Goal: Task Accomplishment & Management: Manage account settings

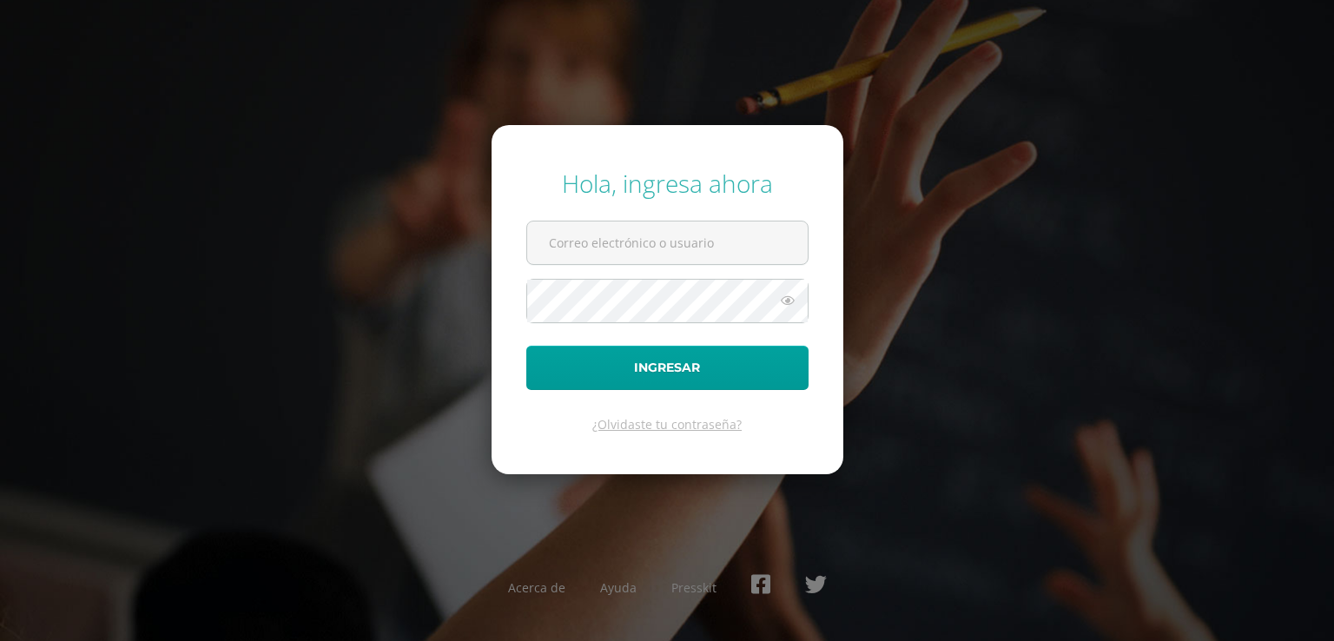
drag, startPoint x: 0, startPoint y: 0, endPoint x: 562, endPoint y: 6, distance: 561.8
click at [562, 6] on div "Hola, ingresa ahora Ingresar ¿Olvidaste tu contraseña? Acerca de Ayuda Presskit" at bounding box center [667, 320] width 1348 height 641
click at [552, 247] on input "text" at bounding box center [667, 242] width 280 height 43
type input "[PERSON_NAME][EMAIL_ADDRESS][PERSON_NAME][DOMAIN_NAME]"
click at [785, 296] on icon at bounding box center [787, 300] width 23 height 21
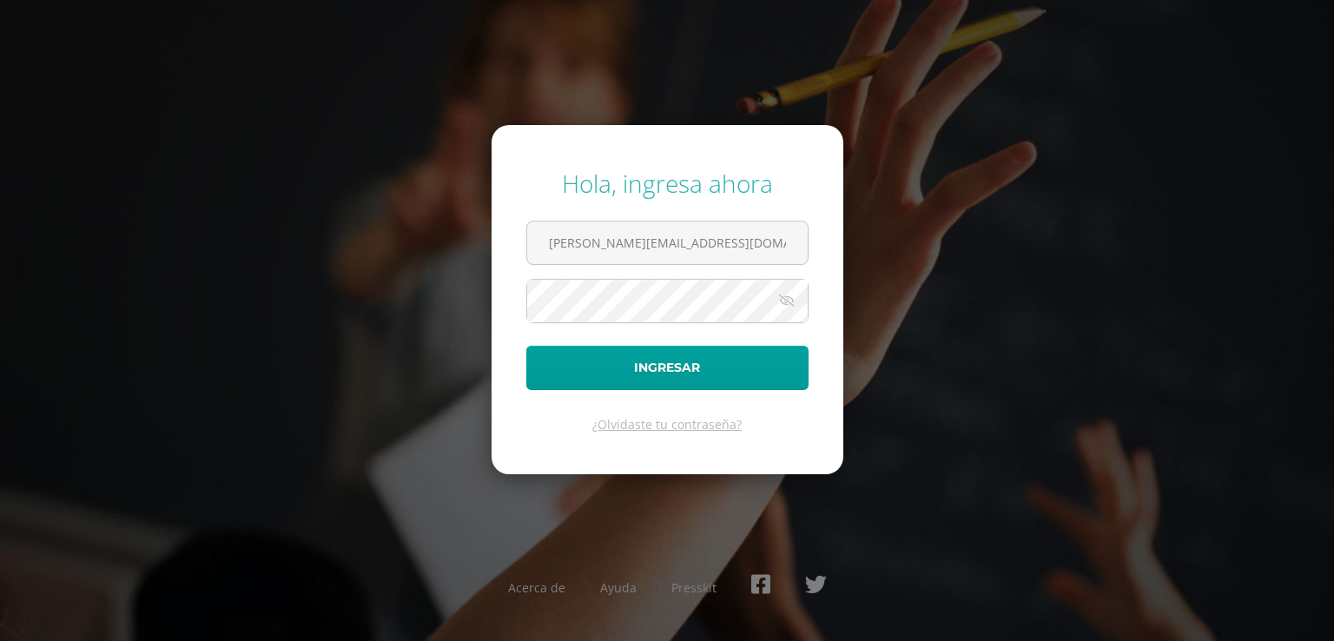
click at [785, 296] on icon at bounding box center [787, 300] width 24 height 21
click at [687, 357] on button "Ingresar" at bounding box center [667, 368] width 282 height 44
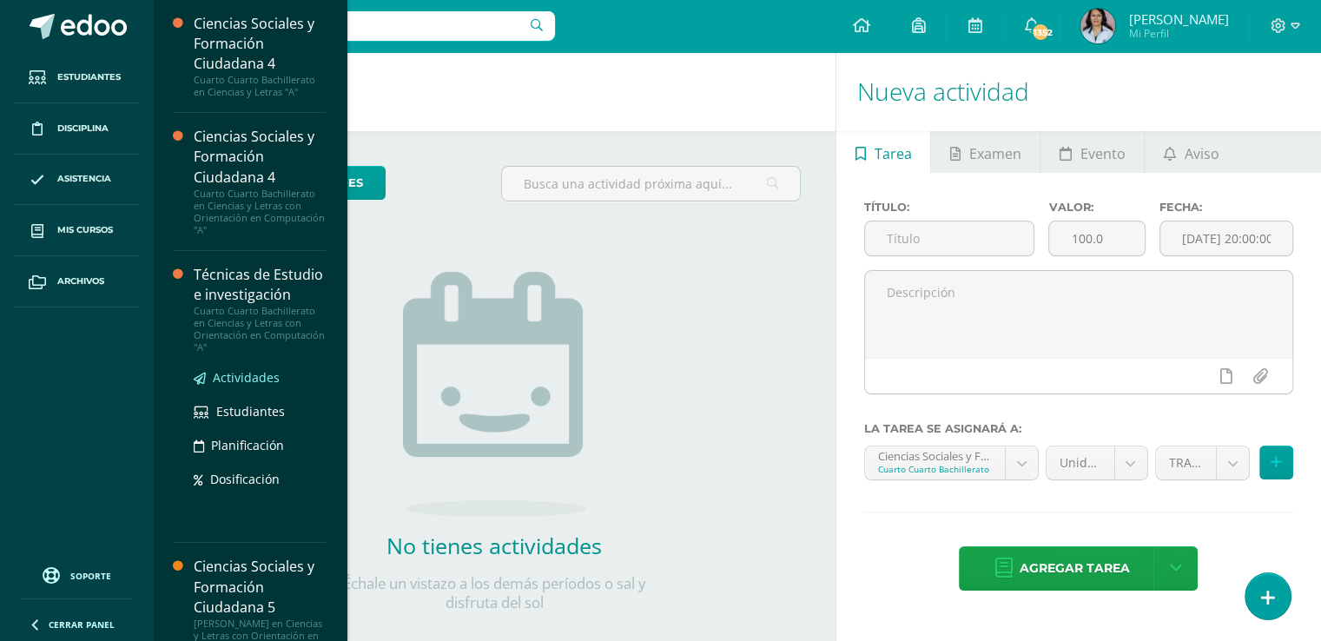
click at [250, 386] on span "Actividades" at bounding box center [246, 377] width 67 height 16
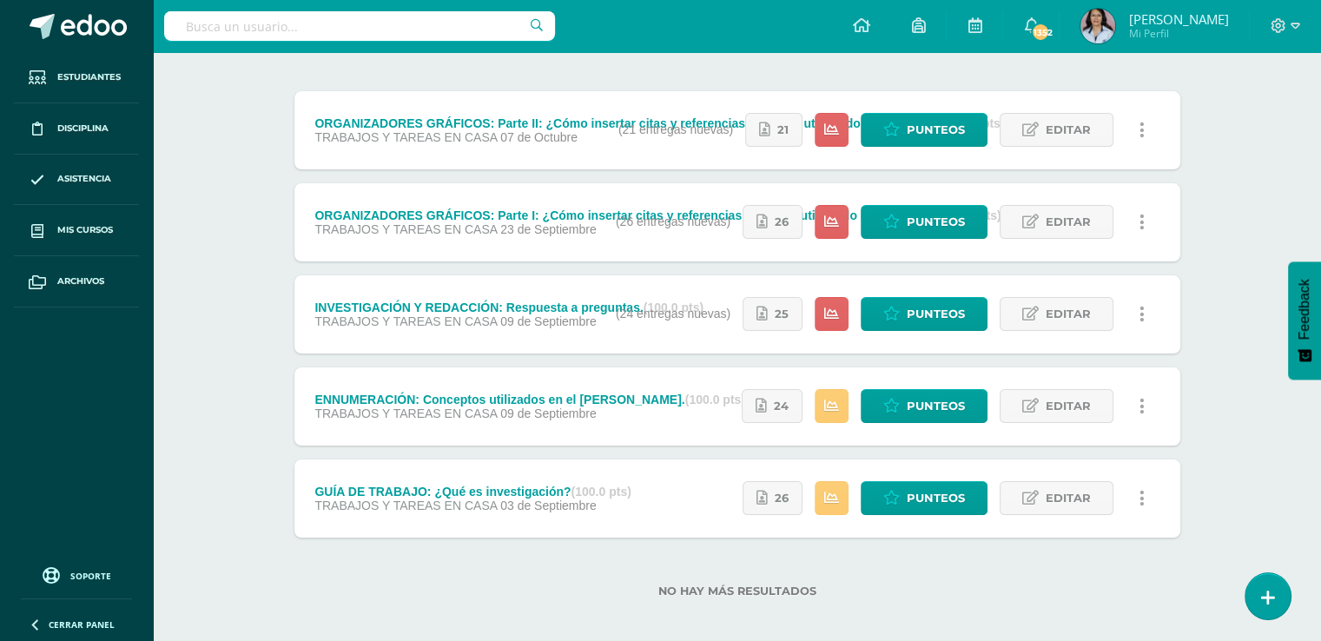
scroll to position [210, 0]
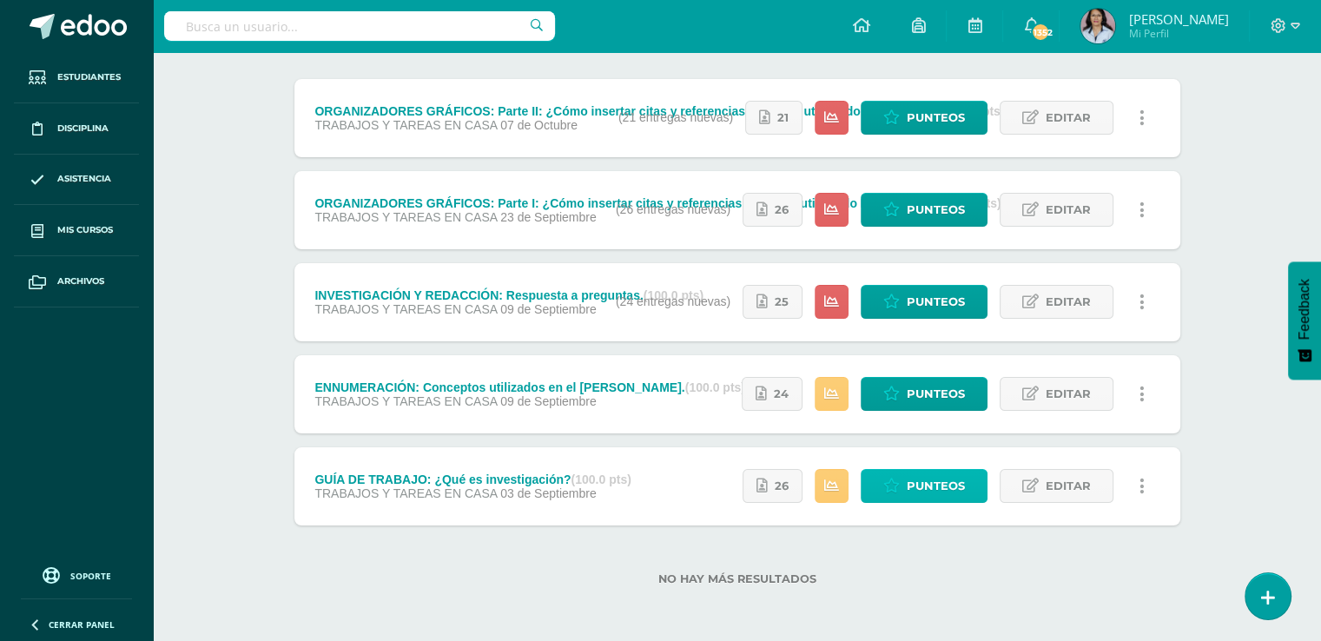
click at [929, 482] on span "Punteos" at bounding box center [936, 486] width 58 height 32
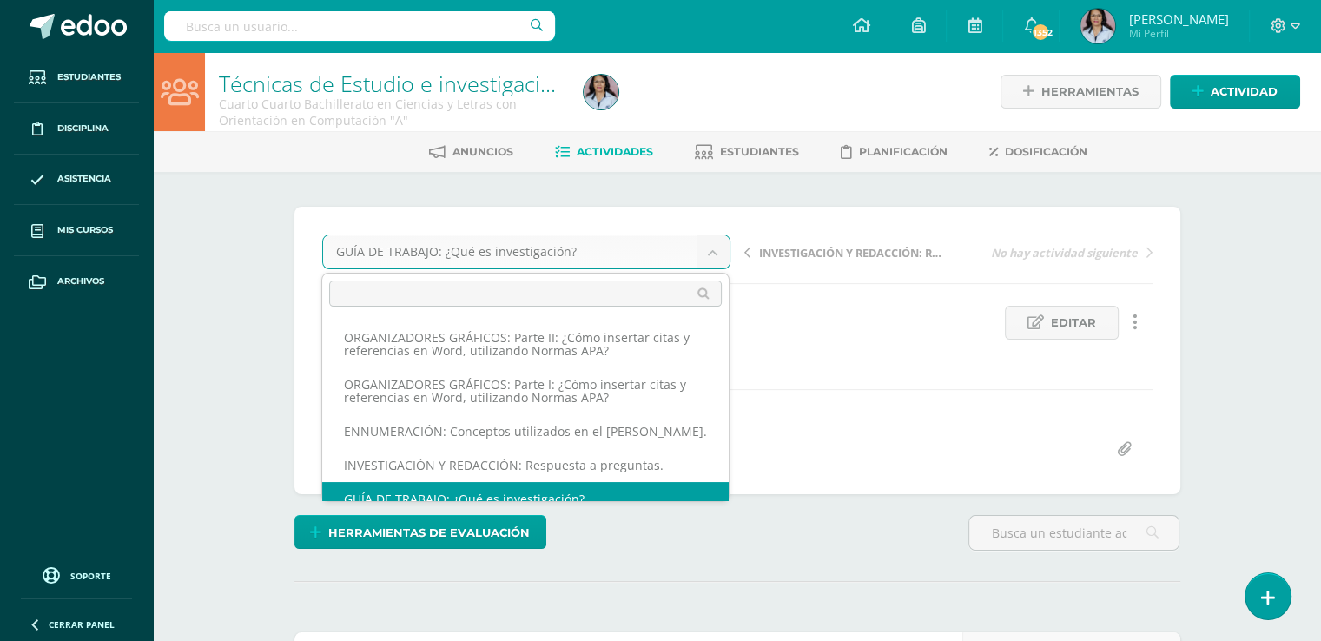
scroll to position [14, 0]
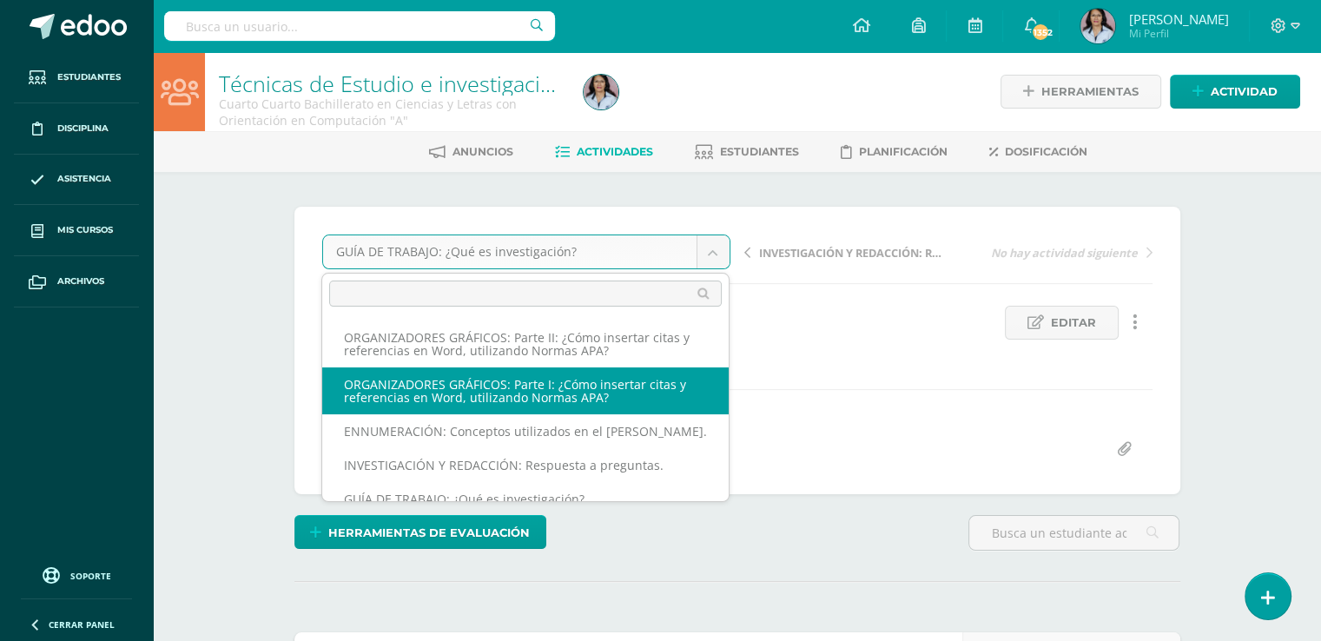
select select "/dashboard/teacher/grade-activity/129093/"
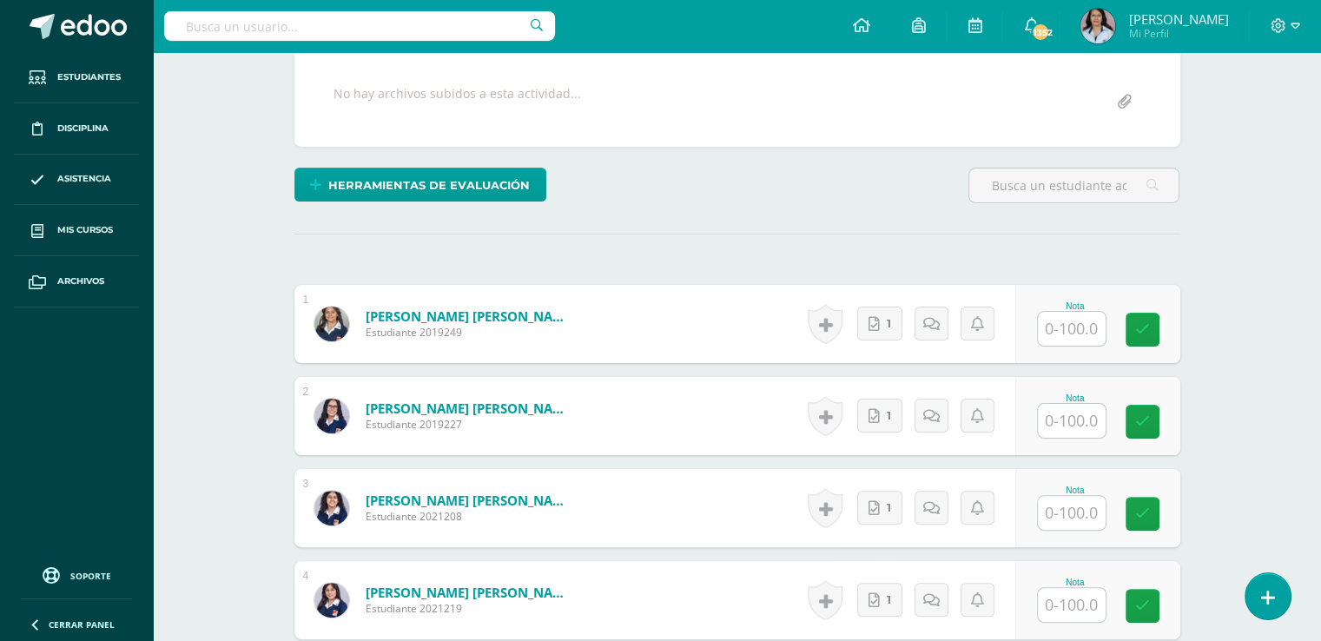
scroll to position [347, 0]
click at [882, 320] on link "1" at bounding box center [879, 324] width 45 height 34
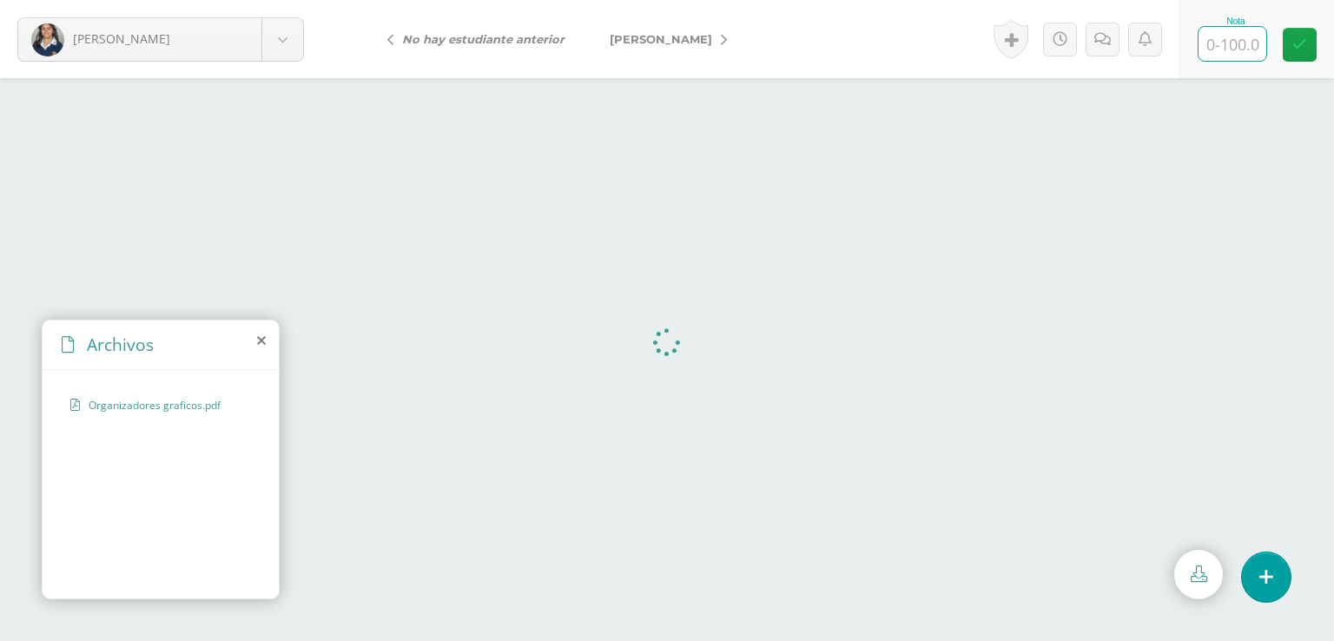
click at [1232, 43] on input "text" at bounding box center [1232, 44] width 68 height 34
type input "100"
click at [656, 36] on span "Alvizures, Fátima" at bounding box center [661, 39] width 102 height 14
click at [1224, 32] on input "text" at bounding box center [1232, 44] width 68 height 34
type input "100"
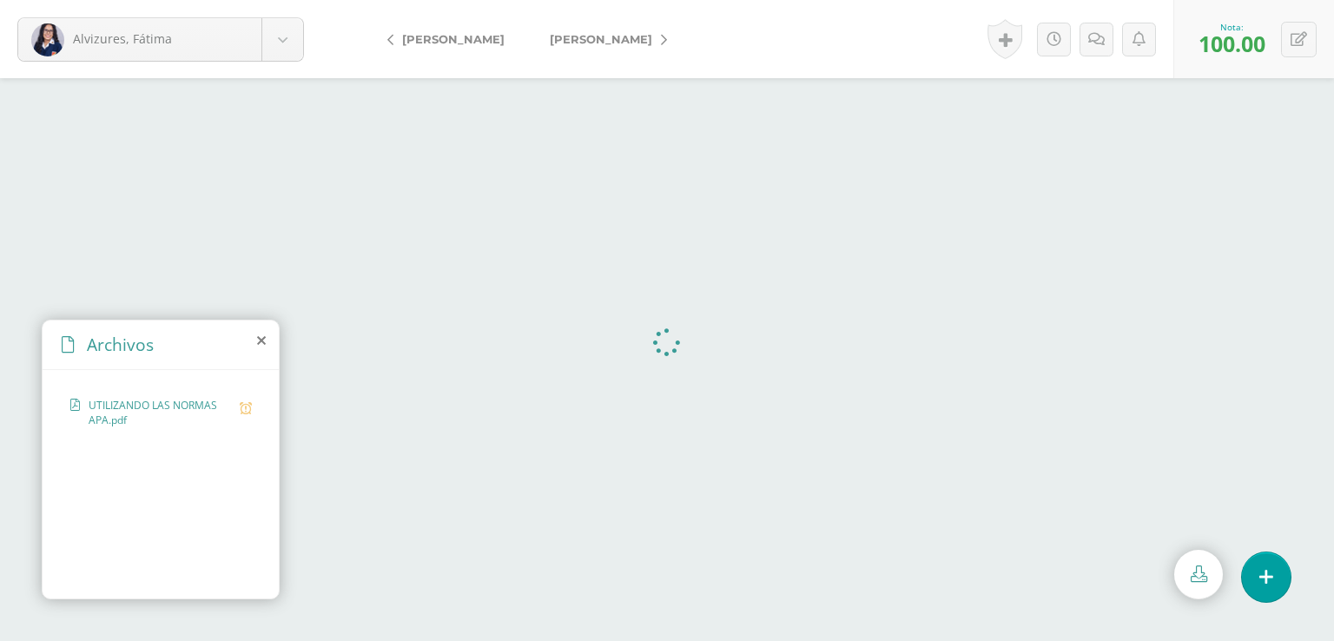
click at [573, 35] on span "[PERSON_NAME]" at bounding box center [601, 39] width 102 height 14
click at [1227, 44] on input "text" at bounding box center [1232, 44] width 68 height 34
type input "90"
click at [598, 39] on span "[PERSON_NAME]" at bounding box center [601, 39] width 102 height 14
click at [1230, 40] on input "text" at bounding box center [1232, 44] width 68 height 34
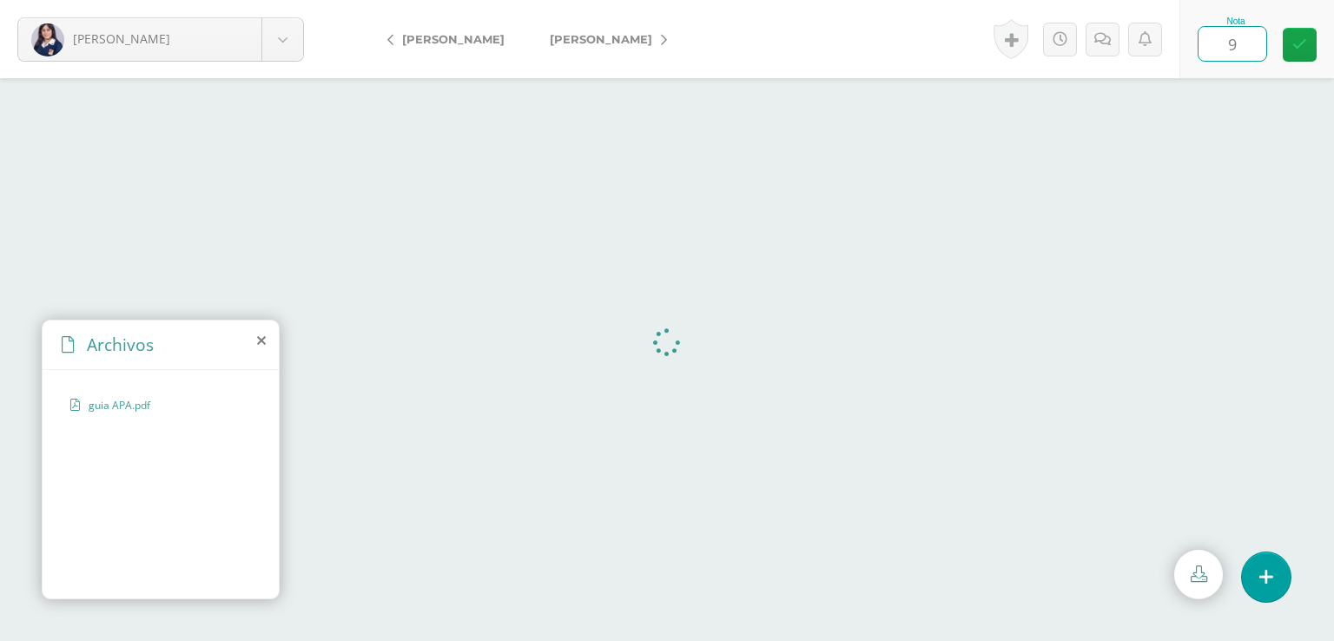
type input "95"
click at [1297, 46] on icon at bounding box center [1299, 44] width 15 height 15
click at [578, 39] on span "[PERSON_NAME]" at bounding box center [601, 39] width 102 height 14
click at [1232, 39] on input "text" at bounding box center [1232, 44] width 68 height 34
type input "100"
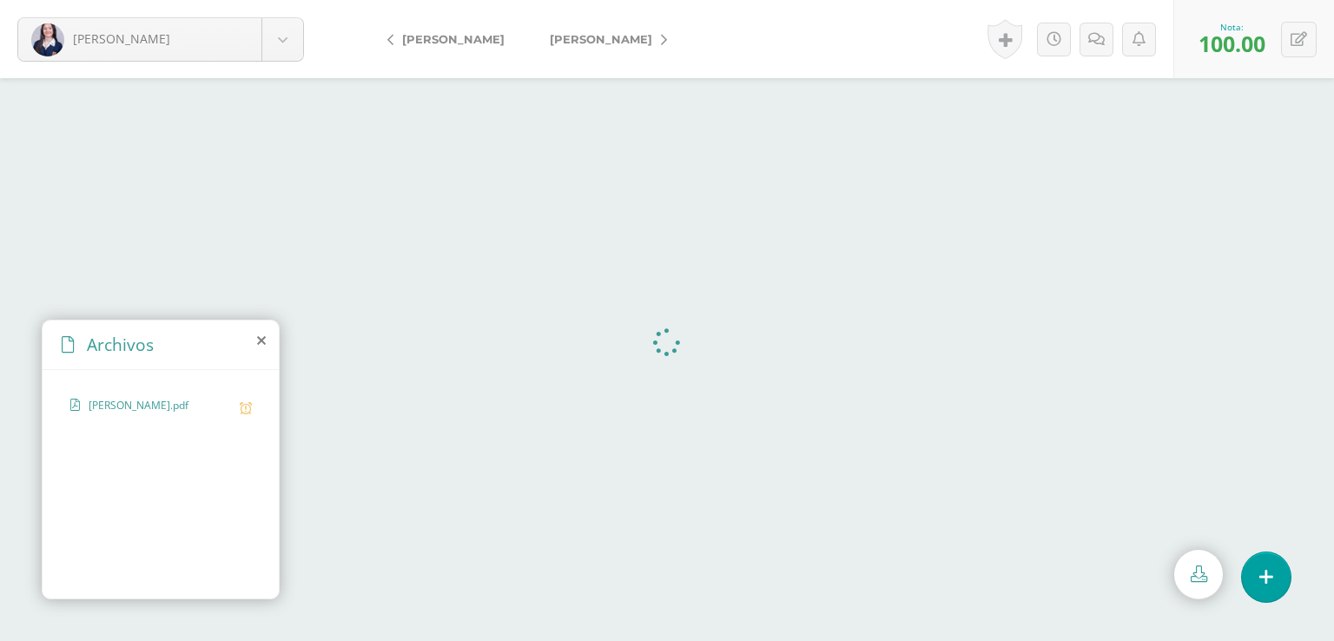
click at [579, 43] on span "[PERSON_NAME]" at bounding box center [601, 39] width 102 height 14
click at [1225, 41] on input "text" at bounding box center [1232, 44] width 68 height 34
type input "90"
click at [585, 36] on span "[PERSON_NAME]" at bounding box center [601, 39] width 102 height 14
click at [1236, 46] on input "text" at bounding box center [1232, 44] width 68 height 34
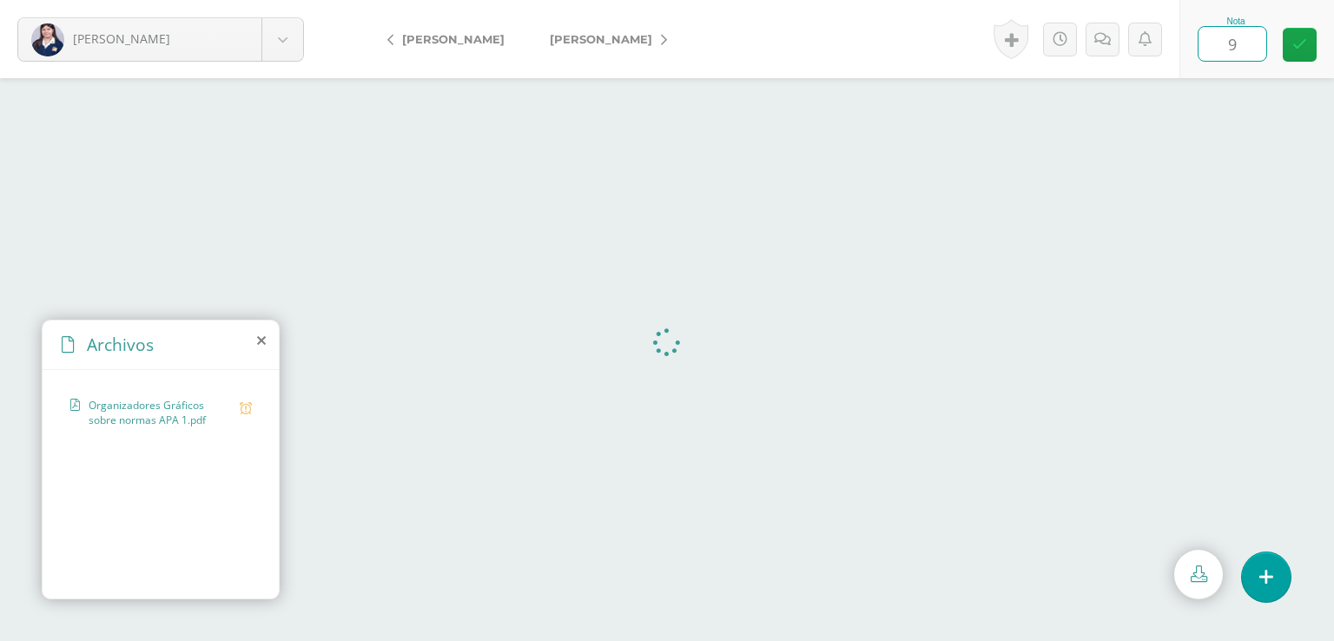
type input "95"
click at [601, 42] on span "[PERSON_NAME]" at bounding box center [601, 39] width 102 height 14
click at [1241, 41] on input "text" at bounding box center [1232, 44] width 68 height 34
type input "100"
click at [611, 41] on span "[PERSON_NAME]" at bounding box center [601, 39] width 102 height 14
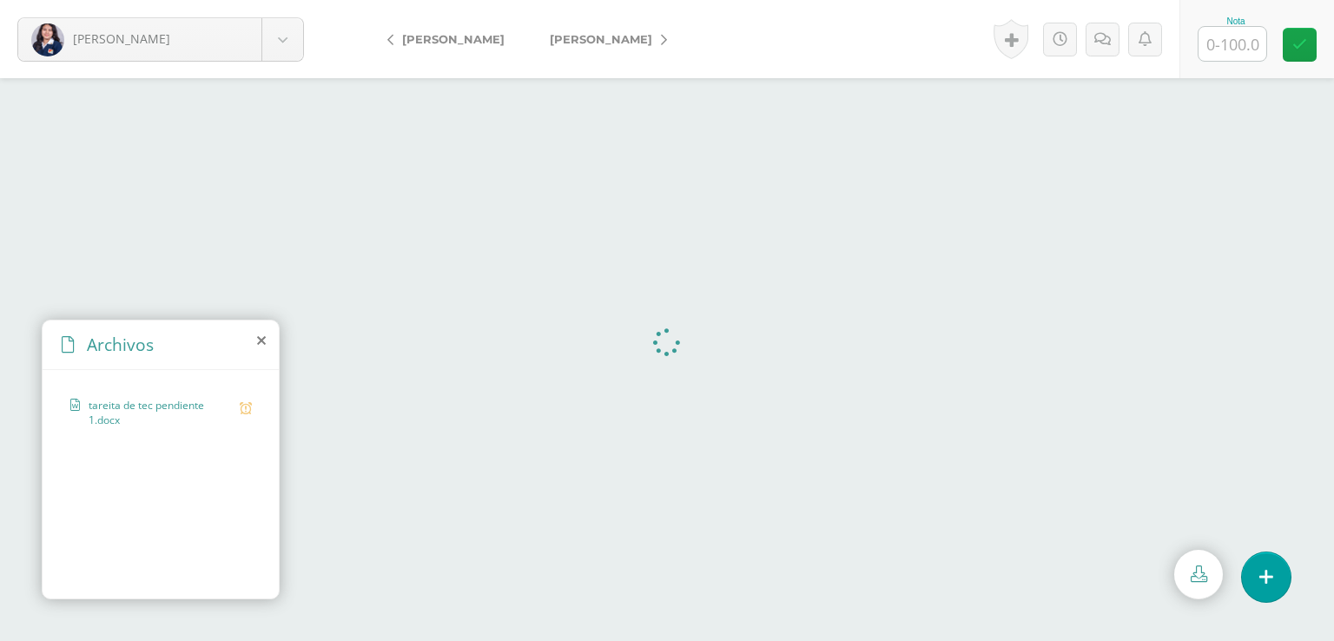
click at [1243, 36] on input "text" at bounding box center [1232, 44] width 68 height 34
type input "85"
click at [594, 37] on span "[PERSON_NAME]" at bounding box center [601, 39] width 102 height 14
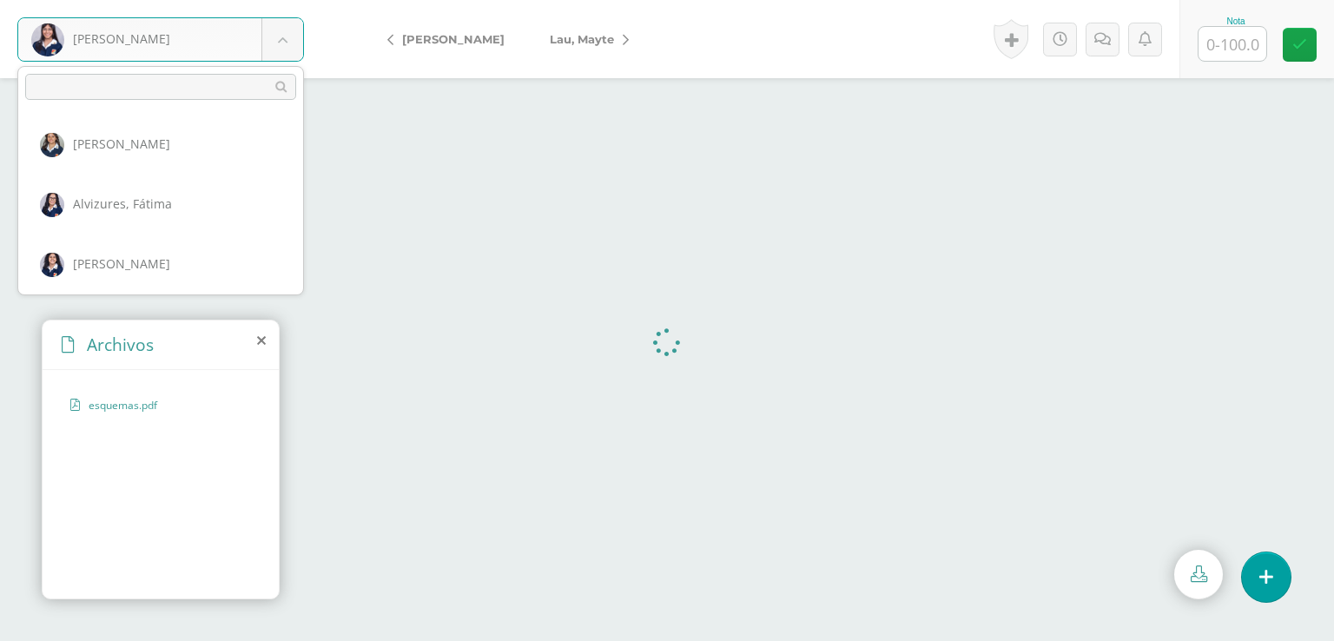
click at [278, 0] on body "[PERSON_NAME] [PERSON_NAME] [PERSON_NAME][GEOGRAPHIC_DATA] [PERSON_NAME] [PERSO…" at bounding box center [667, 0] width 1334 height 0
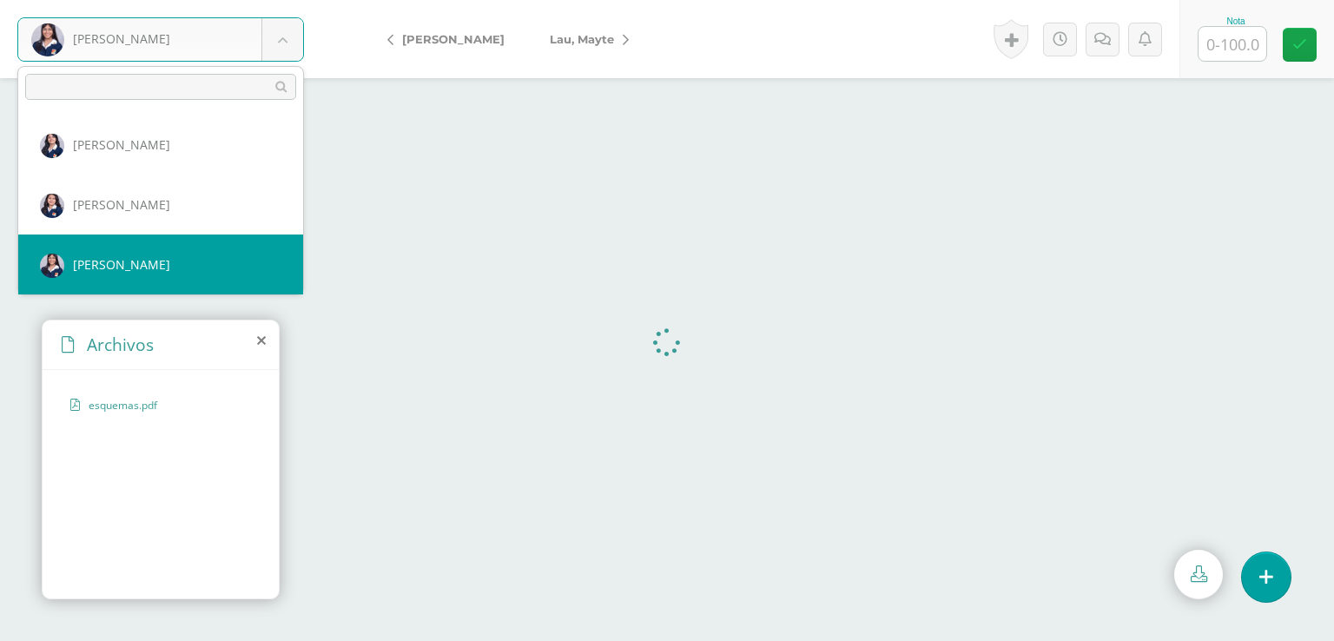
scroll to position [366, 0]
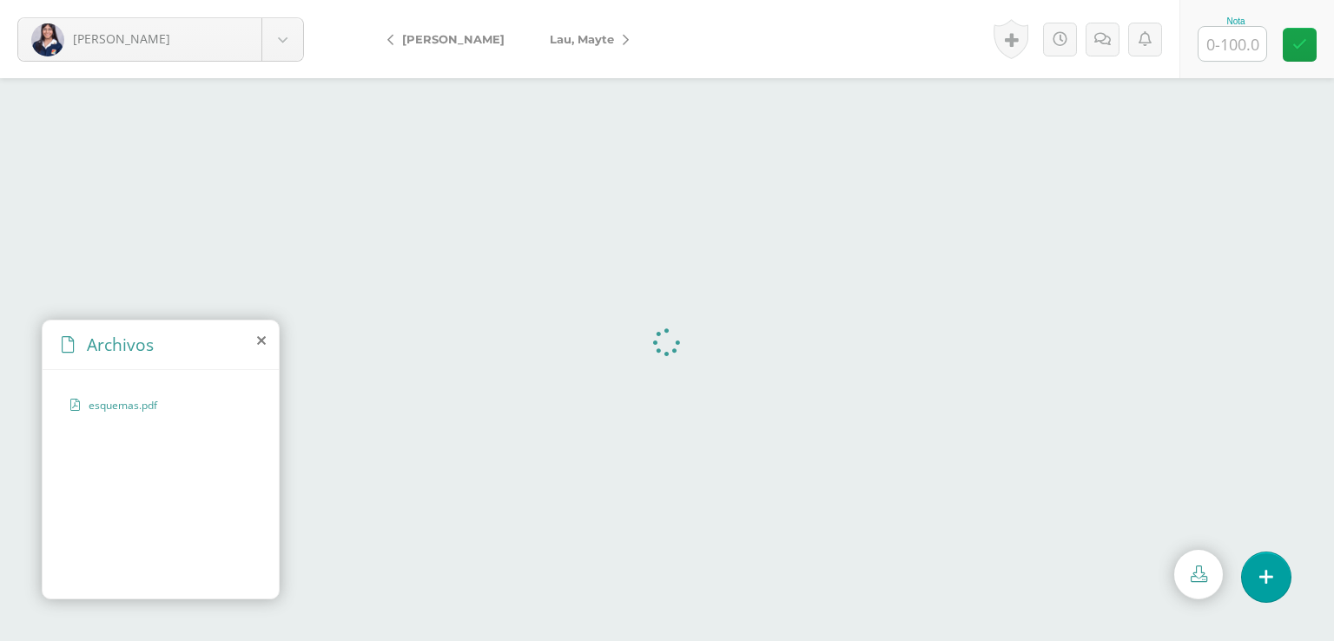
click at [1218, 42] on input "text" at bounding box center [1232, 44] width 68 height 34
type input "100"
click at [586, 36] on span "Lau, Mayte" at bounding box center [582, 39] width 64 height 14
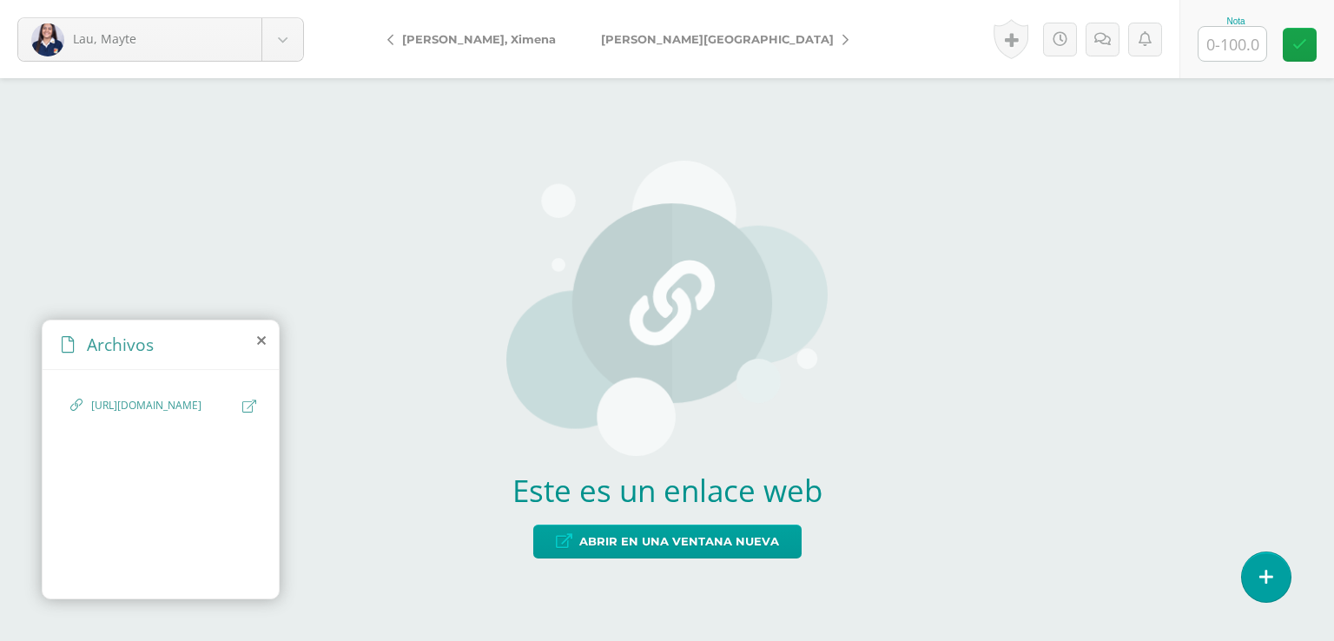
click at [607, 38] on span "[PERSON_NAME][GEOGRAPHIC_DATA]" at bounding box center [717, 39] width 233 height 14
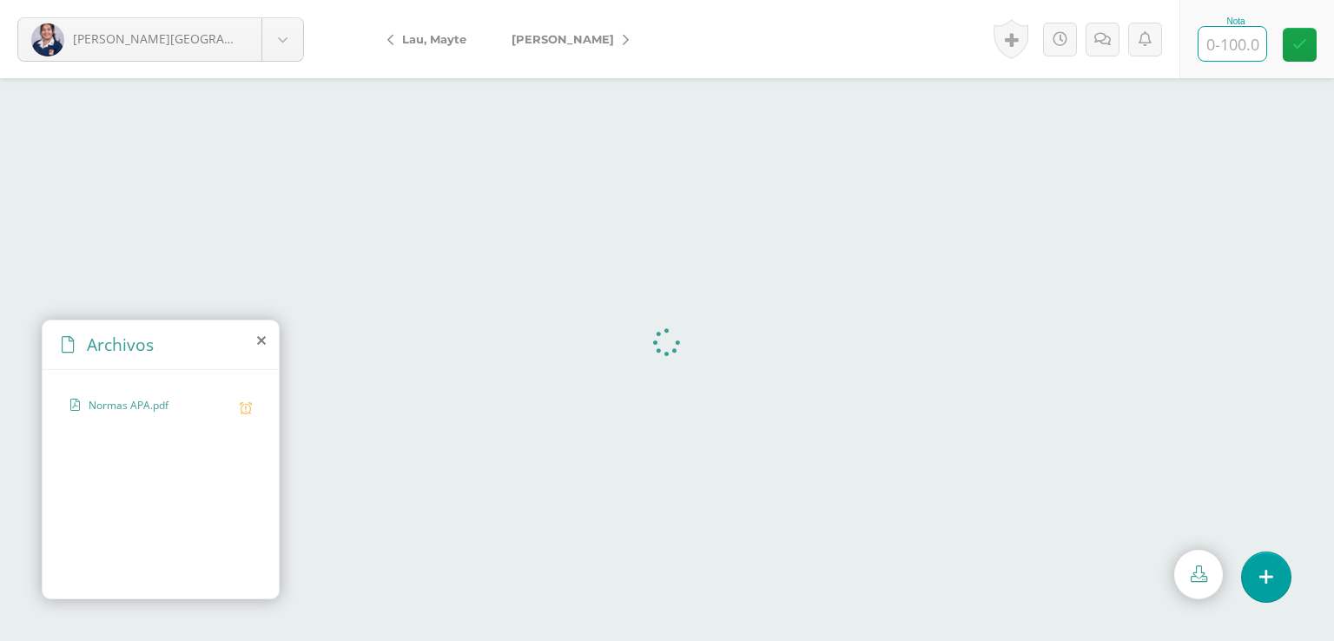
click at [1230, 36] on input "text" at bounding box center [1232, 44] width 68 height 34
type input "75"
click at [1108, 43] on icon at bounding box center [1108, 39] width 16 height 15
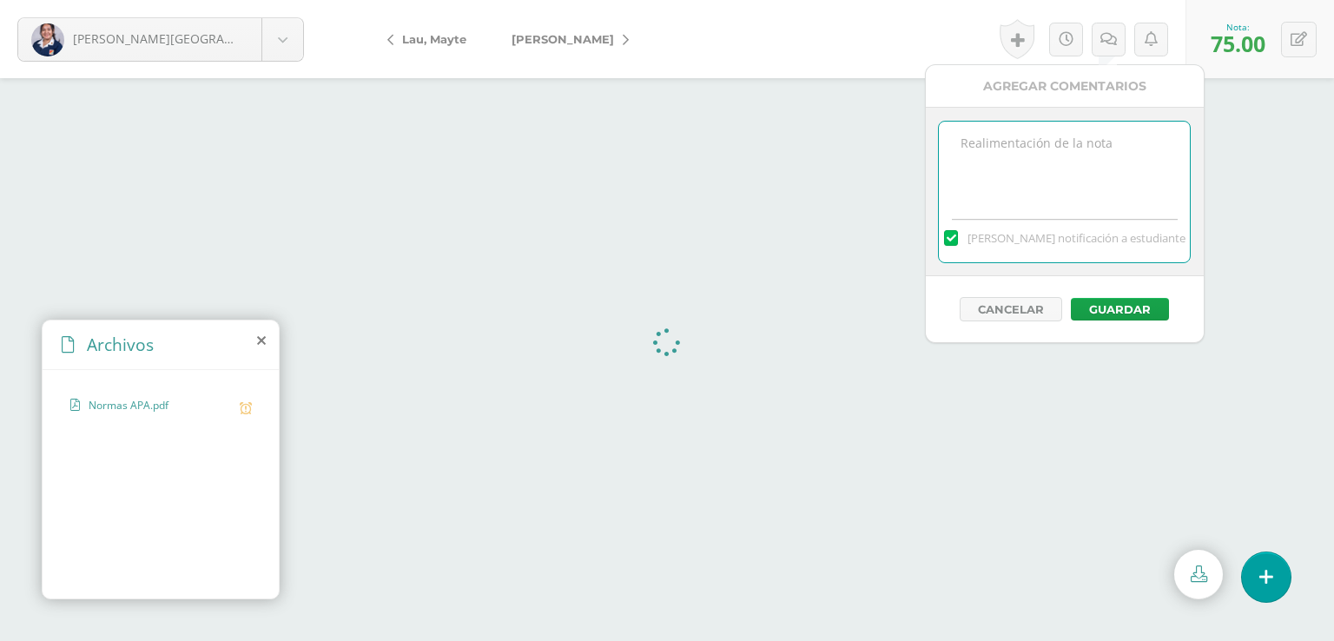
click at [959, 148] on textarea at bounding box center [1064, 165] width 251 height 87
type textarea "Es importante seguir indicaciones."
click at [1115, 303] on button "Guardar" at bounding box center [1120, 309] width 98 height 23
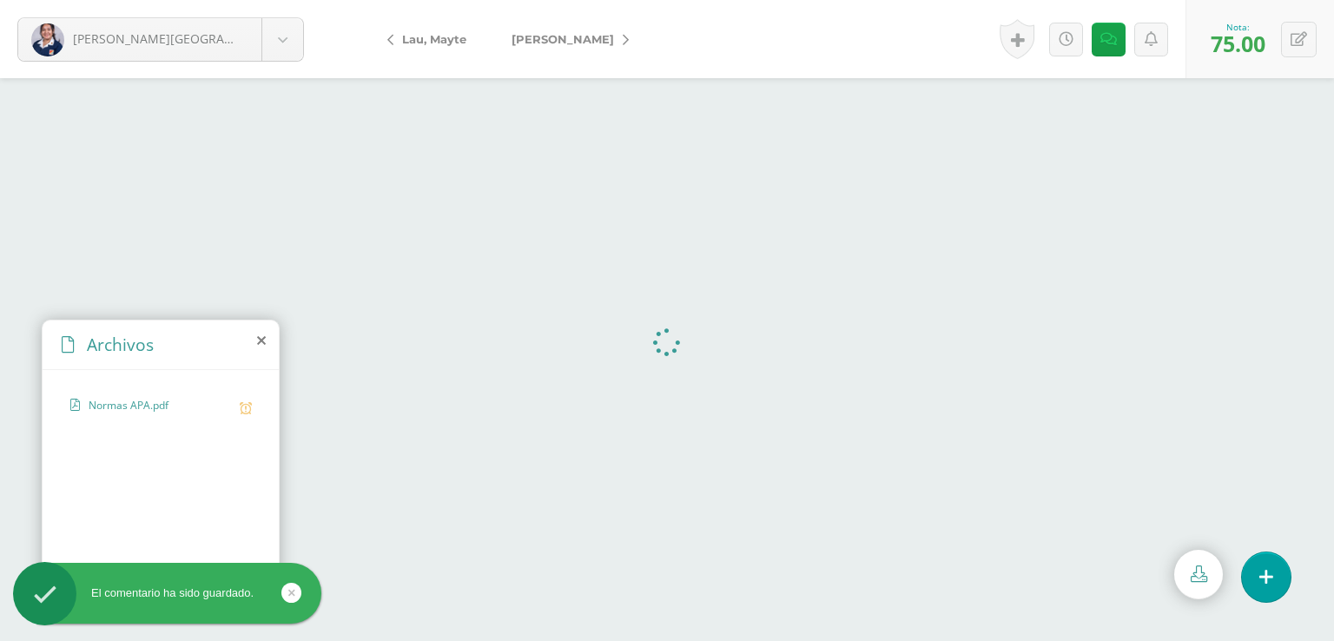
click at [557, 43] on span "[PERSON_NAME]" at bounding box center [562, 39] width 102 height 14
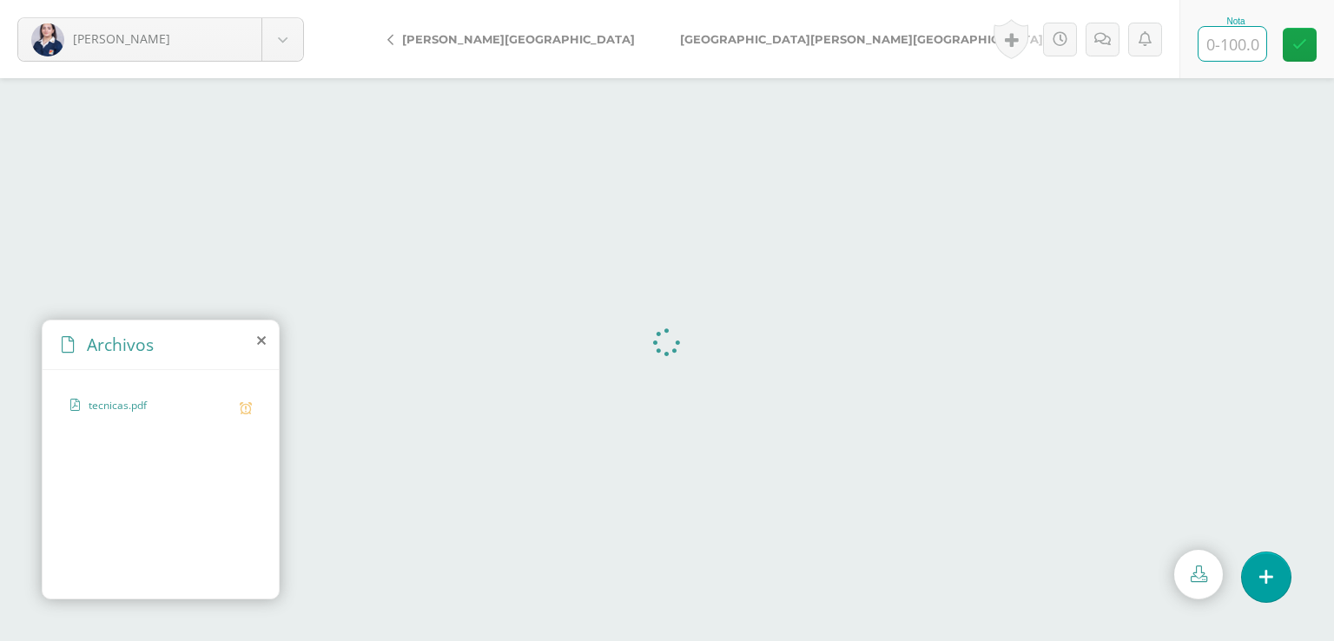
click at [1233, 39] on input "text" at bounding box center [1232, 44] width 68 height 34
type input "95"
click at [680, 39] on span "[GEOGRAPHIC_DATA], [GEOGRAPHIC_DATA]" at bounding box center [861, 39] width 363 height 14
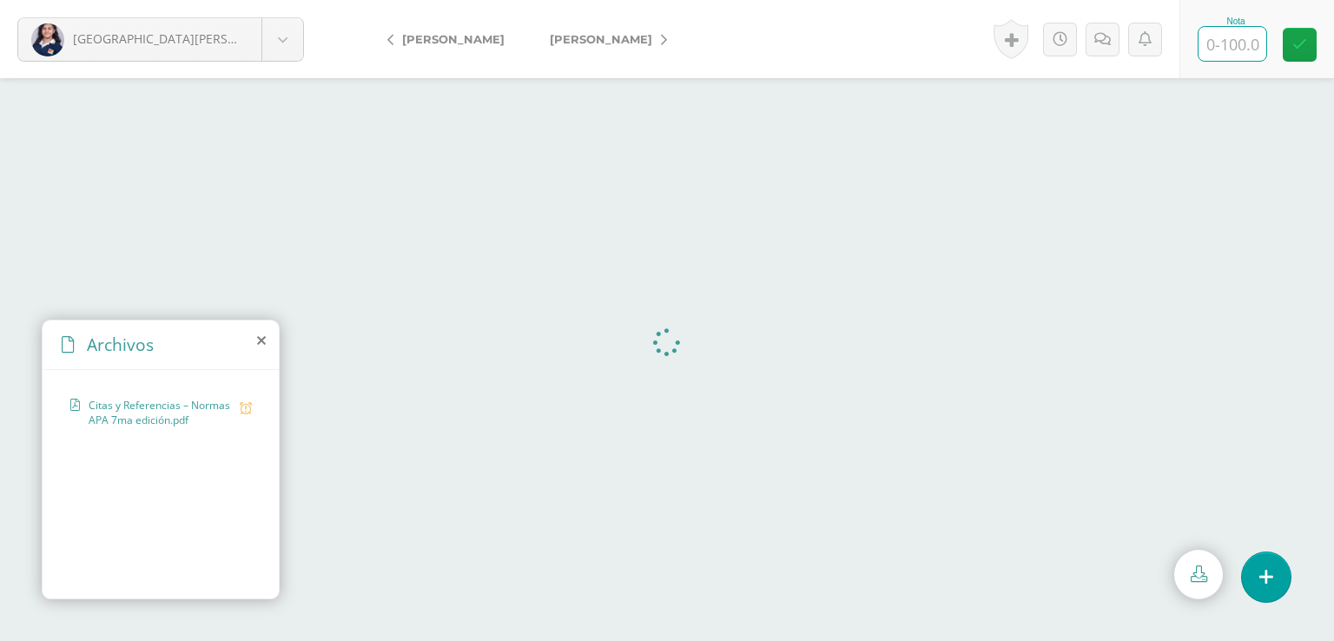
click at [1236, 44] on input "text" at bounding box center [1232, 44] width 68 height 34
type input "90"
click at [585, 39] on span "[PERSON_NAME]" at bounding box center [601, 39] width 102 height 14
click at [1236, 49] on input "text" at bounding box center [1232, 44] width 68 height 34
type input "100"
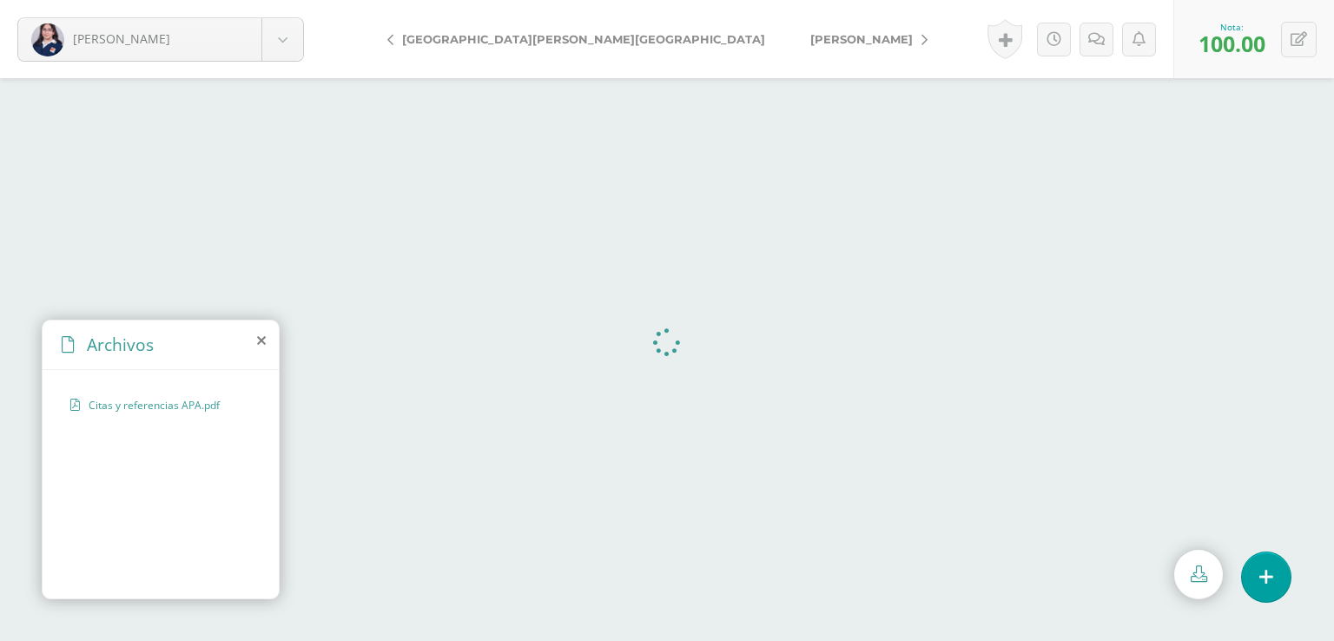
click at [810, 34] on span "[PERSON_NAME]" at bounding box center [861, 39] width 102 height 14
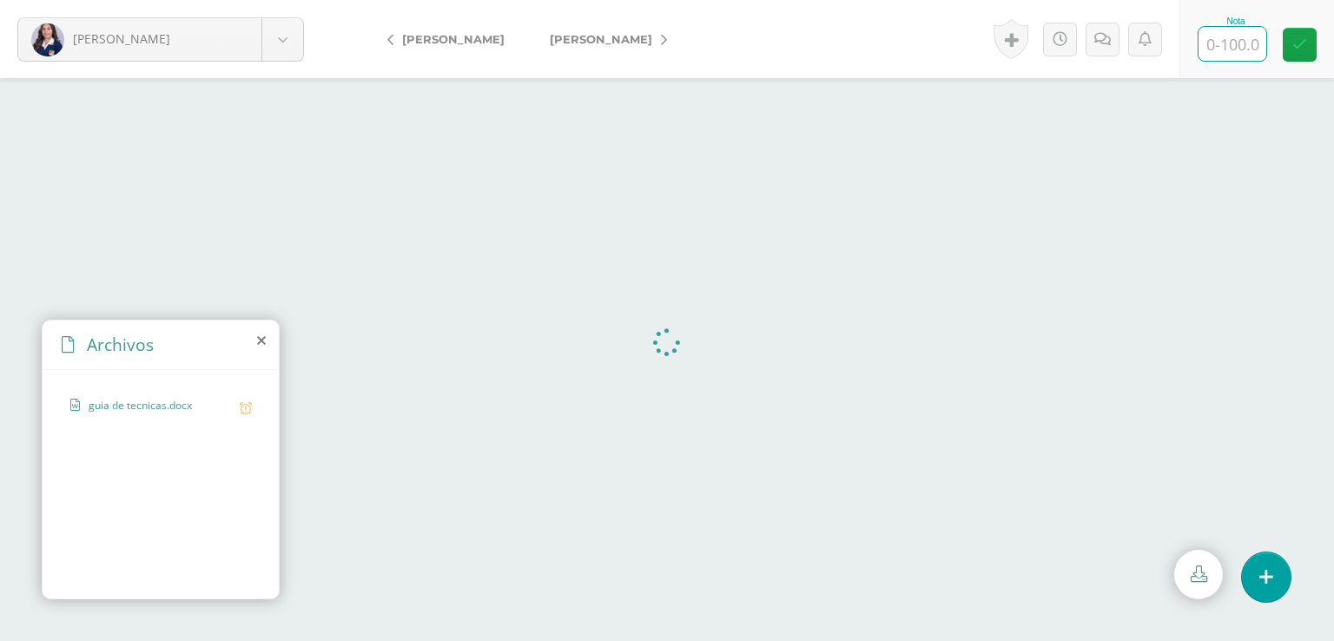
click at [1240, 33] on input "text" at bounding box center [1232, 44] width 68 height 34
click at [1232, 38] on input "text" at bounding box center [1232, 44] width 68 height 34
type input "90"
click at [550, 34] on span "[PERSON_NAME]" at bounding box center [601, 39] width 102 height 14
click at [1236, 37] on input "text" at bounding box center [1232, 44] width 68 height 34
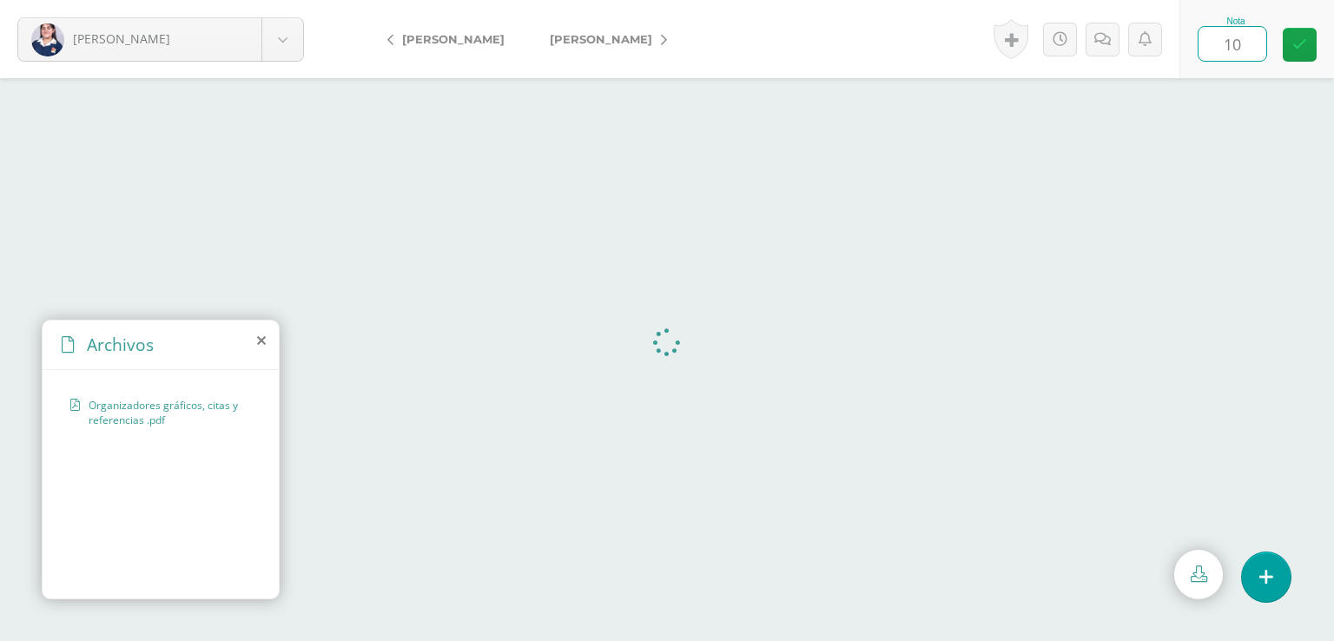
type input "100"
click at [594, 39] on span "[PERSON_NAME]" at bounding box center [601, 39] width 102 height 14
click at [1236, 43] on input "text" at bounding box center [1232, 44] width 68 height 34
type input "100"
drag, startPoint x: 527, startPoint y: 33, endPoint x: 587, endPoint y: 33, distance: 59.9
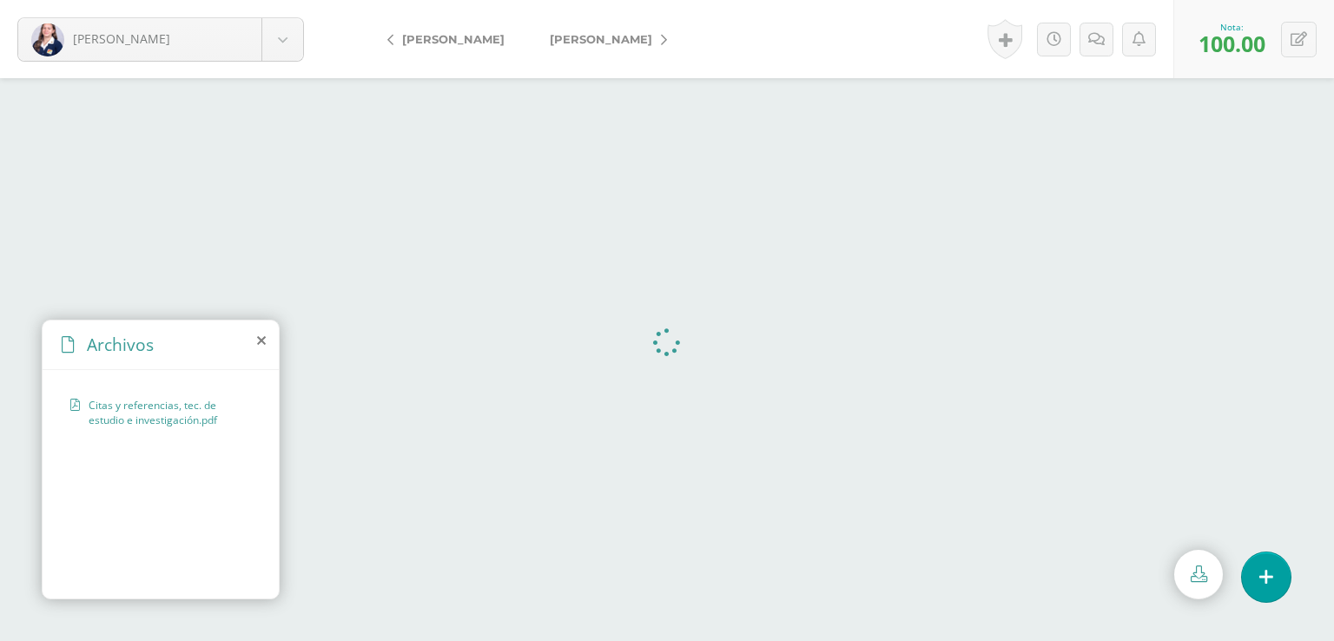
click at [550, 33] on span "[PERSON_NAME]" at bounding box center [601, 39] width 102 height 14
click at [1234, 38] on input "text" at bounding box center [1232, 44] width 68 height 34
type input "96"
click at [592, 39] on span "[PERSON_NAME], Fátima" at bounding box center [625, 39] width 150 height 14
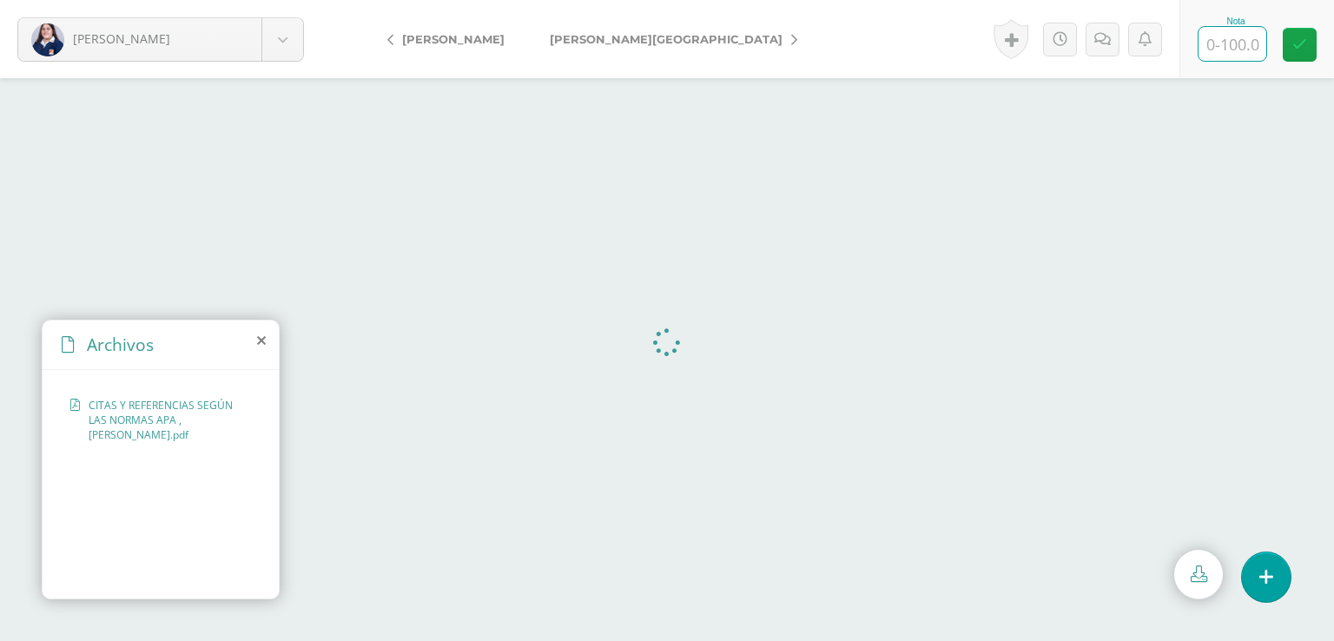
click at [1235, 41] on input "text" at bounding box center [1232, 44] width 68 height 34
type input "95"
click at [609, 38] on span "[PERSON_NAME][GEOGRAPHIC_DATA]" at bounding box center [666, 39] width 233 height 14
click at [1235, 38] on input "text" at bounding box center [1232, 44] width 68 height 34
type input "98"
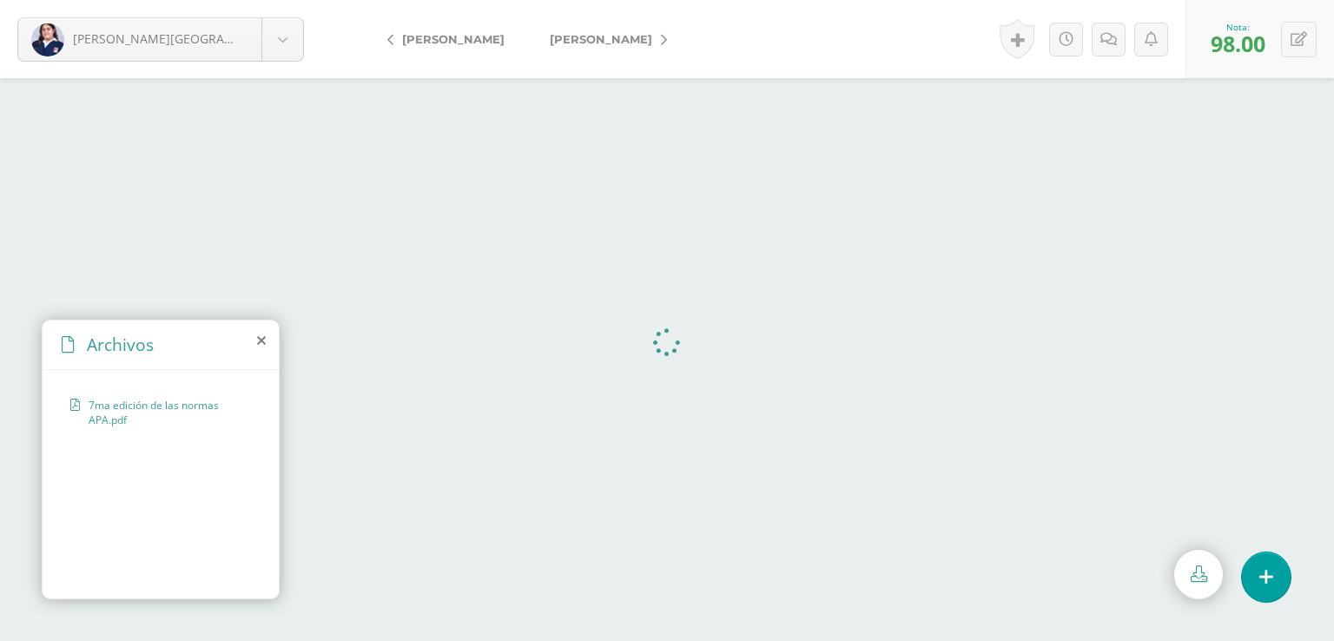
click at [601, 36] on span "[PERSON_NAME]" at bounding box center [601, 39] width 102 height 14
click at [1240, 36] on input "text" at bounding box center [1232, 44] width 68 height 34
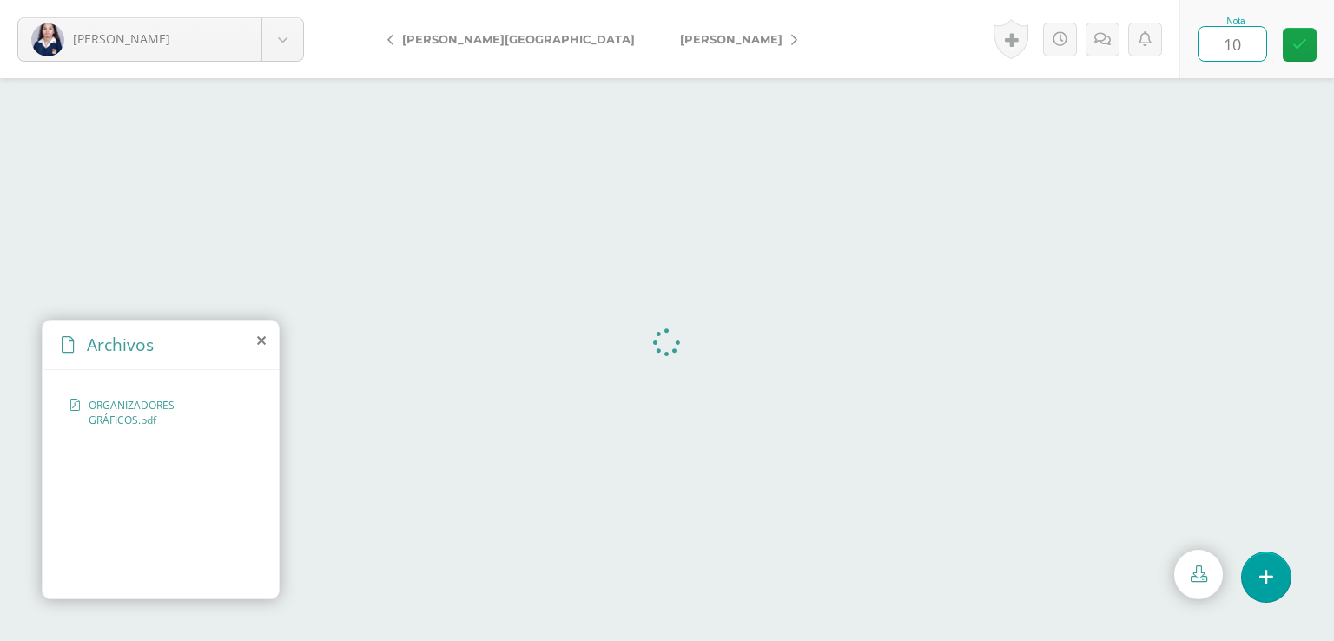
type input "100"
click at [791, 36] on icon at bounding box center [794, 40] width 6 height 12
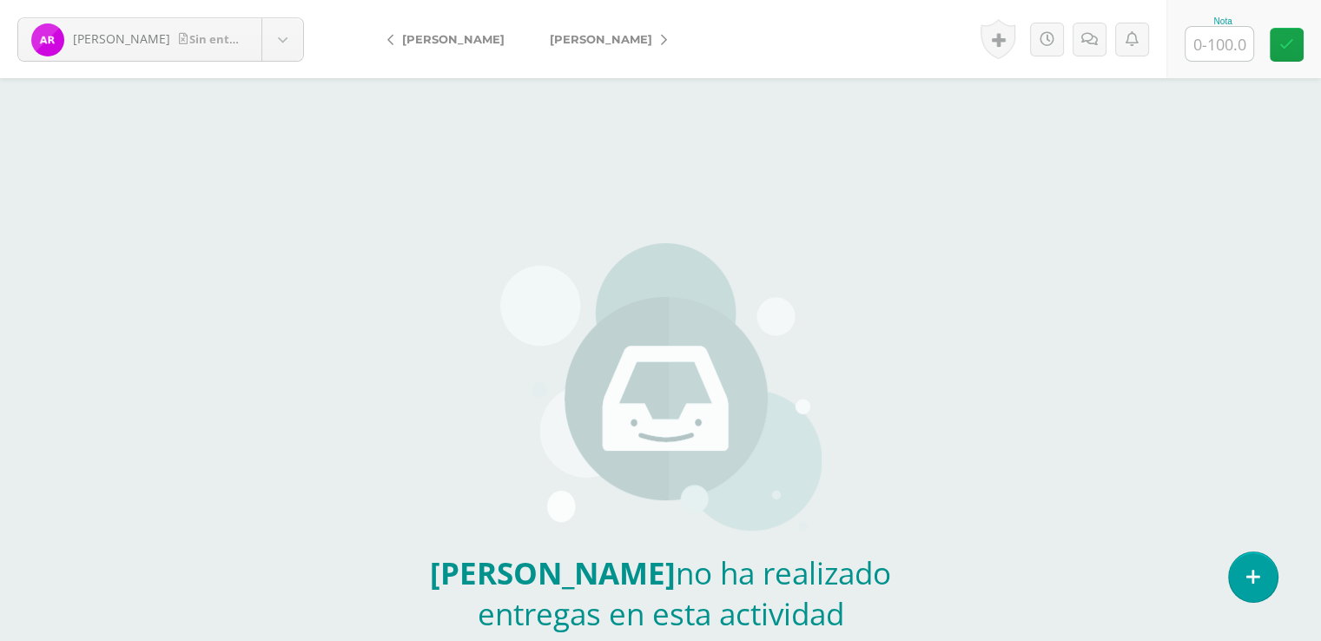
click at [582, 41] on span "[PERSON_NAME]" at bounding box center [601, 39] width 102 height 14
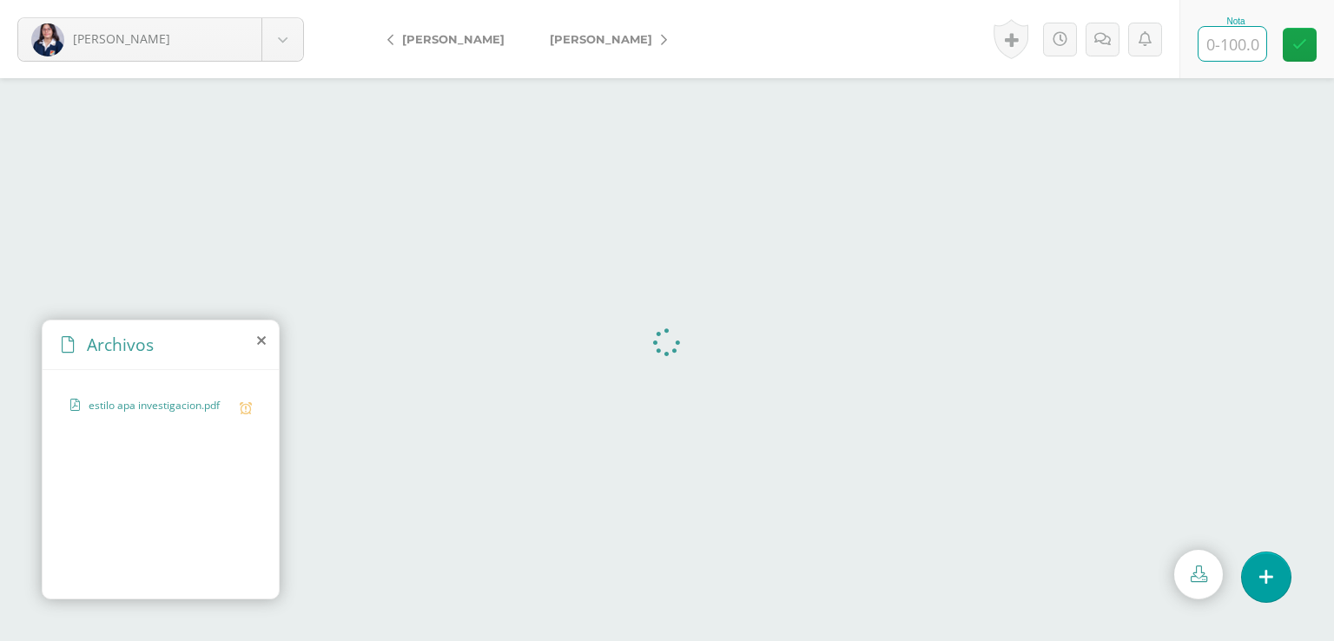
click at [1236, 46] on input "text" at bounding box center [1232, 44] width 68 height 34
type input "100"
click at [573, 36] on span "[PERSON_NAME]" at bounding box center [601, 39] width 102 height 14
click at [1234, 34] on input "text" at bounding box center [1232, 44] width 68 height 34
type input "95"
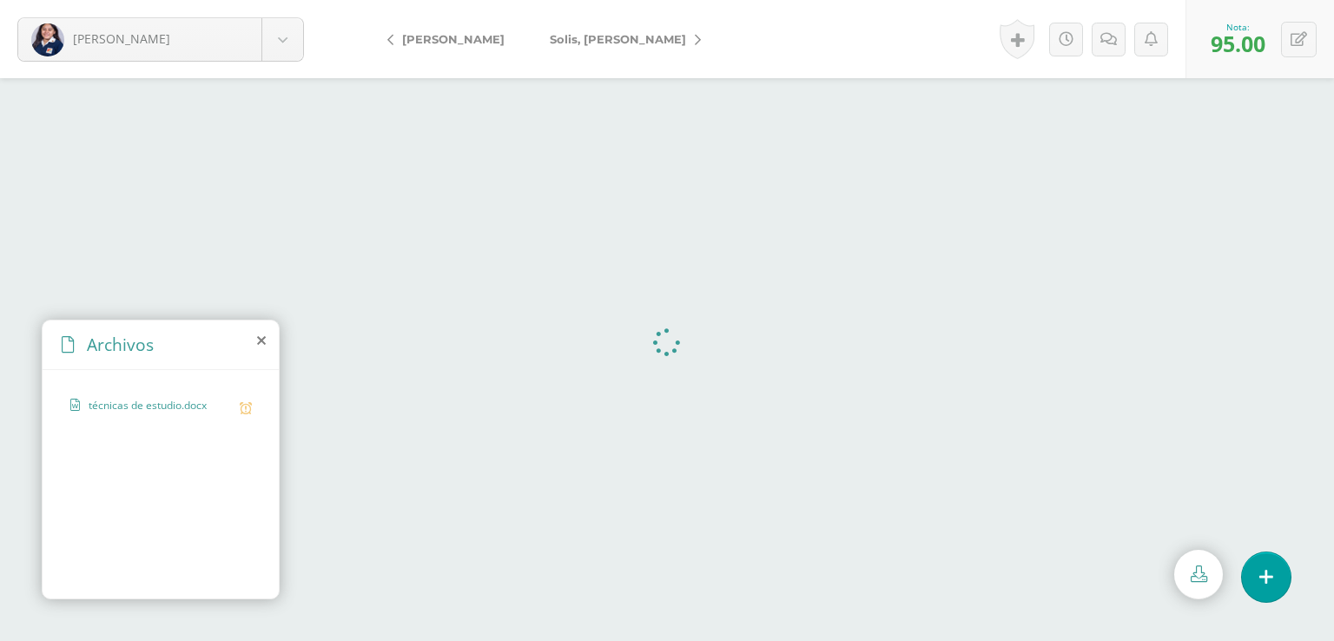
click at [577, 42] on span "[PERSON_NAME]" at bounding box center [618, 39] width 136 height 14
click at [1227, 44] on input "text" at bounding box center [1232, 44] width 68 height 34
type input "96"
click at [564, 34] on span "[PERSON_NAME]" at bounding box center [601, 39] width 102 height 14
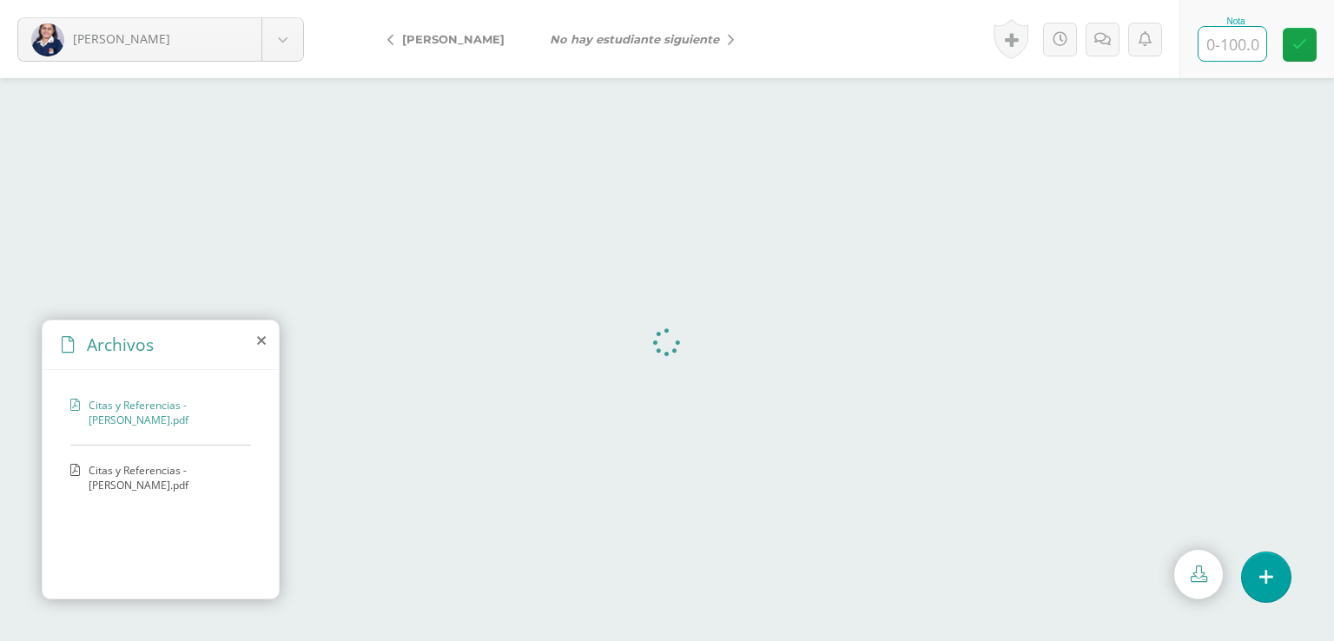
click at [1227, 41] on input "text" at bounding box center [1232, 44] width 68 height 34
type input "100"
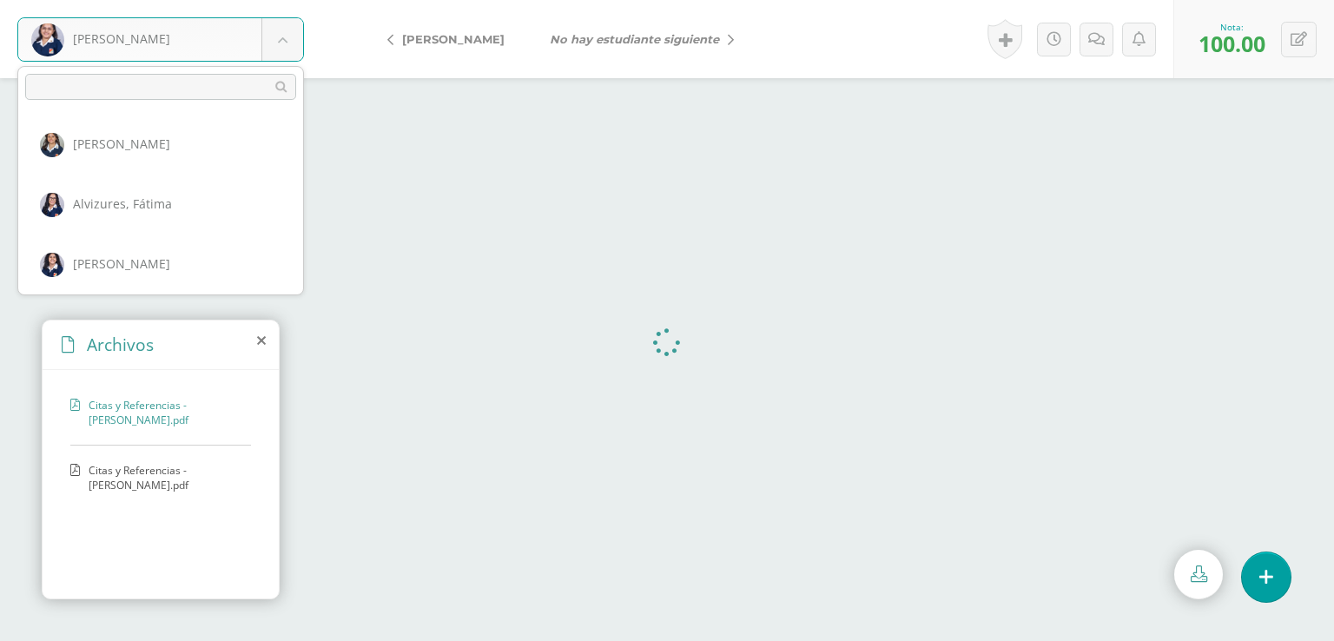
click at [280, 0] on body "Soto, Maria Abadía, Carla Alvizures, Fátima Carías, Emily Castillo, Ami Coronad…" at bounding box center [667, 0] width 1334 height 0
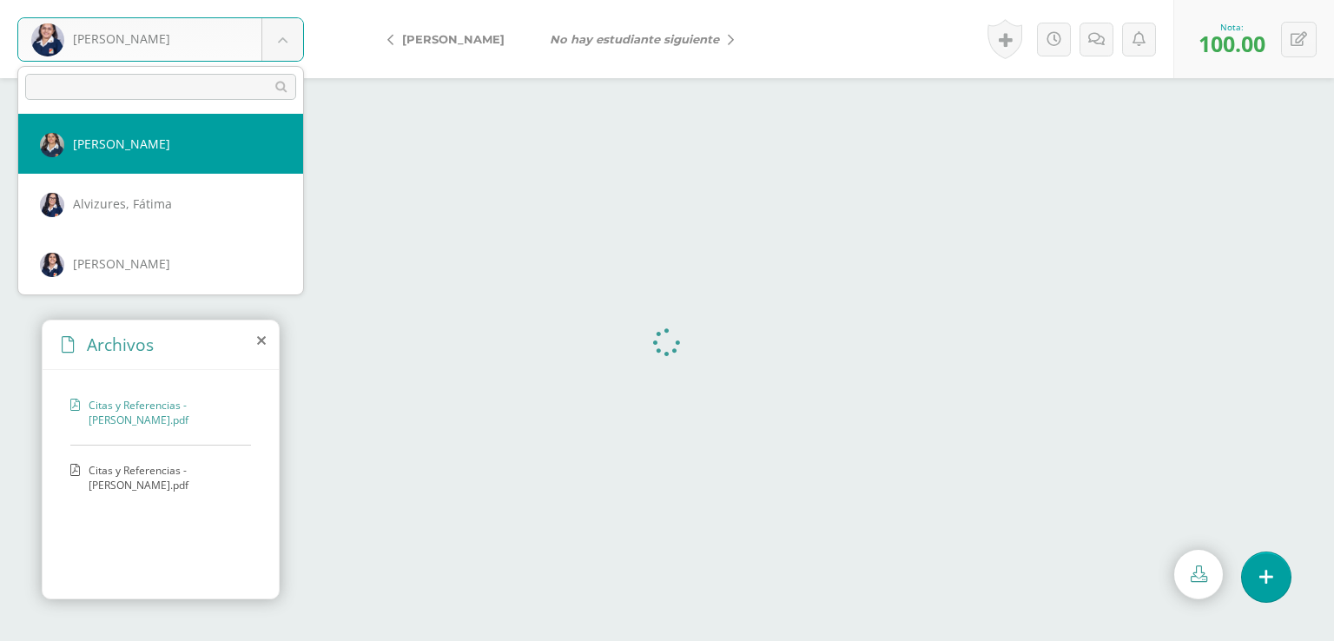
select select "2182"
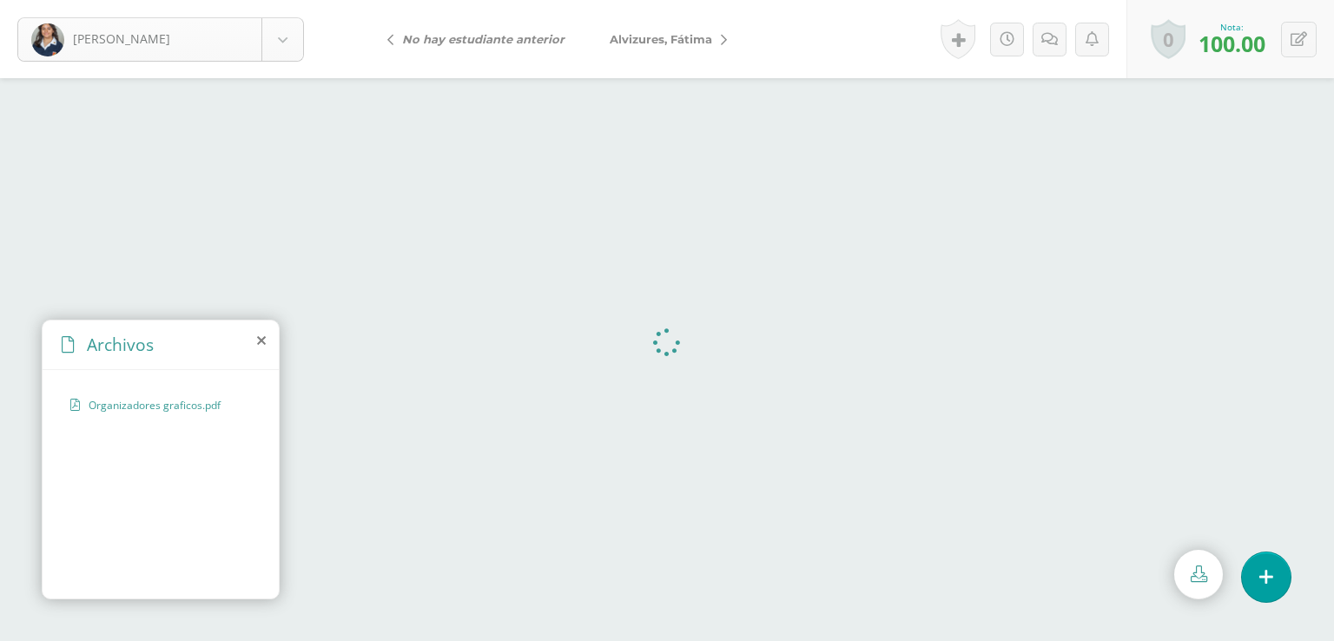
click at [281, 0] on body "[PERSON_NAME] [PERSON_NAME] [PERSON_NAME][GEOGRAPHIC_DATA] [PERSON_NAME] [PERSO…" at bounding box center [667, 0] width 1334 height 0
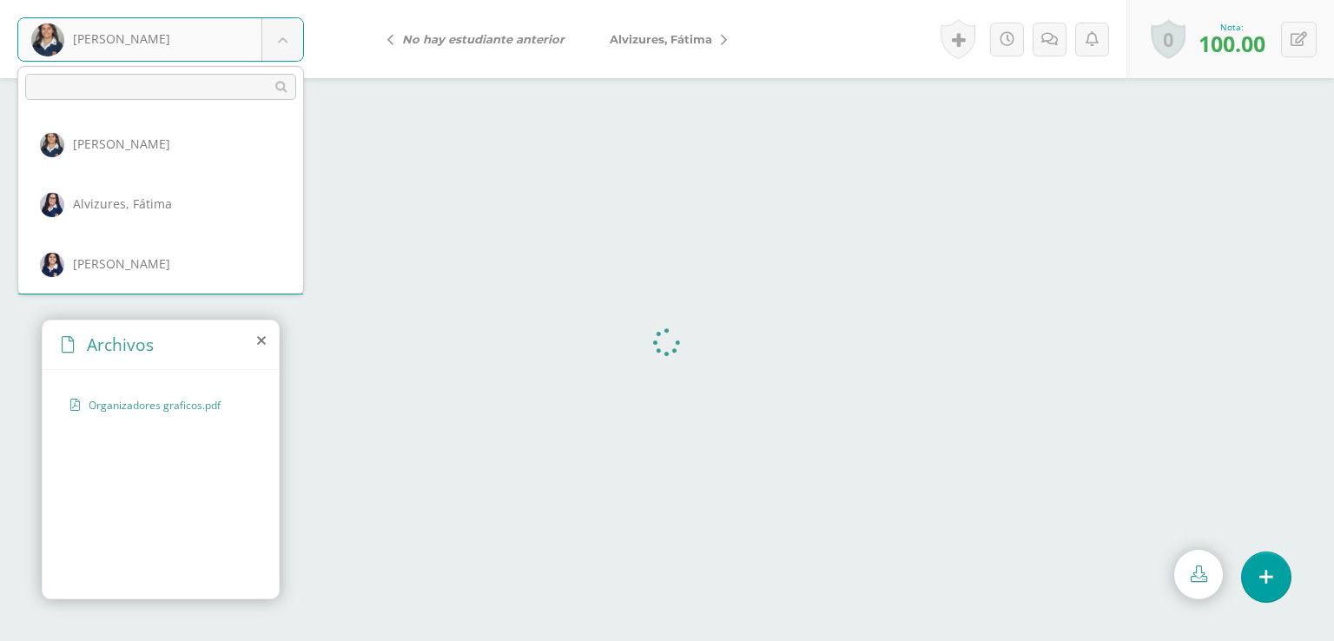
scroll to position [59, 0]
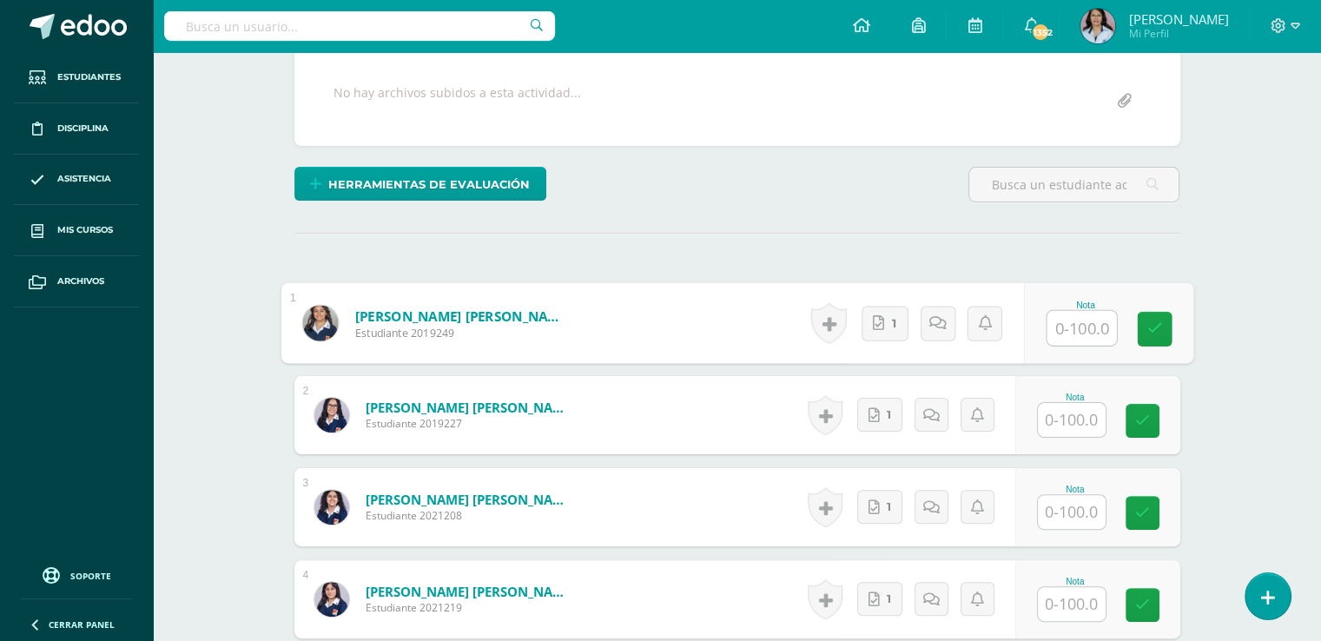
scroll to position [349, 0]
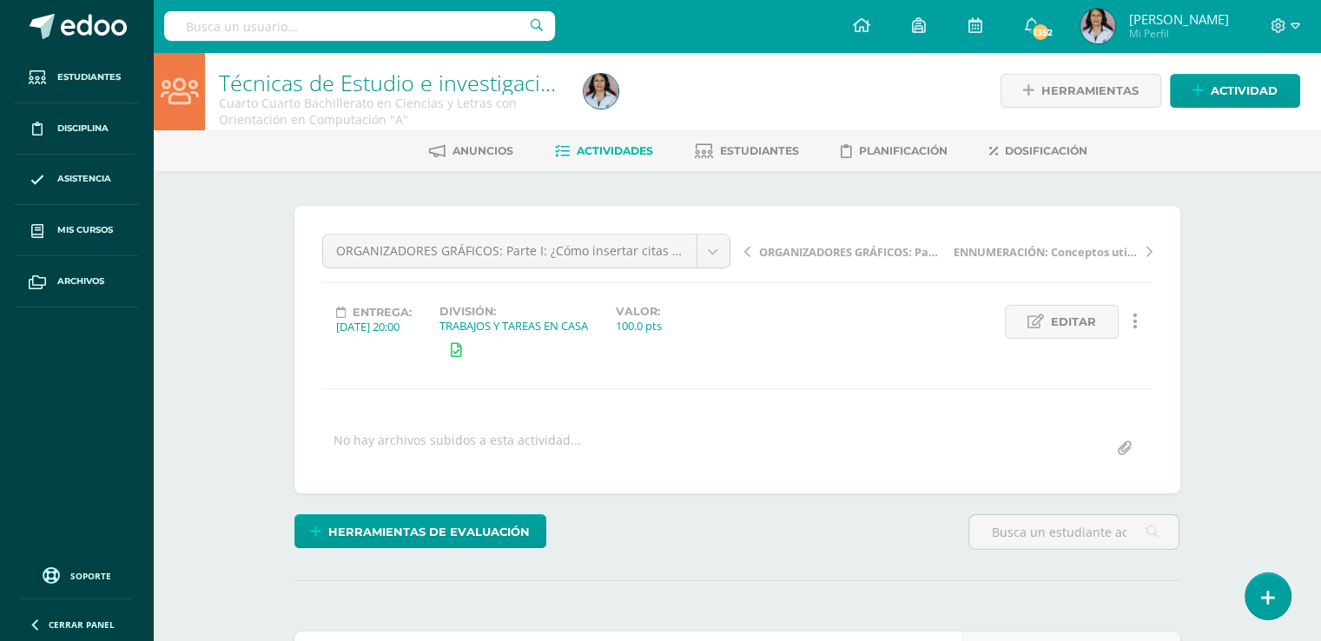
scroll to position [2, 0]
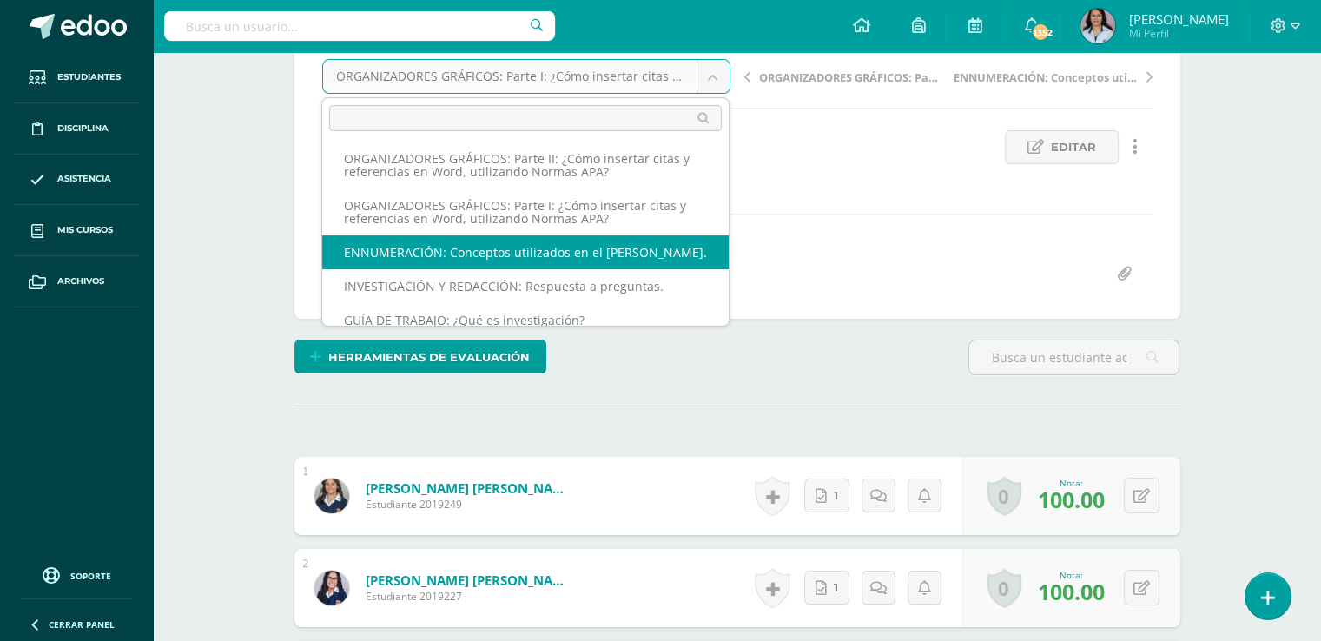
scroll to position [0, 0]
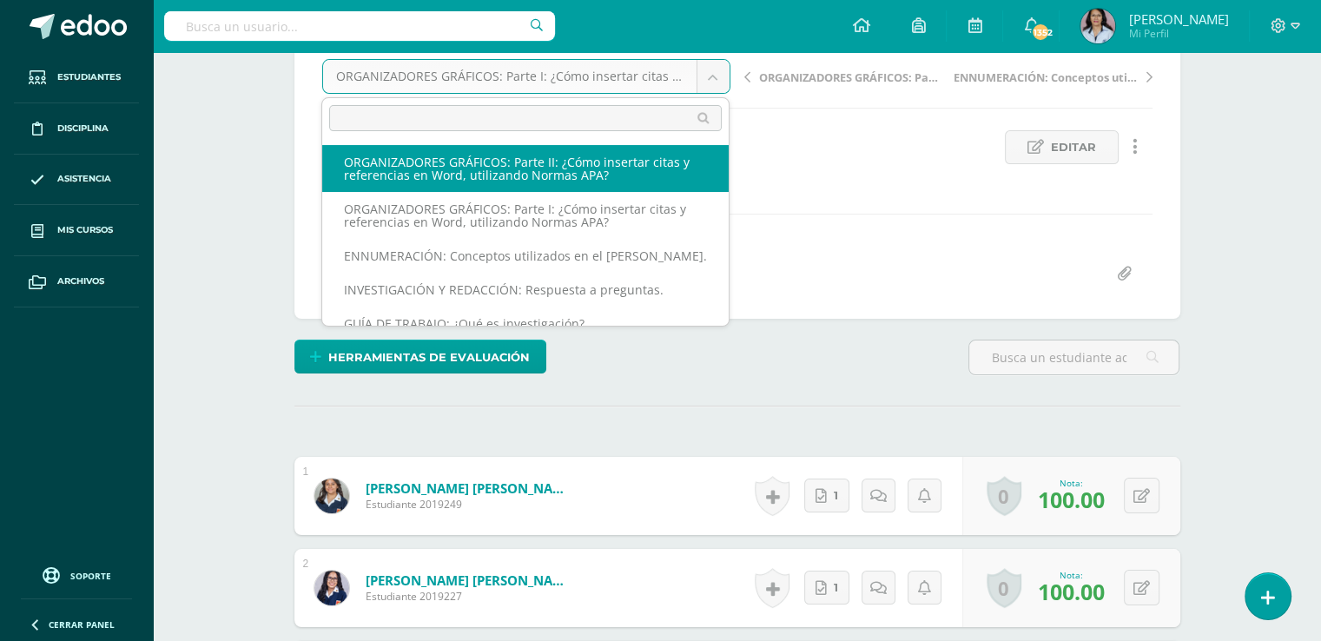
select select "/dashboard/teacher/grade-activity/129923/"
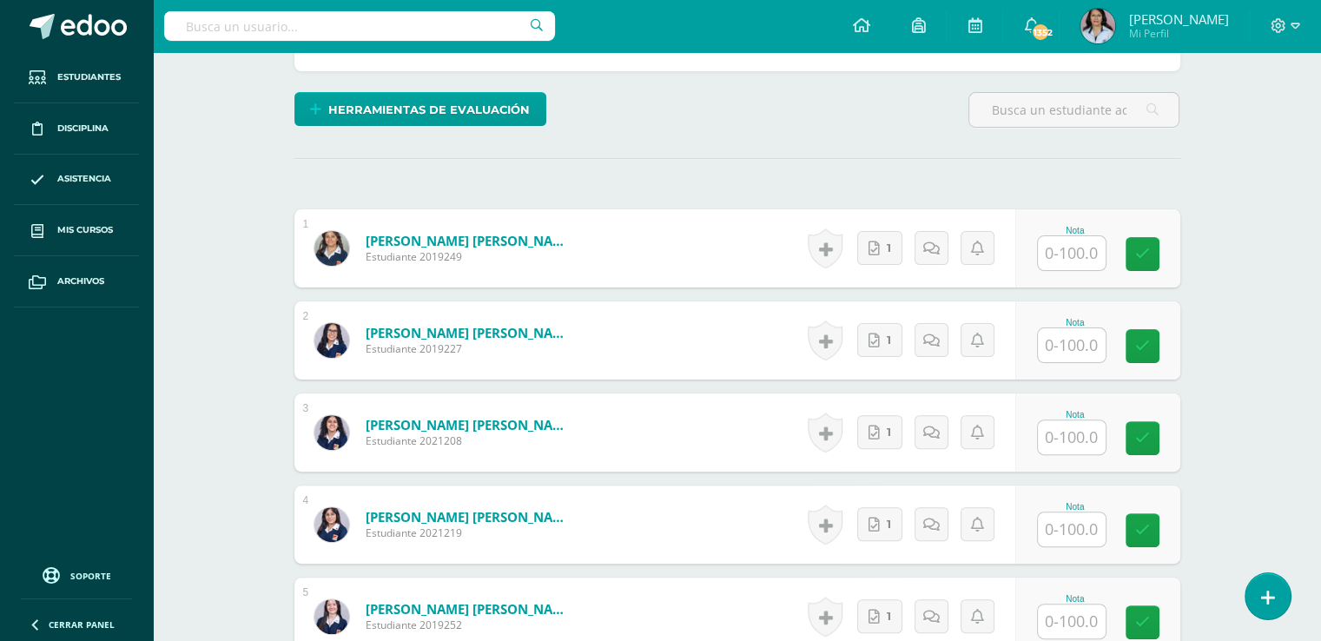
scroll to position [433, 0]
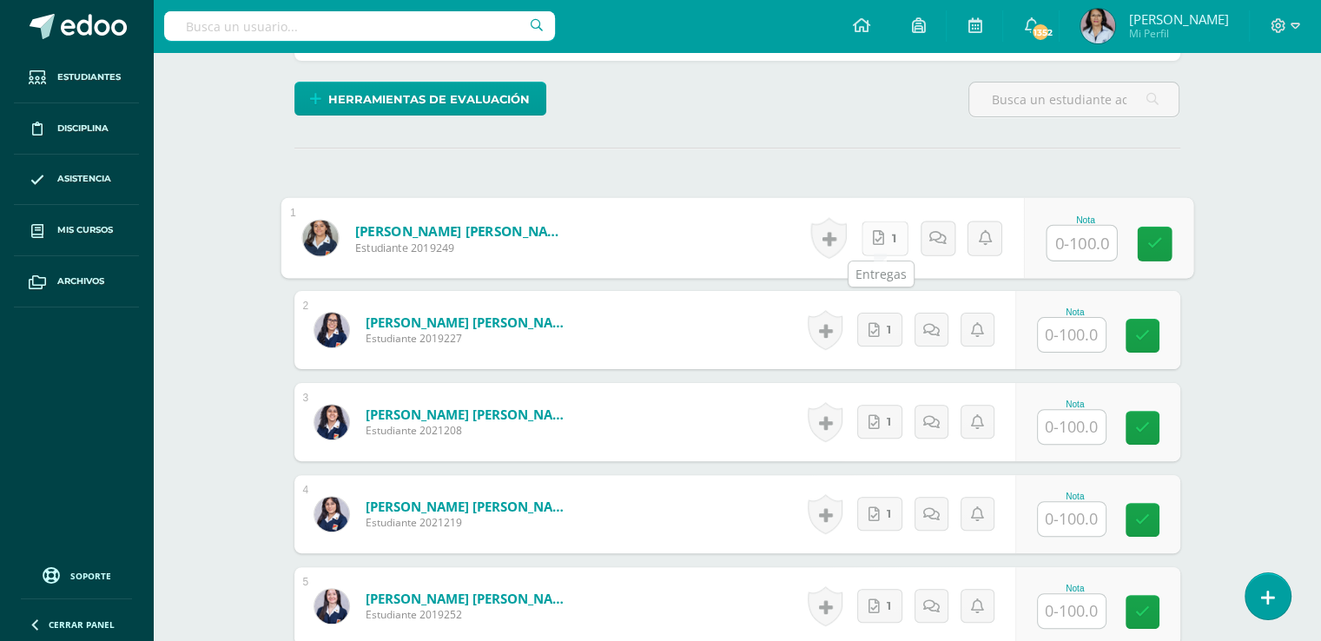
click at [886, 232] on link "1" at bounding box center [883, 238] width 47 height 35
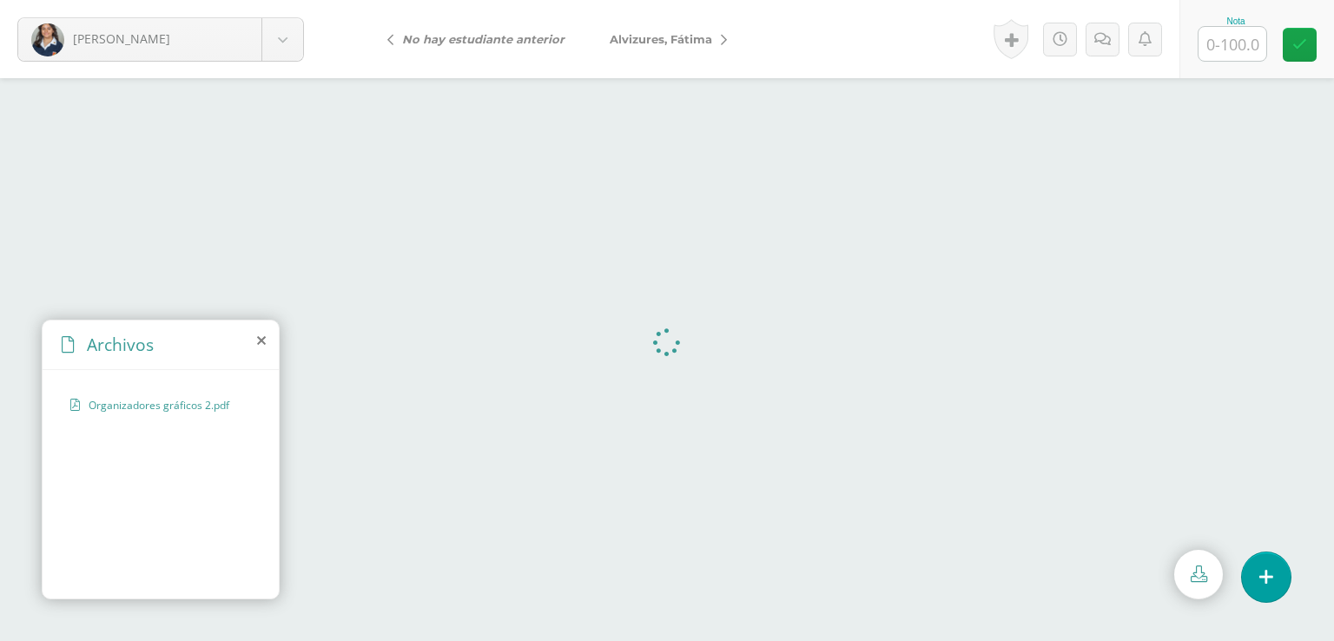
click at [1234, 47] on input "text" at bounding box center [1232, 44] width 68 height 34
type input "100"
click at [630, 36] on span "Alvizures, Fátima" at bounding box center [661, 39] width 102 height 14
click at [1240, 43] on input "text" at bounding box center [1232, 44] width 68 height 34
type input "100"
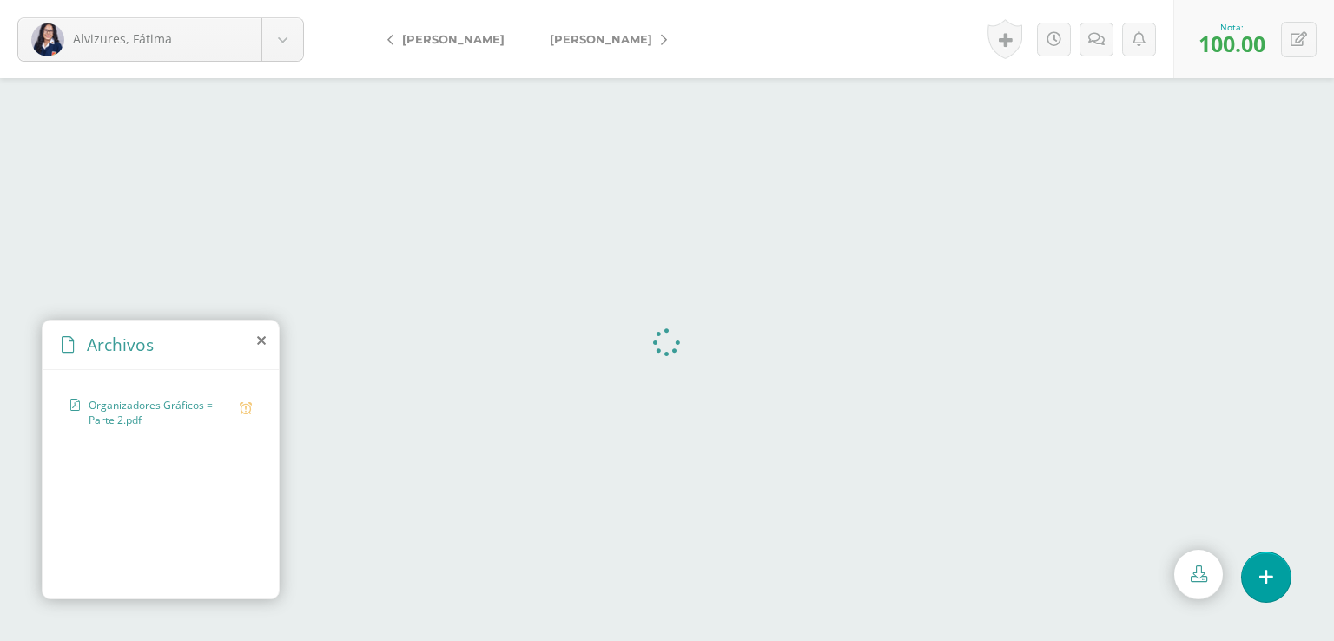
click at [580, 35] on span "[PERSON_NAME]" at bounding box center [601, 39] width 102 height 14
click at [1237, 43] on input "text" at bounding box center [1232, 44] width 68 height 34
type input "98"
click at [594, 39] on span "[PERSON_NAME]" at bounding box center [601, 39] width 102 height 14
click at [1227, 49] on input "text" at bounding box center [1232, 44] width 68 height 34
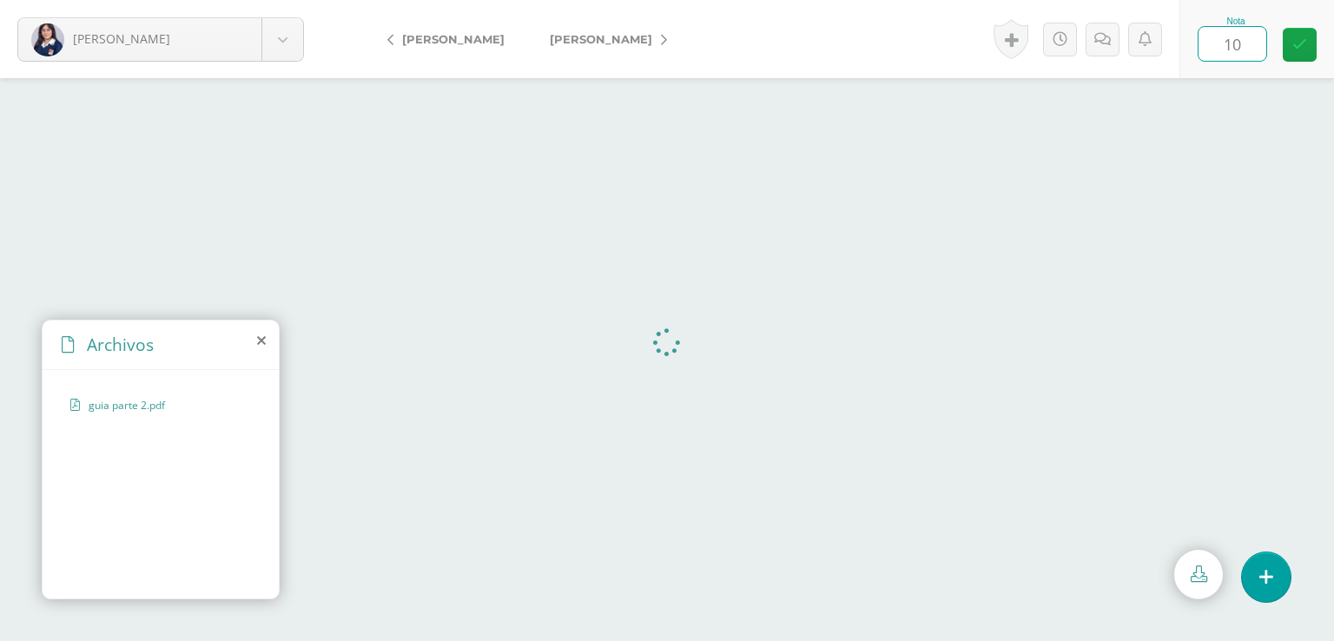
type input "100"
click at [599, 35] on span "[PERSON_NAME]" at bounding box center [601, 39] width 102 height 14
click at [1230, 37] on input "text" at bounding box center [1232, 44] width 68 height 34
type input "98"
click at [590, 39] on span "[PERSON_NAME]" at bounding box center [601, 39] width 102 height 14
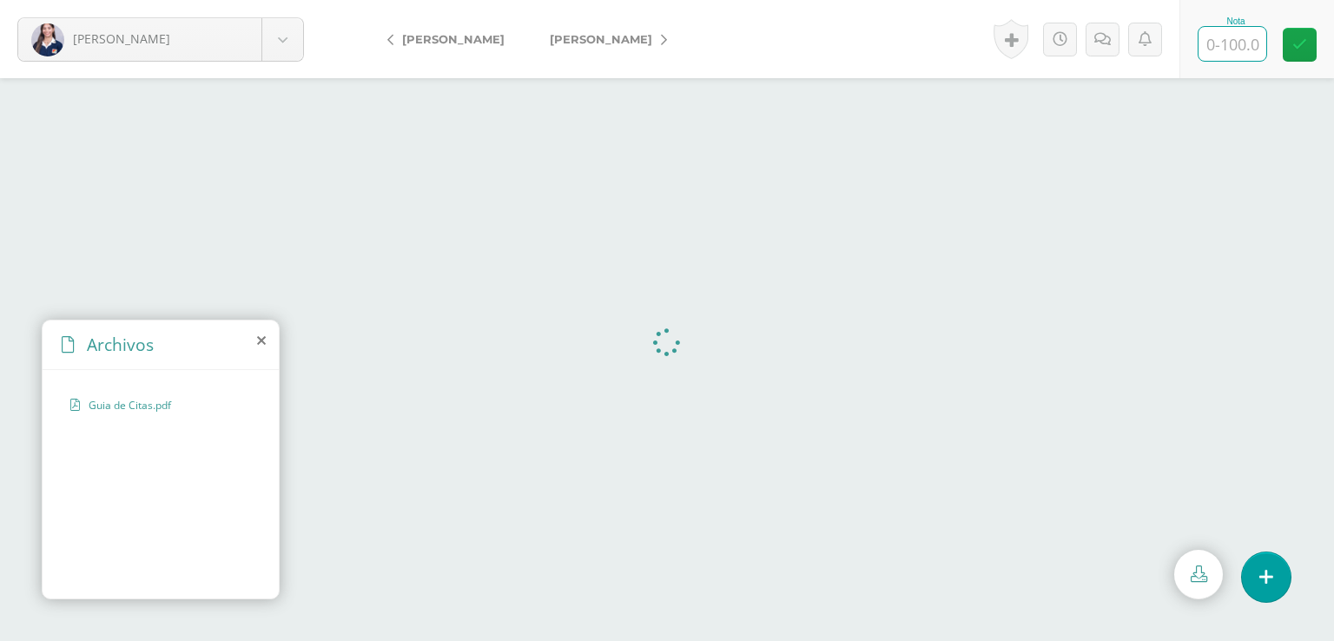
click at [1229, 46] on input "text" at bounding box center [1232, 44] width 68 height 34
type input "95"
click at [590, 43] on span "[PERSON_NAME]" at bounding box center [601, 39] width 102 height 14
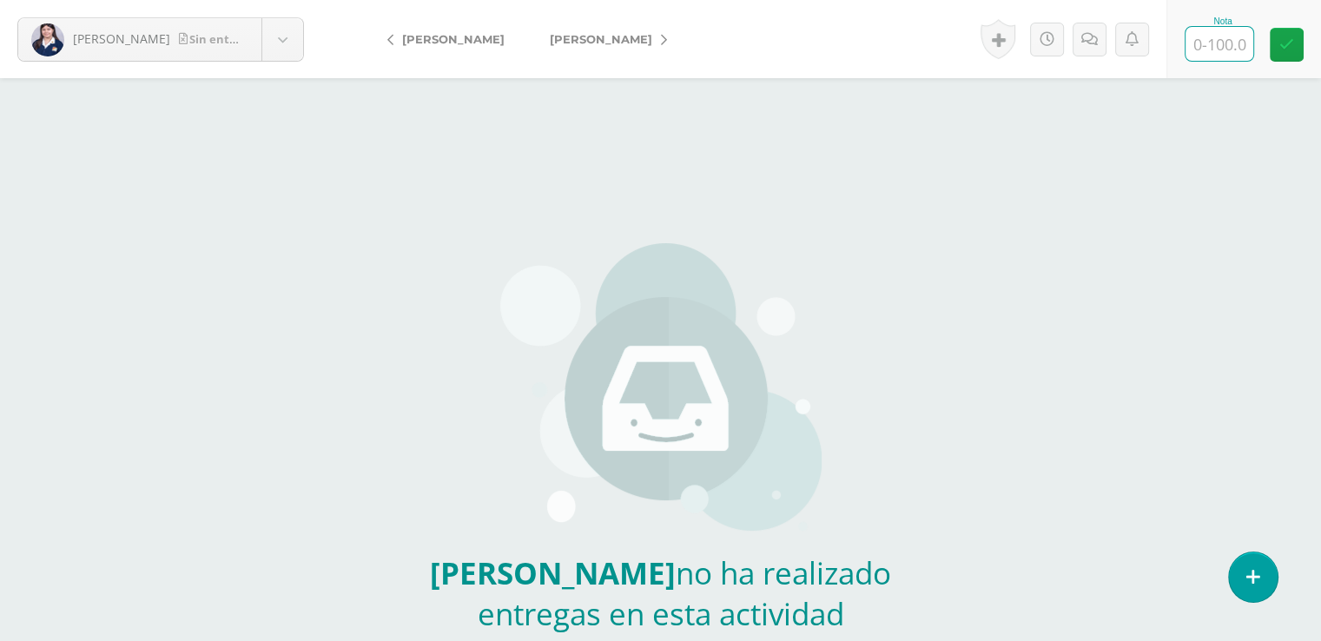
click at [1223, 43] on input "text" at bounding box center [1219, 44] width 68 height 34
type input "0"
click at [1110, 30] on link at bounding box center [1108, 40] width 34 height 34
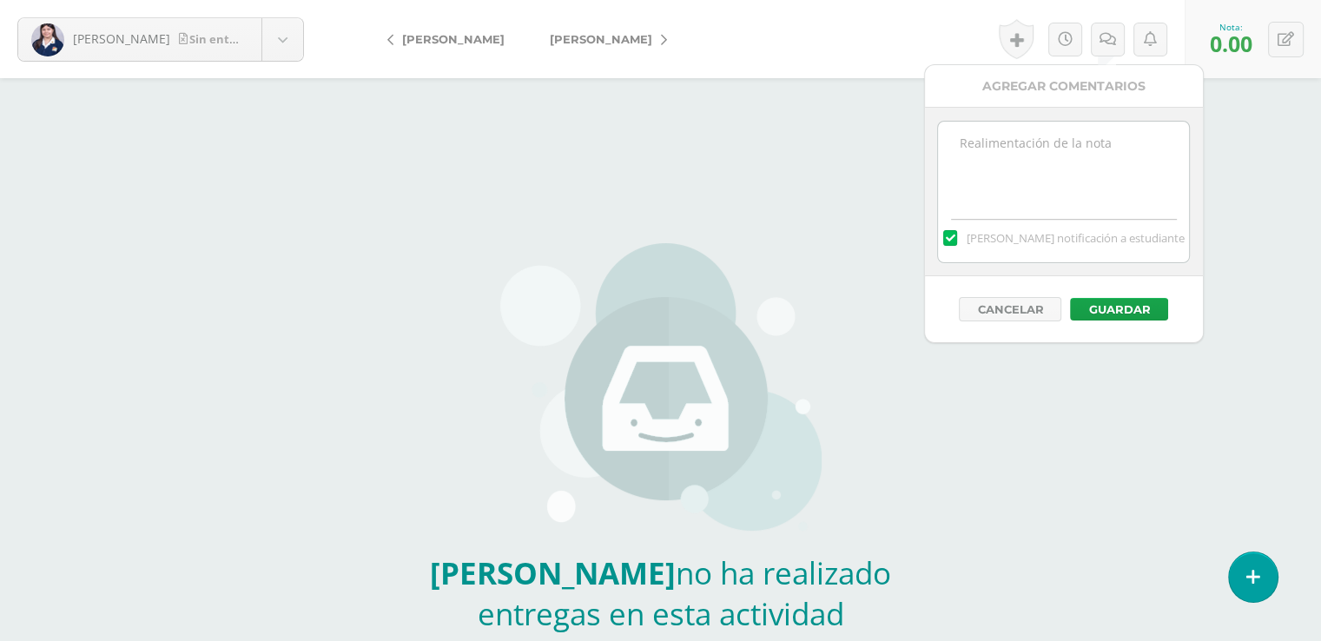
click at [972, 147] on textarea at bounding box center [1063, 165] width 251 height 87
type textarea "No hay trabajo entregado."
click at [1119, 303] on button "Guardar" at bounding box center [1119, 309] width 98 height 23
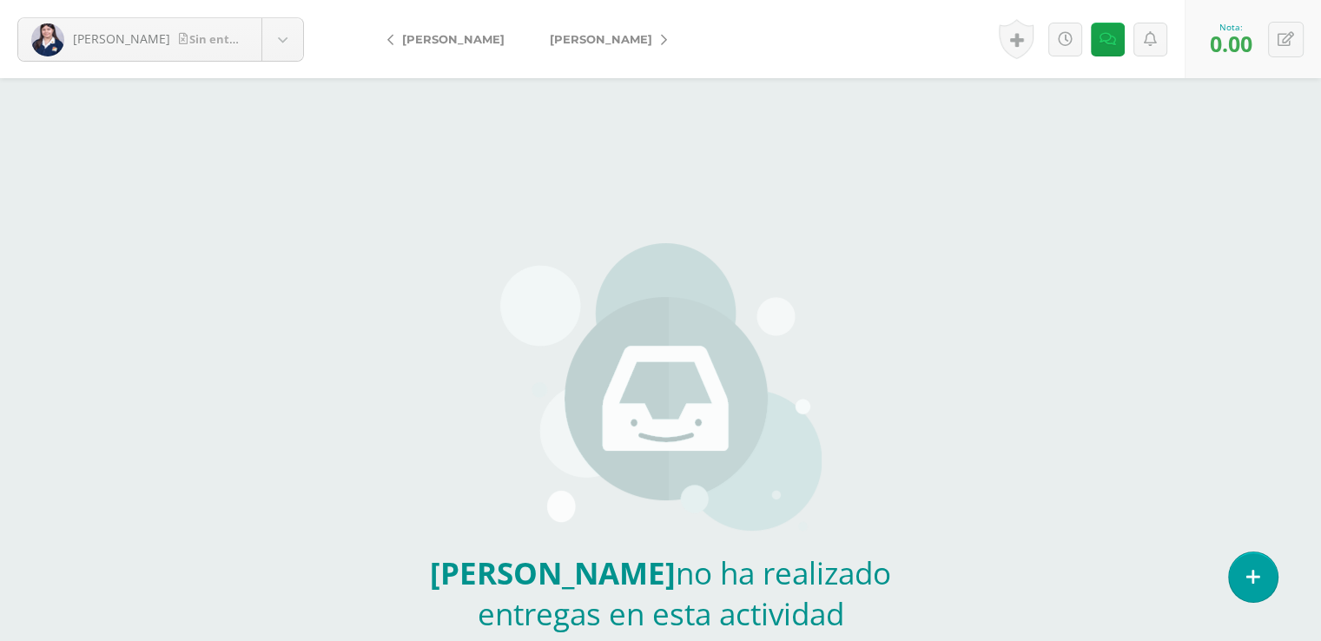
click at [578, 39] on span "[PERSON_NAME]" at bounding box center [601, 39] width 102 height 14
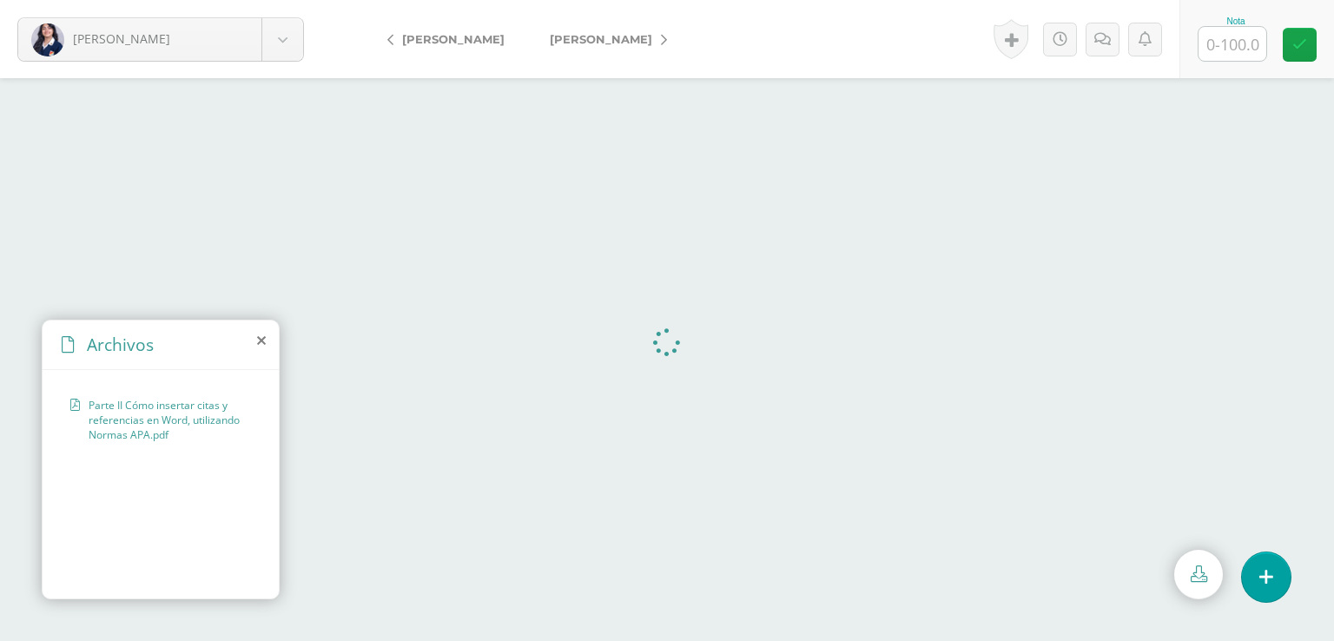
click at [1227, 39] on input "text" at bounding box center [1232, 44] width 68 height 34
type input "100"
click at [597, 41] on span "[PERSON_NAME]" at bounding box center [601, 39] width 102 height 14
click at [1234, 42] on input "text" at bounding box center [1232, 44] width 68 height 34
type input "95"
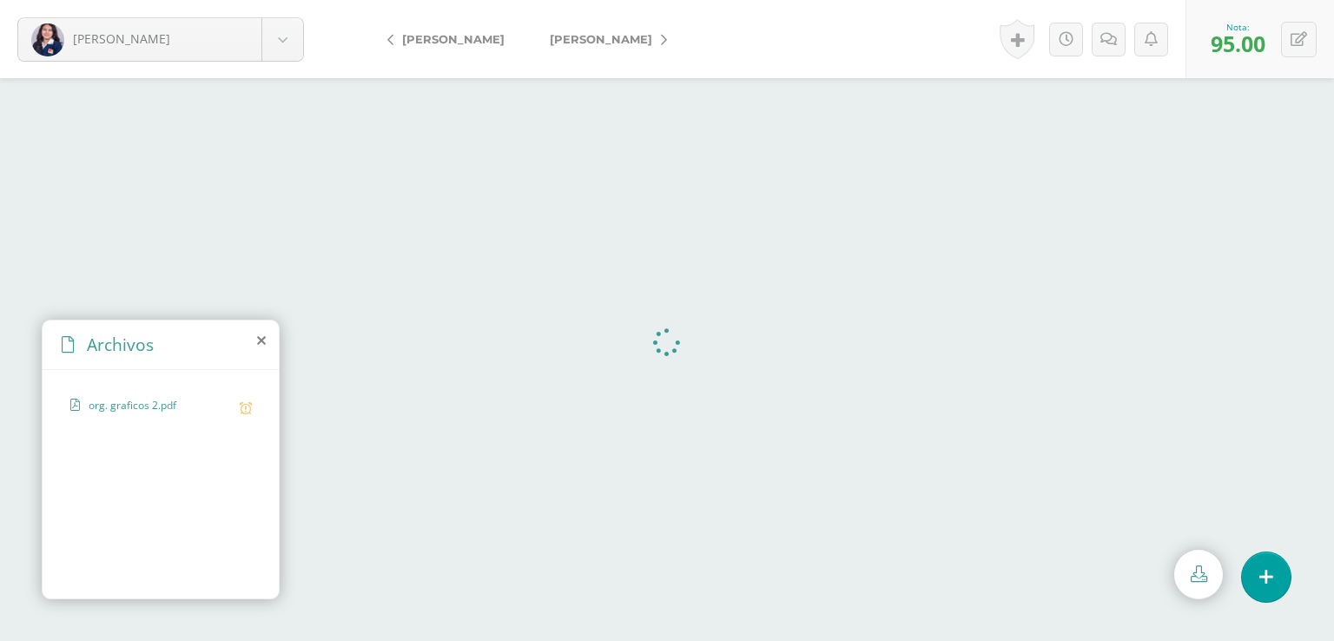
click at [573, 36] on span "[PERSON_NAME]" at bounding box center [601, 39] width 102 height 14
click at [1238, 43] on input "text" at bounding box center [1232, 44] width 68 height 34
type input "100"
click at [577, 35] on span "Lau, Mayte" at bounding box center [582, 39] width 64 height 14
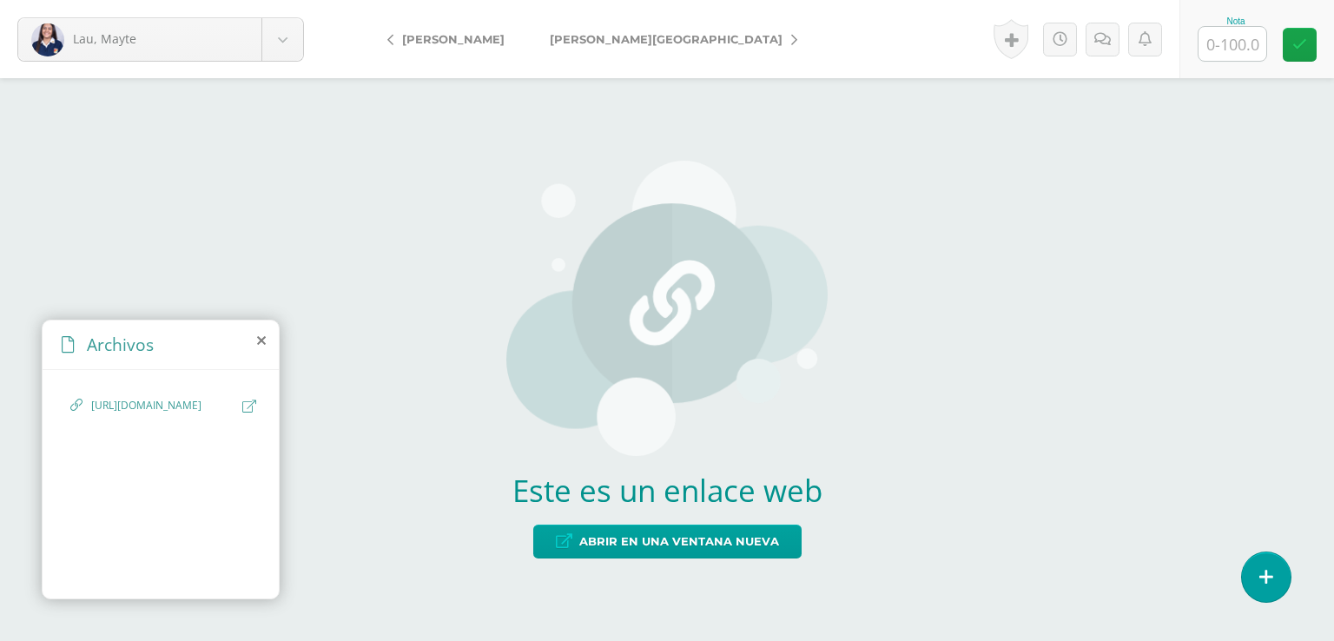
click at [601, 38] on span "[PERSON_NAME][GEOGRAPHIC_DATA]" at bounding box center [666, 39] width 233 height 14
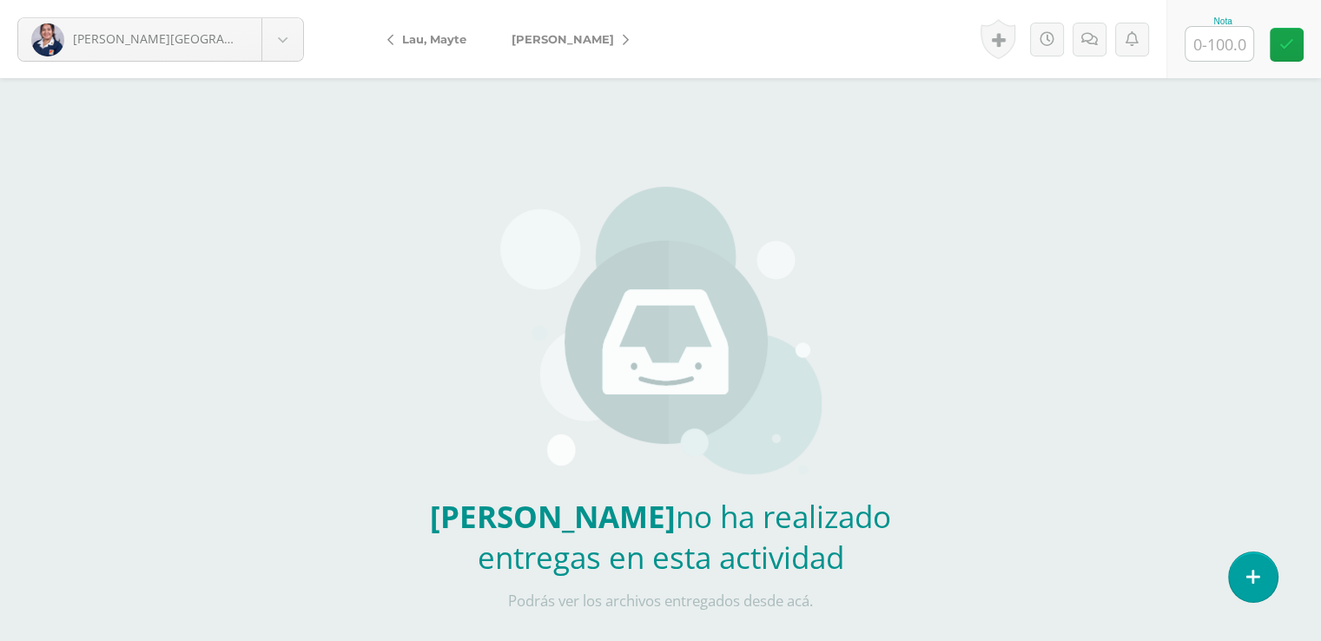
scroll to position [83, 0]
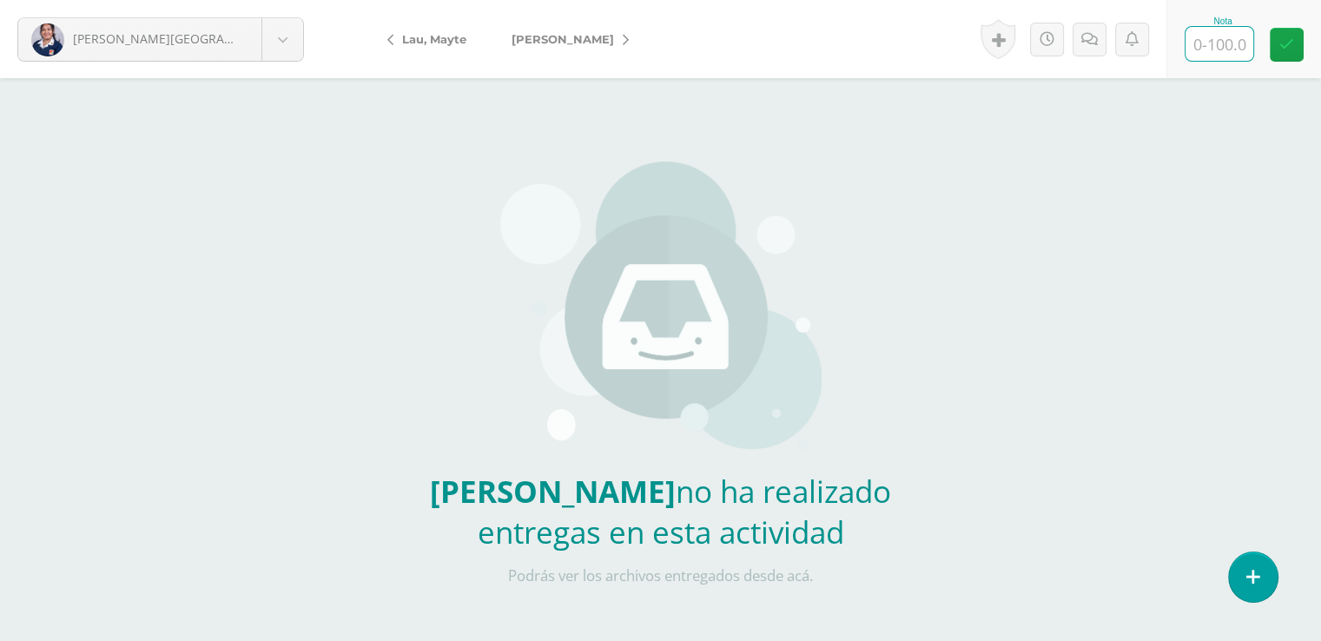
click at [1224, 43] on input "text" at bounding box center [1219, 44] width 68 height 34
type input "0"
click at [556, 36] on span "[PERSON_NAME]" at bounding box center [562, 39] width 102 height 14
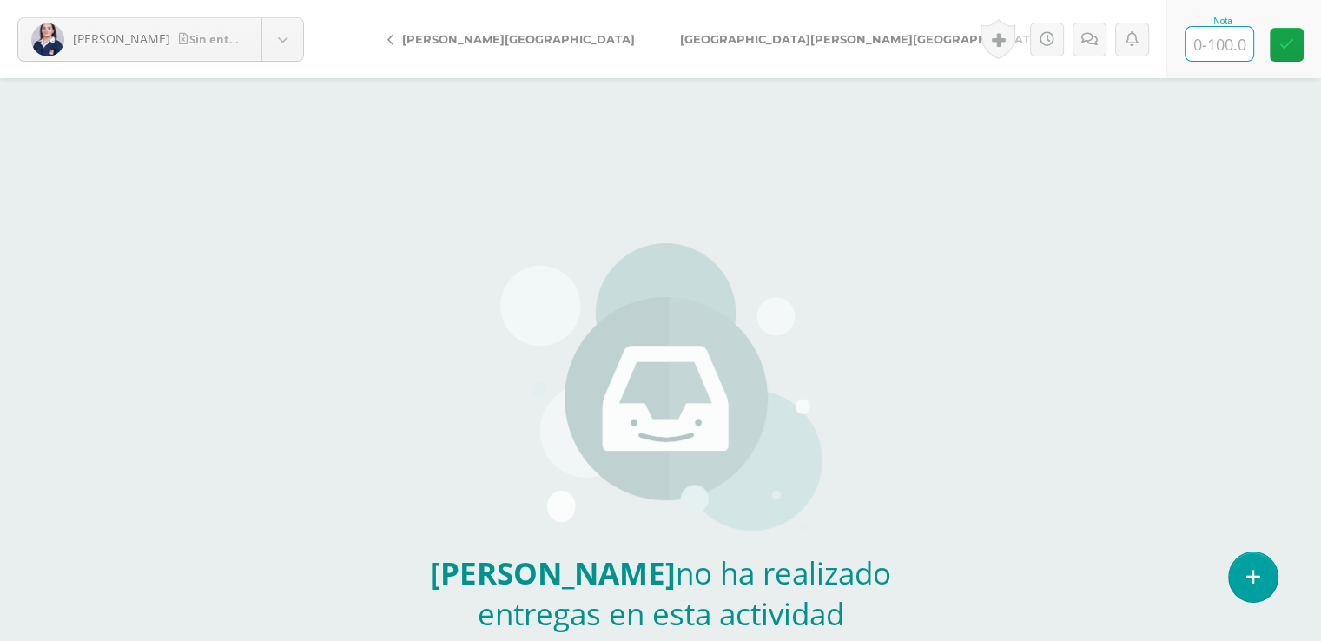
click at [1223, 37] on input "text" at bounding box center [1219, 44] width 68 height 34
type input "0"
click at [1052, 42] on icon at bounding box center [1055, 40] width 6 height 12
click at [431, 41] on span "[PERSON_NAME]" at bounding box center [453, 39] width 102 height 14
click at [680, 36] on span "[GEOGRAPHIC_DATA][PERSON_NAME][GEOGRAPHIC_DATA]" at bounding box center [861, 39] width 363 height 14
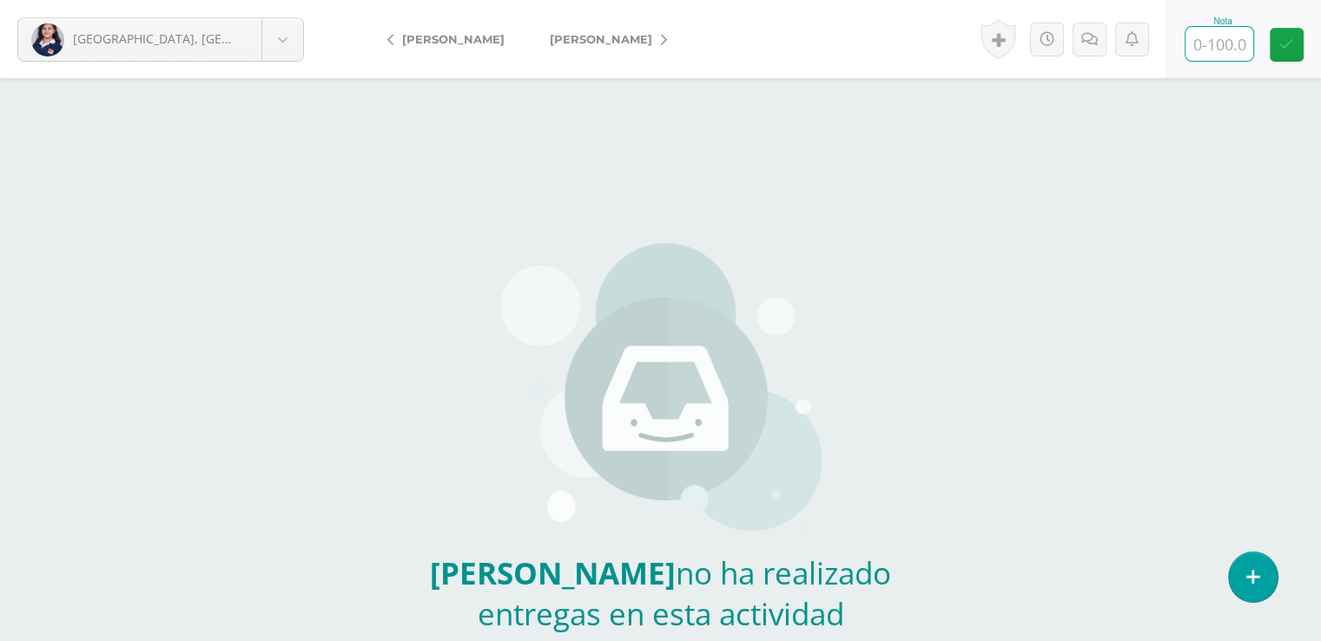
click at [1215, 44] on input "text" at bounding box center [1219, 44] width 68 height 34
type input "0"
click at [1104, 36] on icon at bounding box center [1107, 39] width 16 height 15
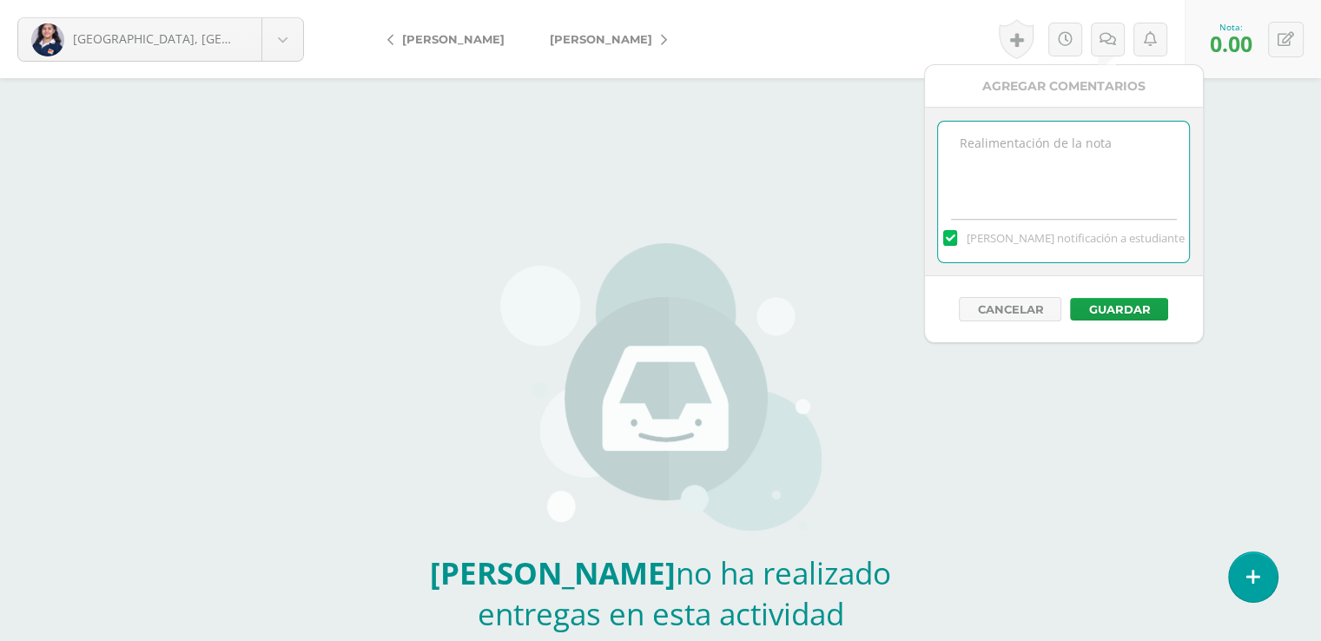
click at [972, 141] on textarea at bounding box center [1063, 165] width 251 height 87
type textarea "Tarea no entregada."
click at [1124, 305] on button "Guardar" at bounding box center [1119, 309] width 98 height 23
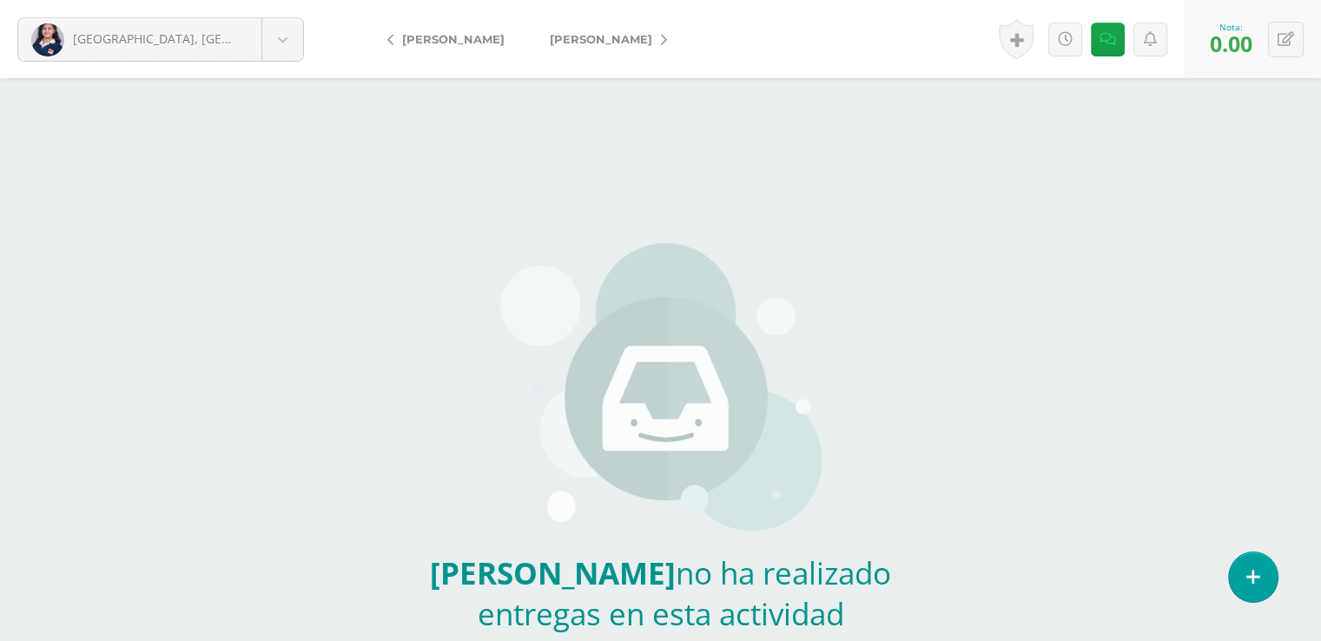
click at [584, 39] on span "[PERSON_NAME]" at bounding box center [601, 39] width 102 height 14
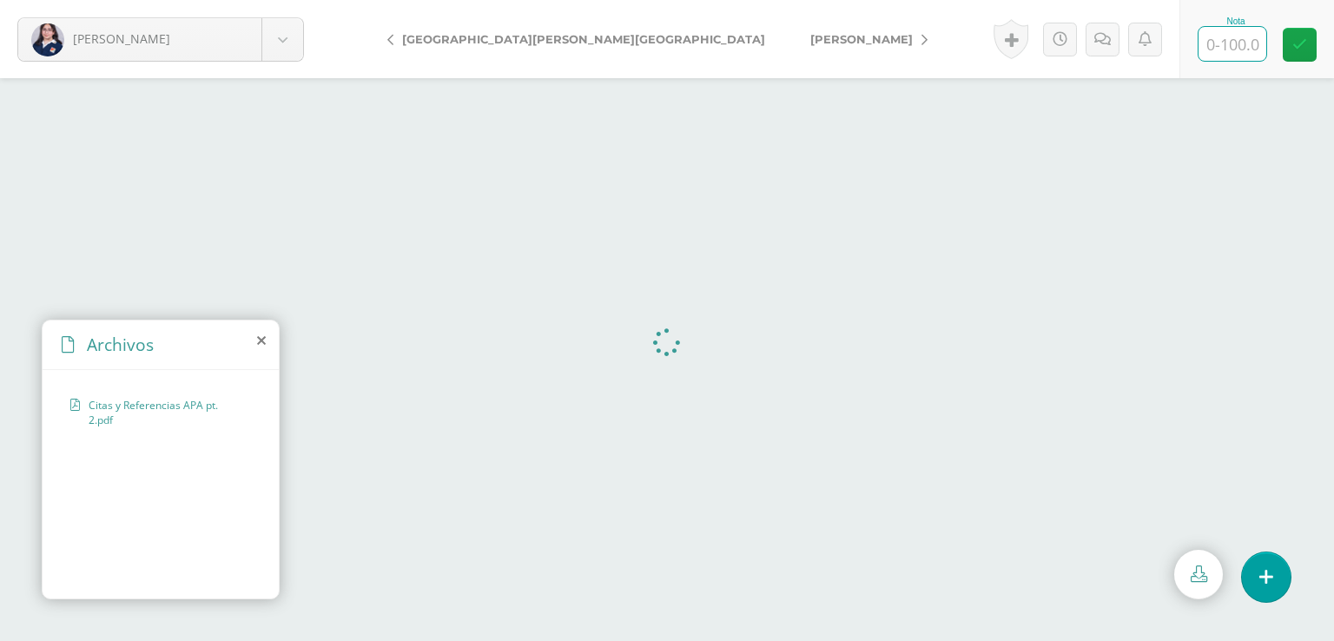
click at [1240, 44] on input "text" at bounding box center [1232, 44] width 68 height 34
type input "95"
click at [810, 39] on span "[PERSON_NAME]" at bounding box center [861, 39] width 102 height 14
click at [1240, 42] on input "text" at bounding box center [1232, 44] width 68 height 34
type input "100"
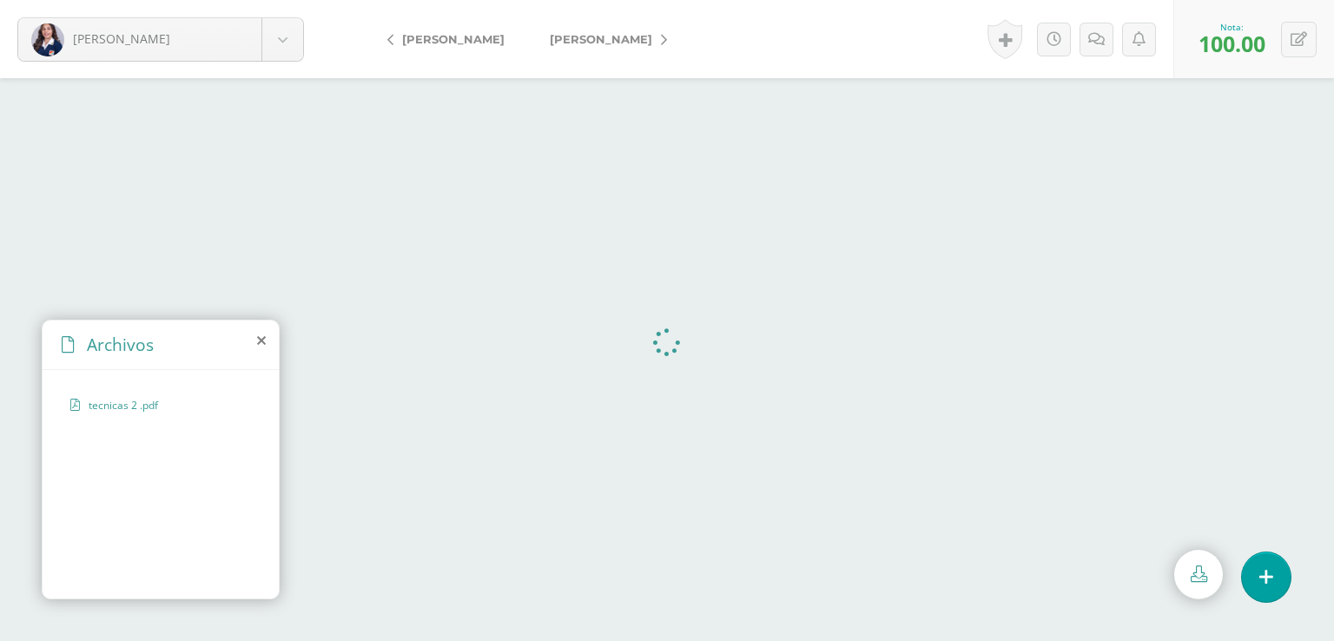
click at [562, 36] on span "[PERSON_NAME]" at bounding box center [601, 39] width 102 height 14
click at [1228, 46] on input "text" at bounding box center [1232, 44] width 68 height 34
type input "95"
click at [609, 33] on span "[PERSON_NAME]" at bounding box center [601, 39] width 102 height 14
click at [1240, 34] on input "text" at bounding box center [1232, 44] width 68 height 34
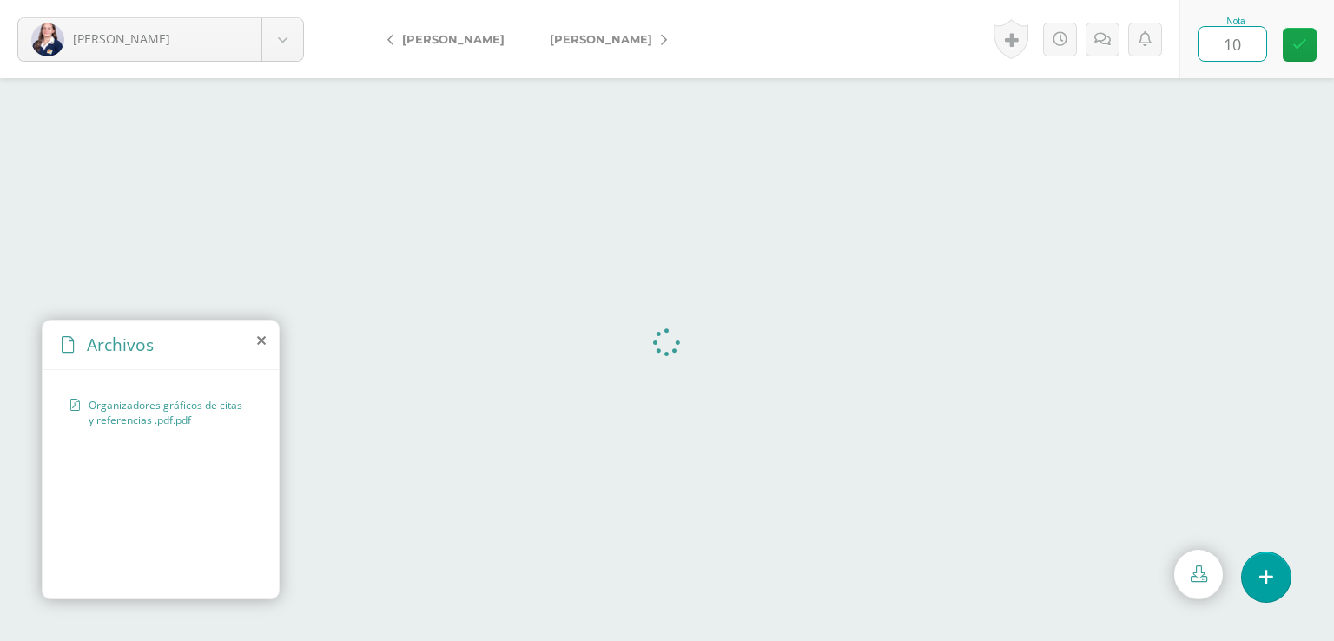
type input "100"
click at [570, 39] on span "[PERSON_NAME]" at bounding box center [601, 39] width 102 height 14
click at [1230, 39] on input "text" at bounding box center [1232, 44] width 68 height 34
type input "95"
click at [600, 36] on span "[PERSON_NAME]" at bounding box center [601, 39] width 102 height 14
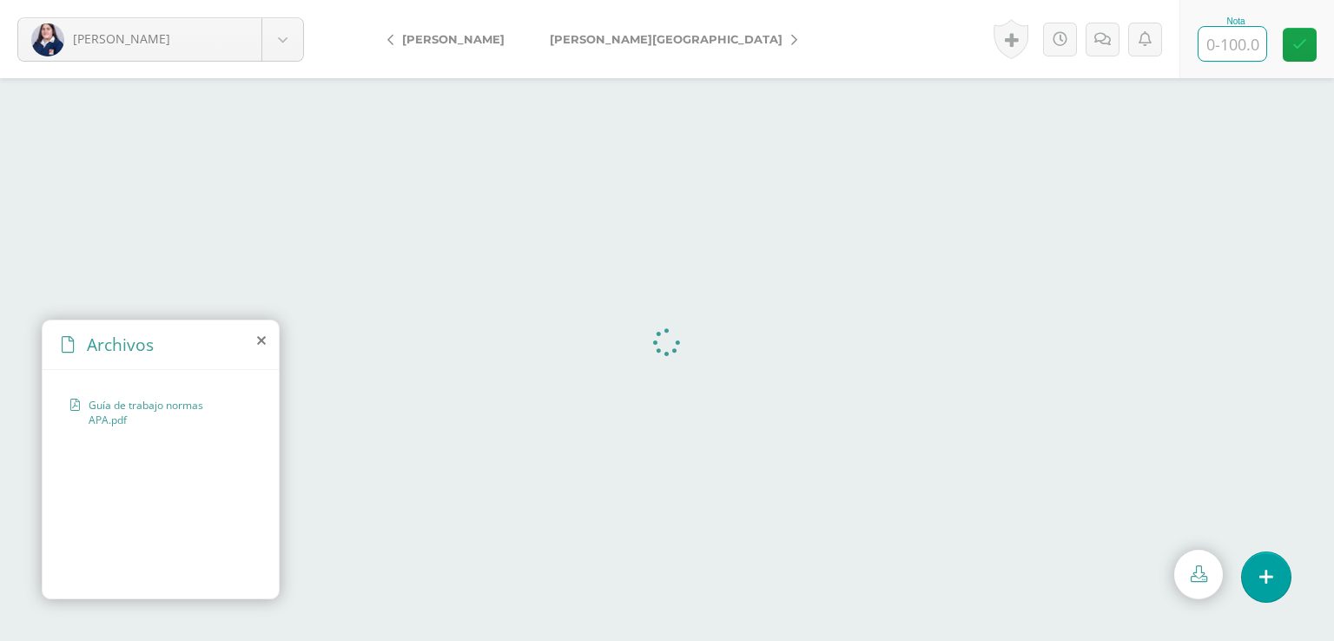
click at [1236, 42] on input "text" at bounding box center [1232, 44] width 68 height 34
type input "95"
click at [609, 43] on span "[PERSON_NAME][GEOGRAPHIC_DATA]" at bounding box center [666, 39] width 233 height 14
click at [1244, 36] on input "text" at bounding box center [1232, 44] width 68 height 34
type input "95"
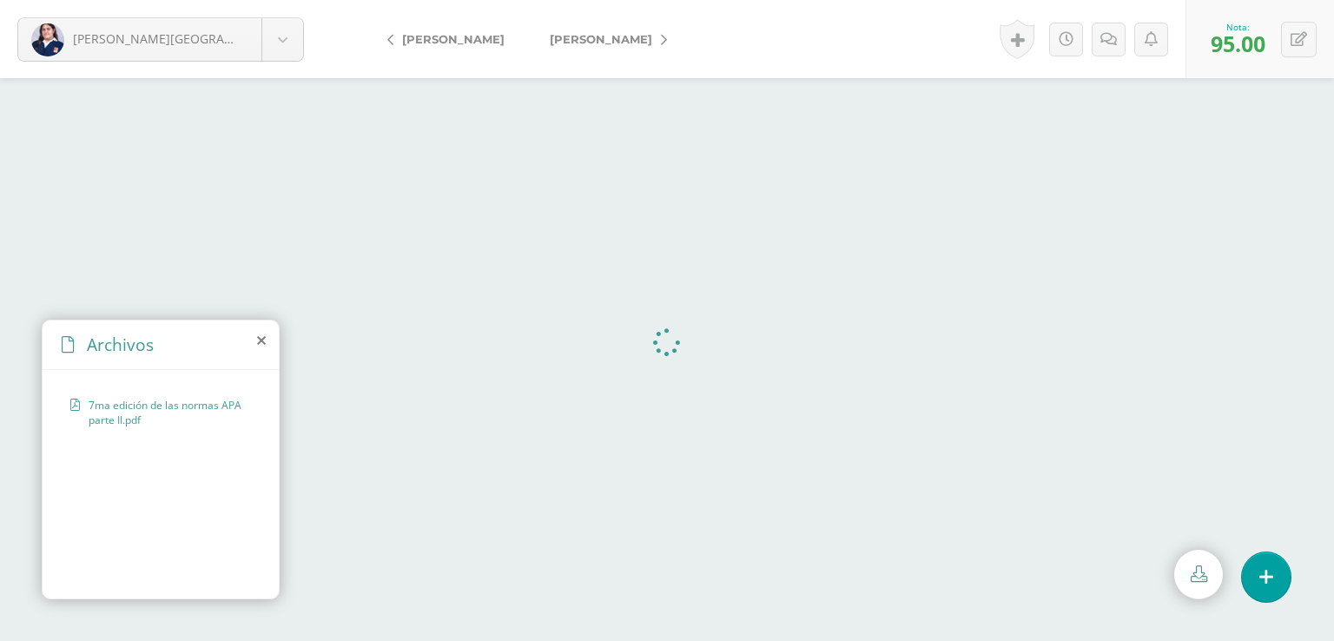
click at [598, 39] on span "[PERSON_NAME]" at bounding box center [601, 39] width 102 height 14
click at [1190, 63] on div "Nota" at bounding box center [1256, 39] width 155 height 78
click at [1238, 38] on input "text" at bounding box center [1232, 44] width 68 height 34
type input "100"
click at [680, 40] on span "[PERSON_NAME]" at bounding box center [731, 39] width 102 height 14
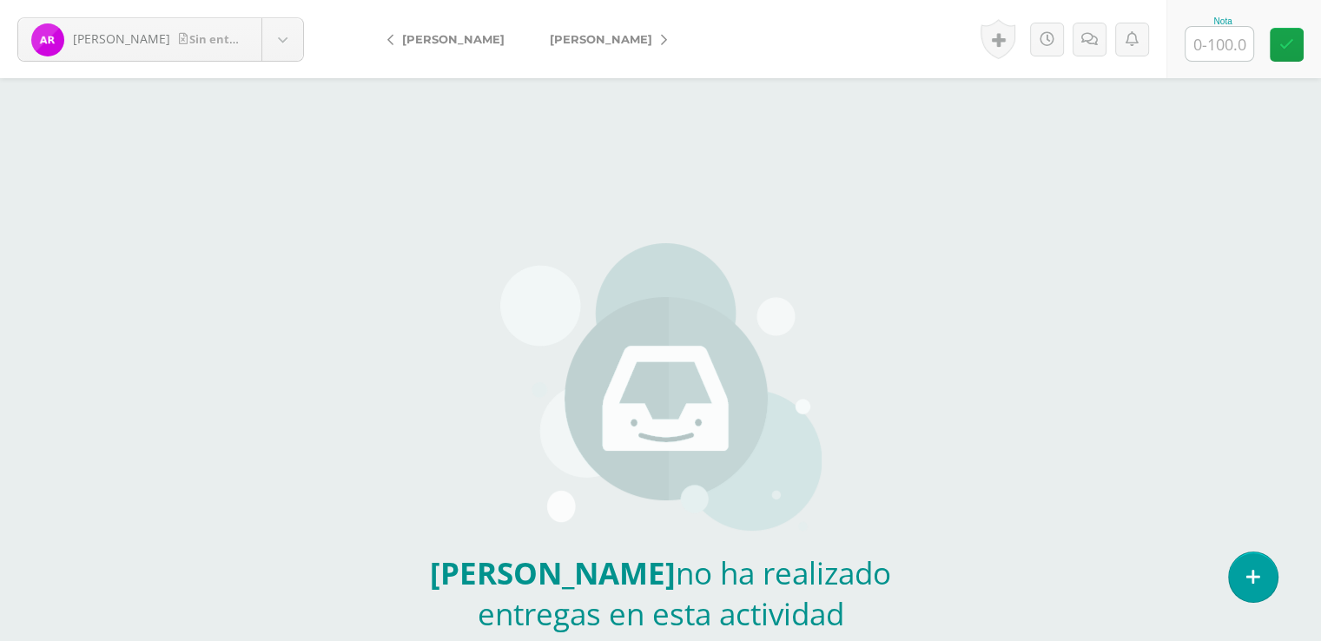
drag, startPoint x: 0, startPoint y: 0, endPoint x: 604, endPoint y: 40, distance: 605.7
click at [604, 40] on span "[PERSON_NAME]" at bounding box center [601, 39] width 102 height 14
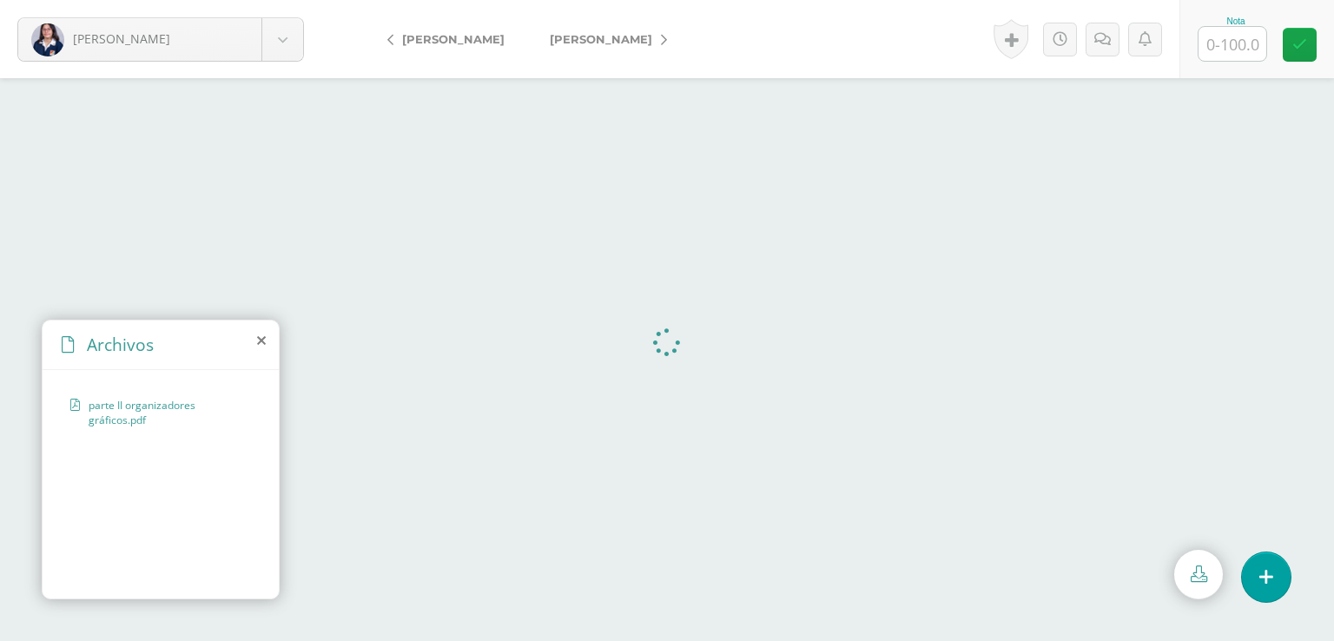
click at [604, 39] on span "[PERSON_NAME]" at bounding box center [601, 39] width 102 height 14
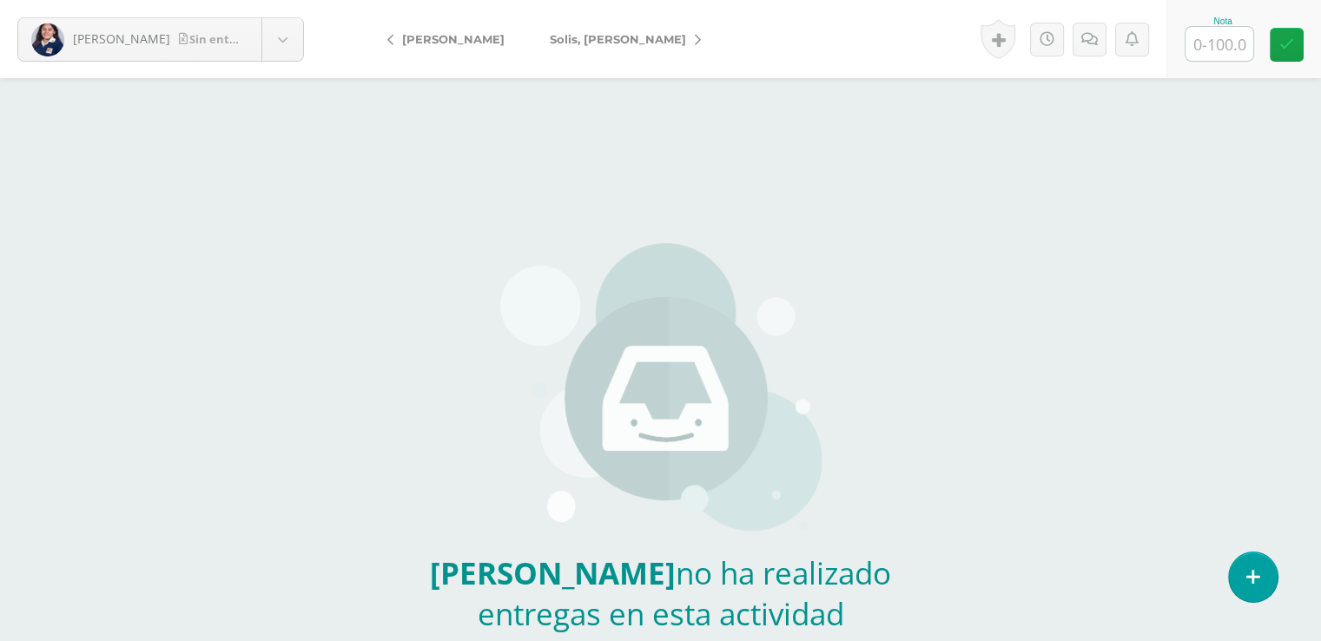
click at [1231, 41] on input "text" at bounding box center [1219, 44] width 68 height 34
type input "0"
click at [1105, 40] on icon at bounding box center [1107, 39] width 16 height 15
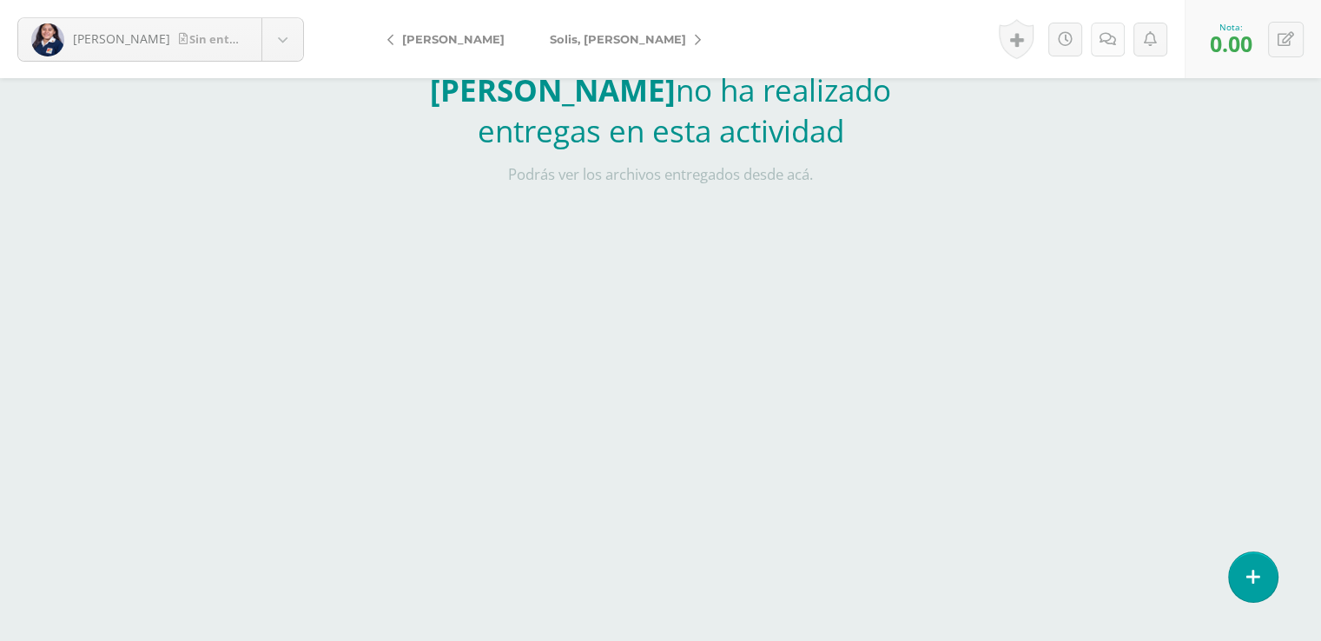
scroll to position [559, 0]
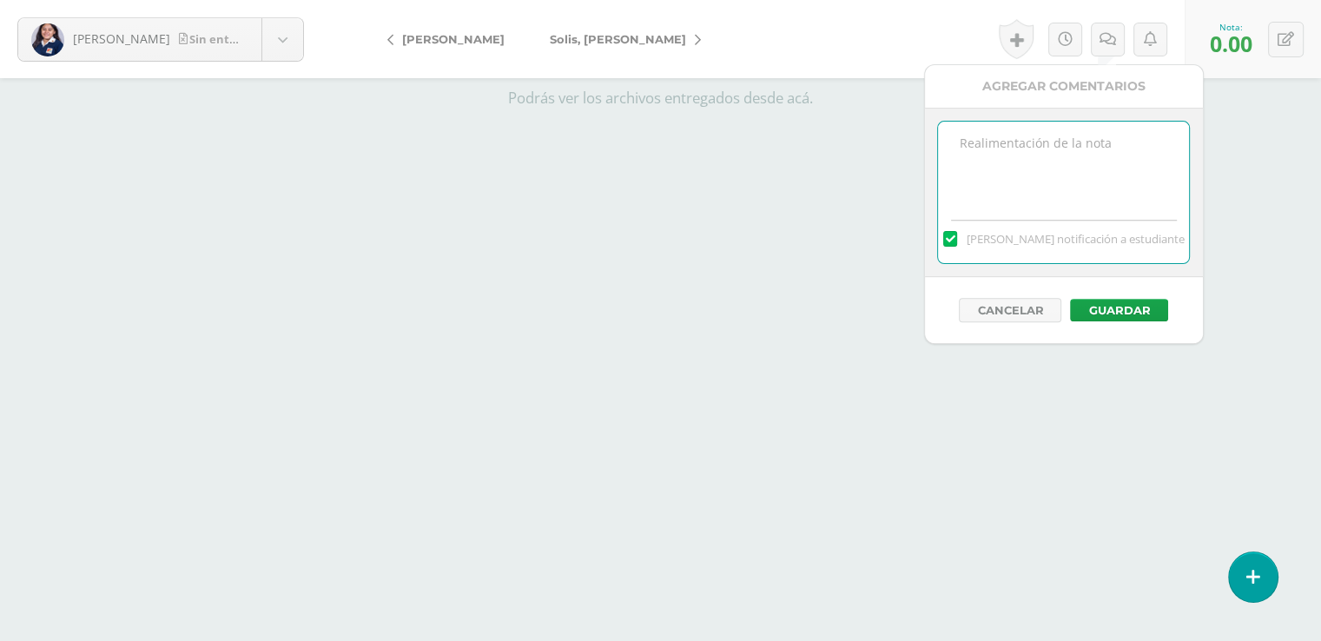
click at [965, 145] on textarea at bounding box center [1063, 165] width 251 height 87
type textarea "Tarea no entregada."
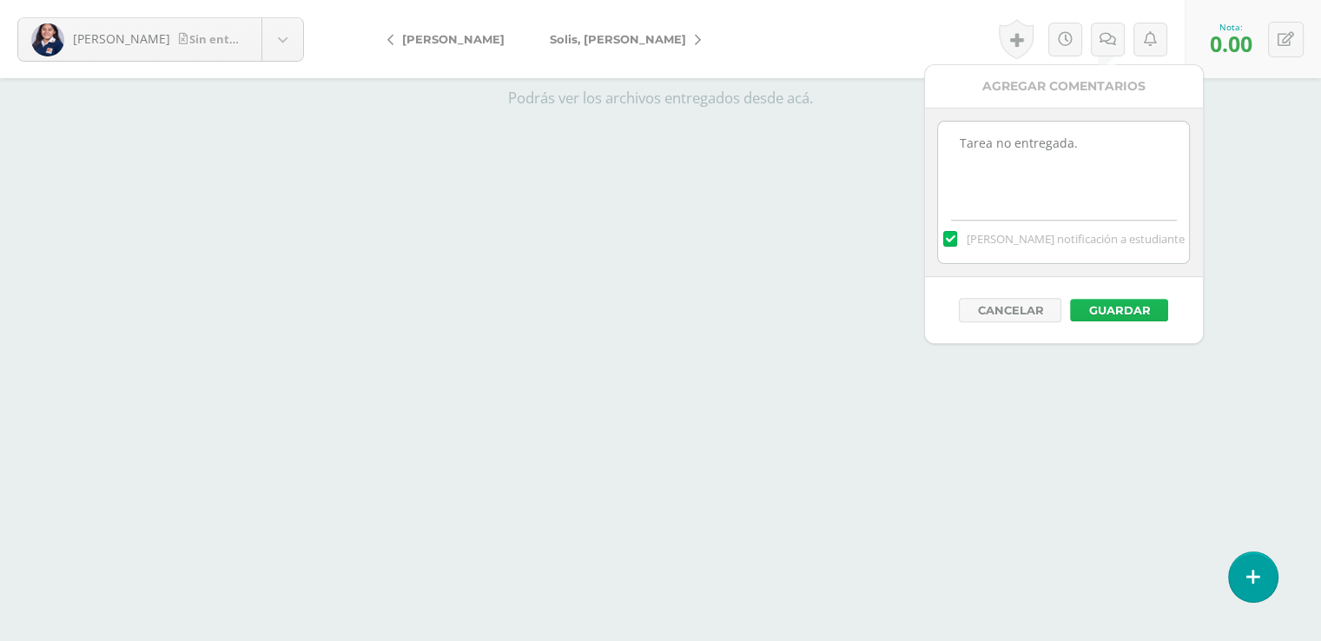
click at [1120, 301] on button "Guardar" at bounding box center [1119, 310] width 98 height 23
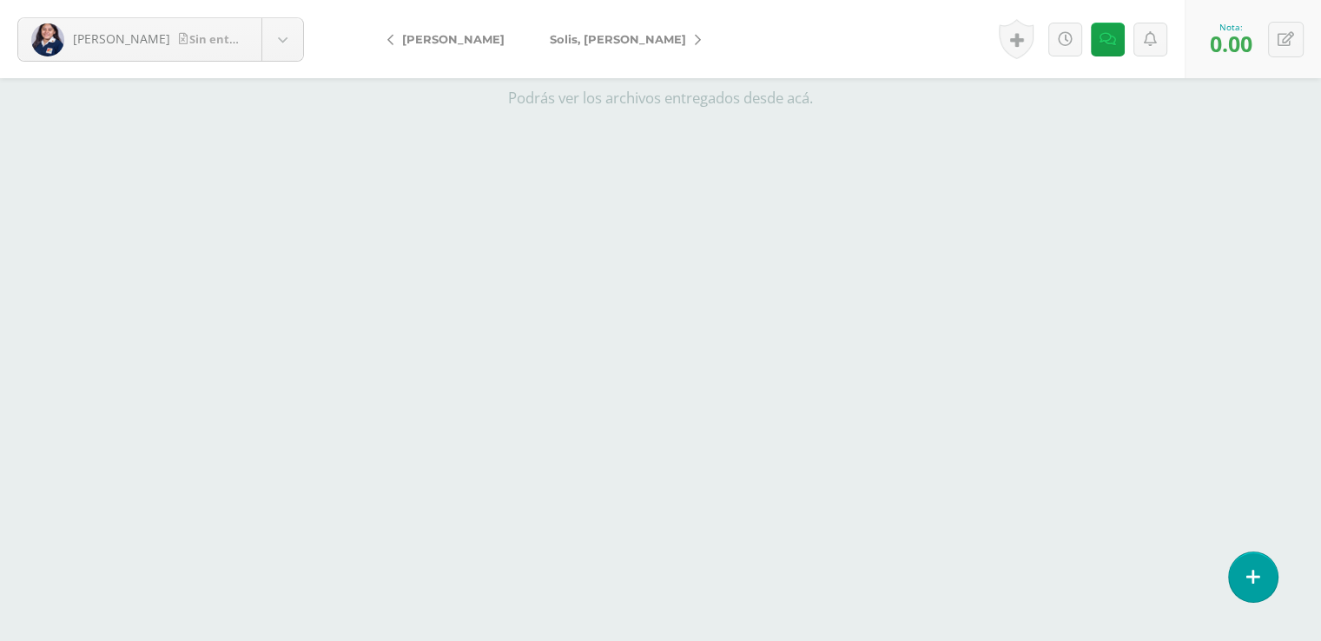
click at [620, 42] on span "[PERSON_NAME]" at bounding box center [618, 39] width 136 height 14
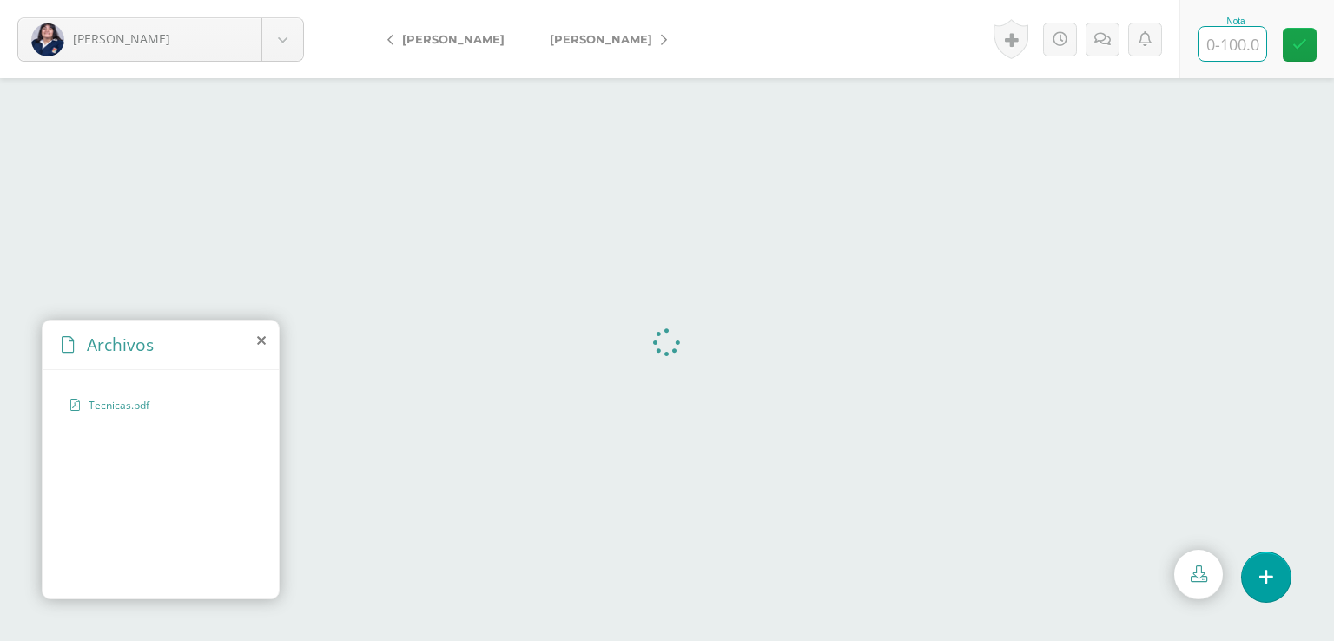
click at [1228, 40] on input "text" at bounding box center [1232, 44] width 68 height 34
type input "60"
click at [1108, 32] on icon at bounding box center [1108, 39] width 16 height 15
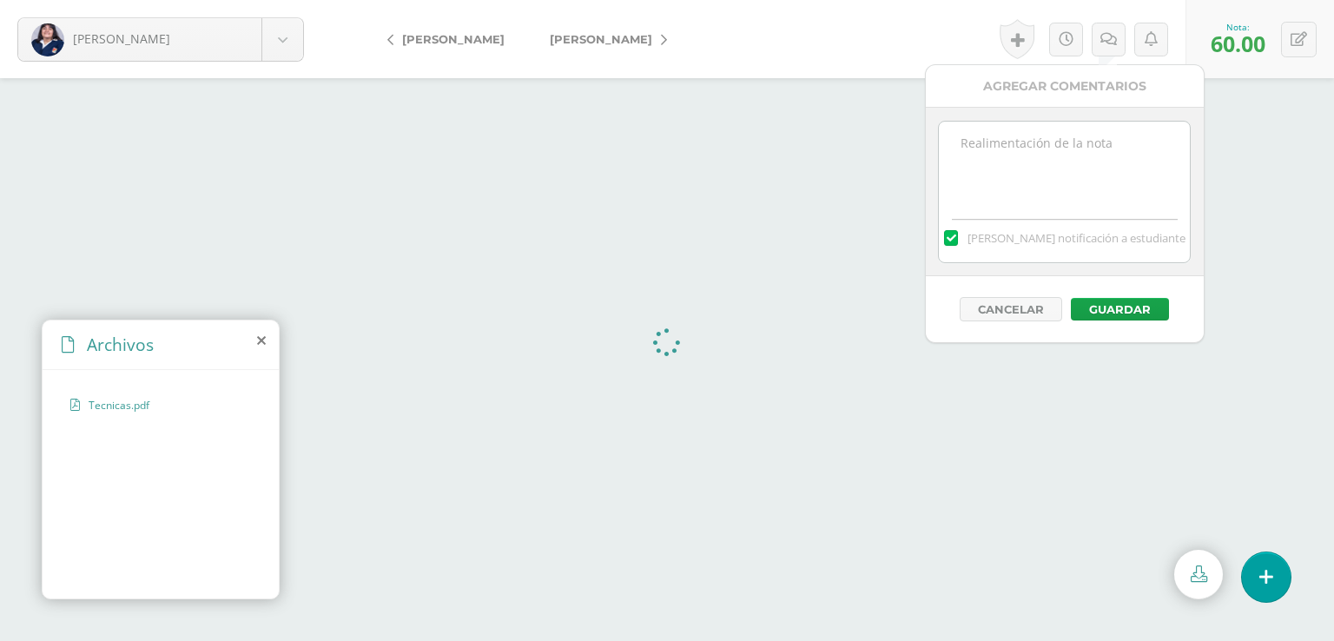
click at [973, 142] on textarea at bounding box center [1064, 165] width 251 height 87
type textarea "Mejorar calidad y presentación de trabajos."
click at [1115, 305] on button "Guardar" at bounding box center [1120, 309] width 98 height 23
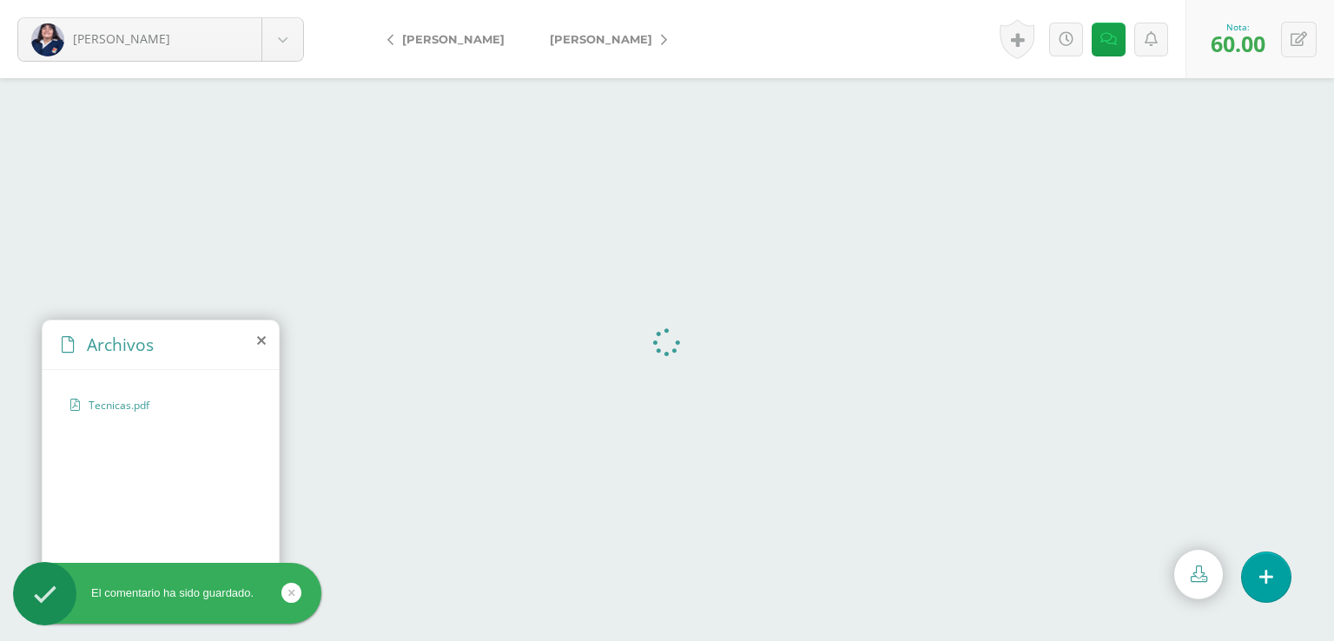
click at [562, 36] on span "[PERSON_NAME]" at bounding box center [601, 39] width 102 height 14
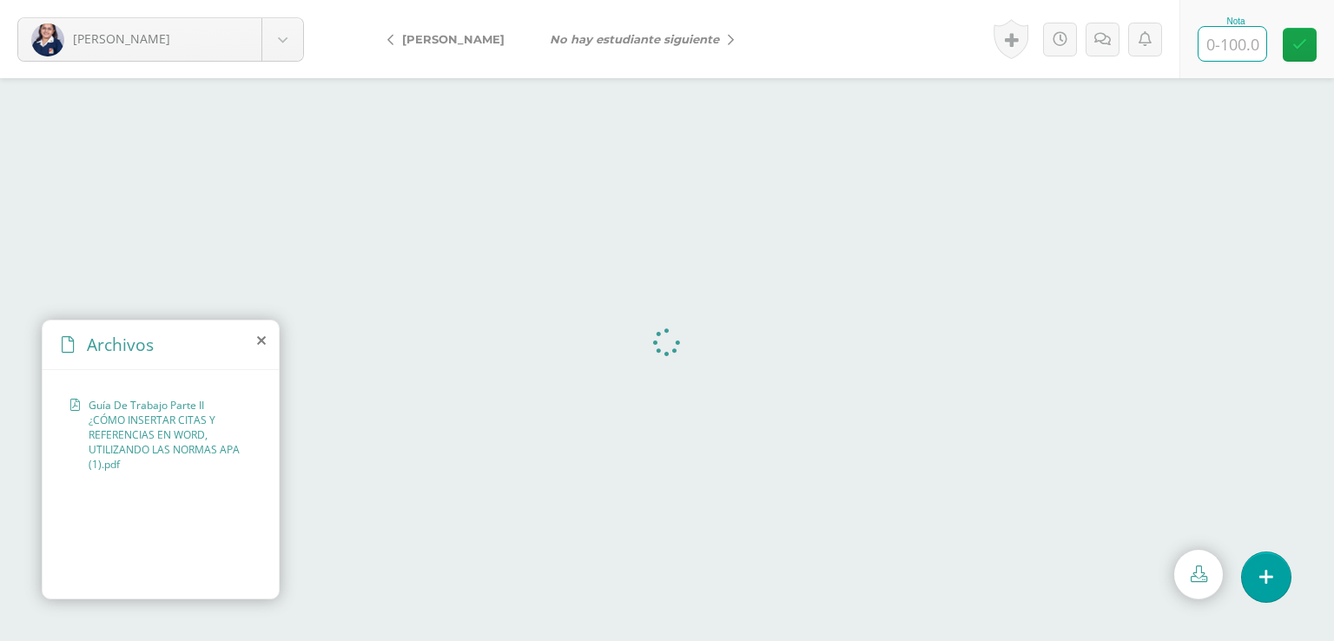
click at [1230, 43] on input "text" at bounding box center [1232, 44] width 68 height 34
type input "100"
click at [810, 36] on form "[PERSON_NAME] [PERSON_NAME] [PERSON_NAME][GEOGRAPHIC_DATA] [PERSON_NAME] [PERSO…" at bounding box center [667, 39] width 1334 height 78
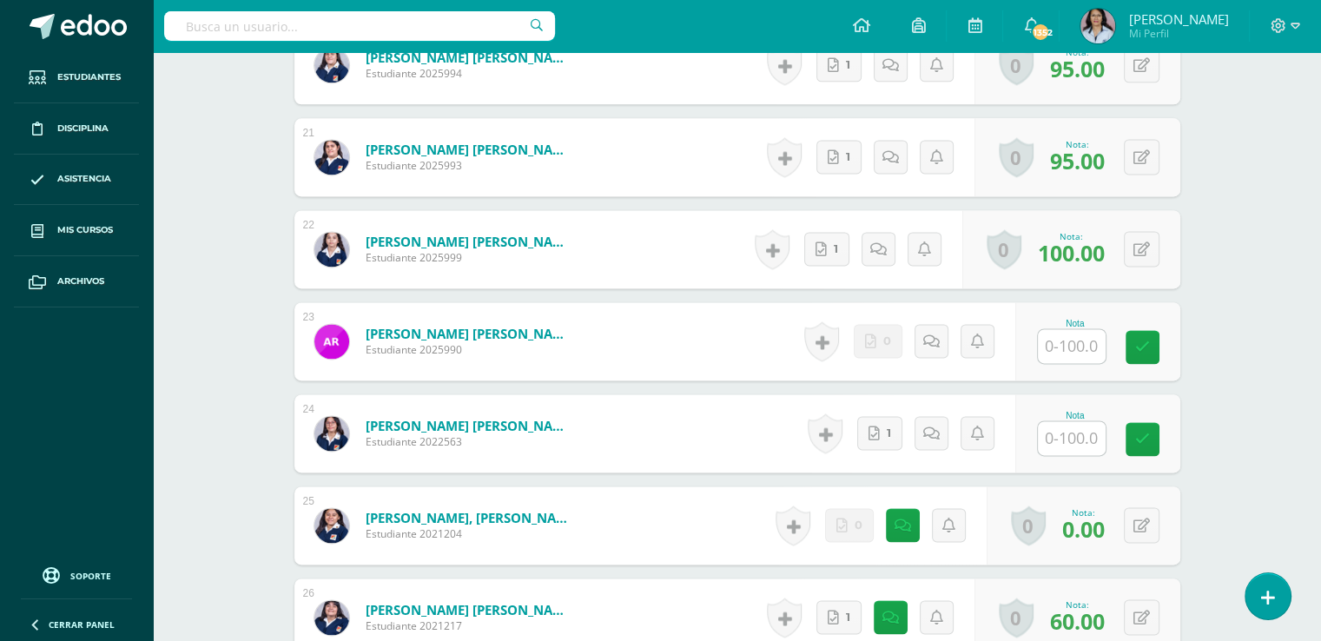
scroll to position [2328, 0]
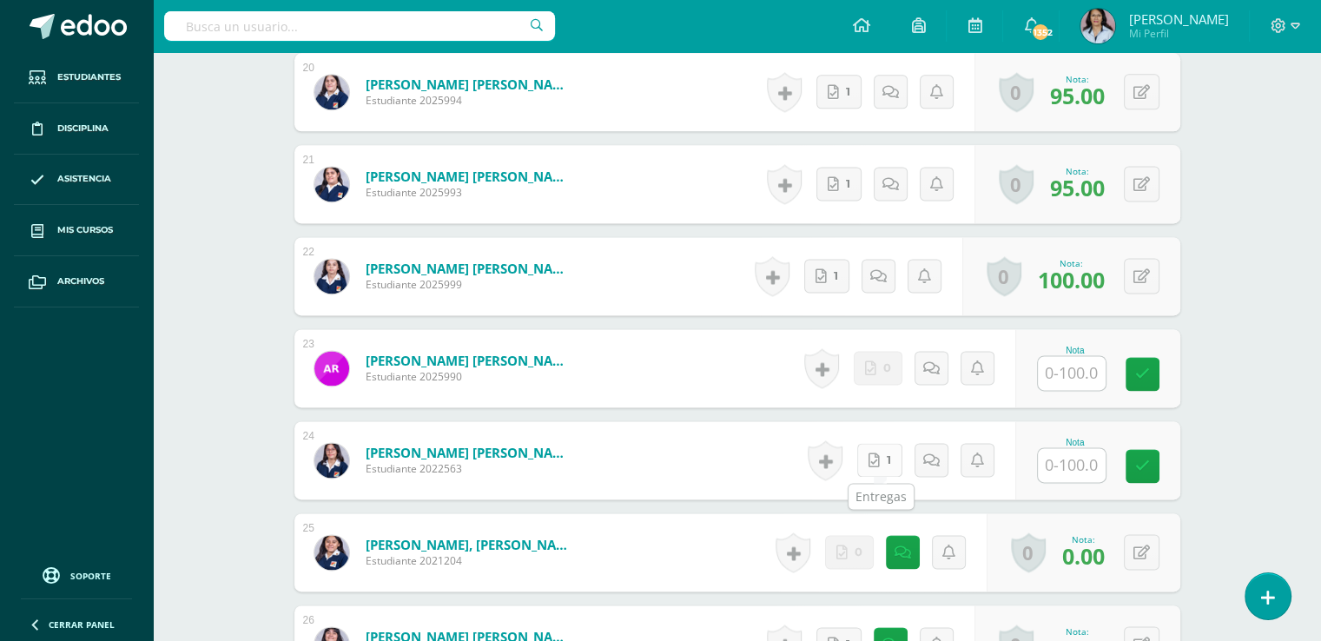
click at [889, 450] on link "1" at bounding box center [879, 460] width 45 height 34
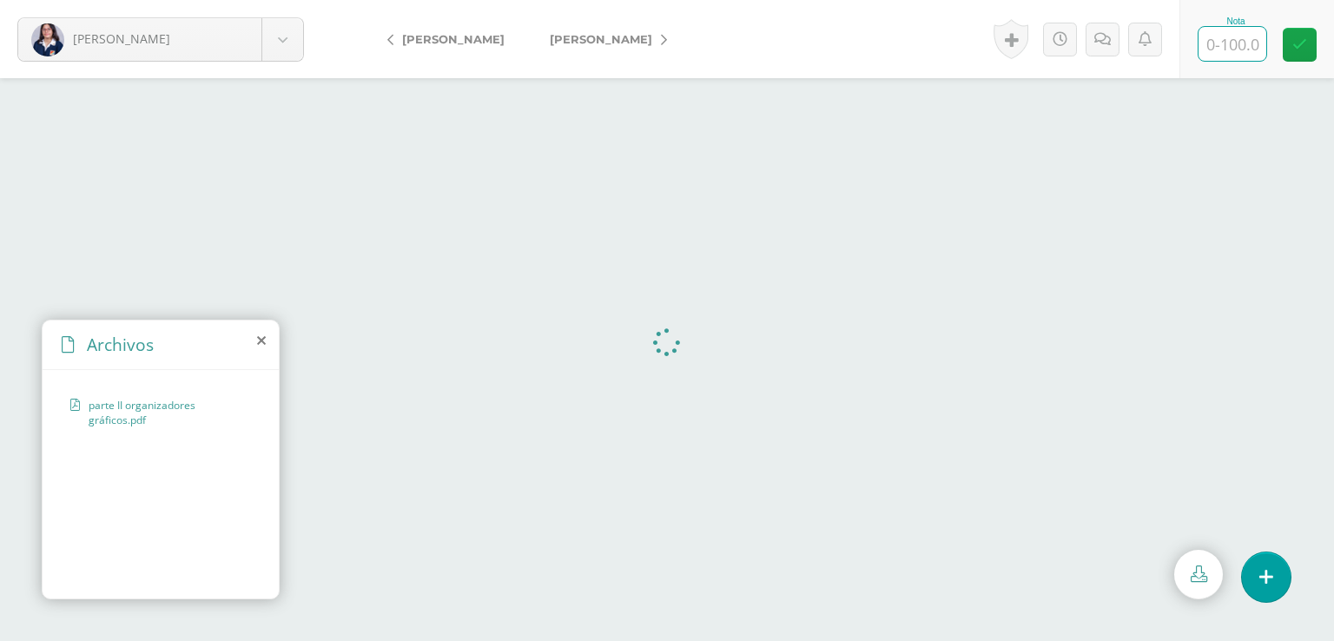
click at [1236, 38] on input "text" at bounding box center [1232, 44] width 68 height 34
type input "100"
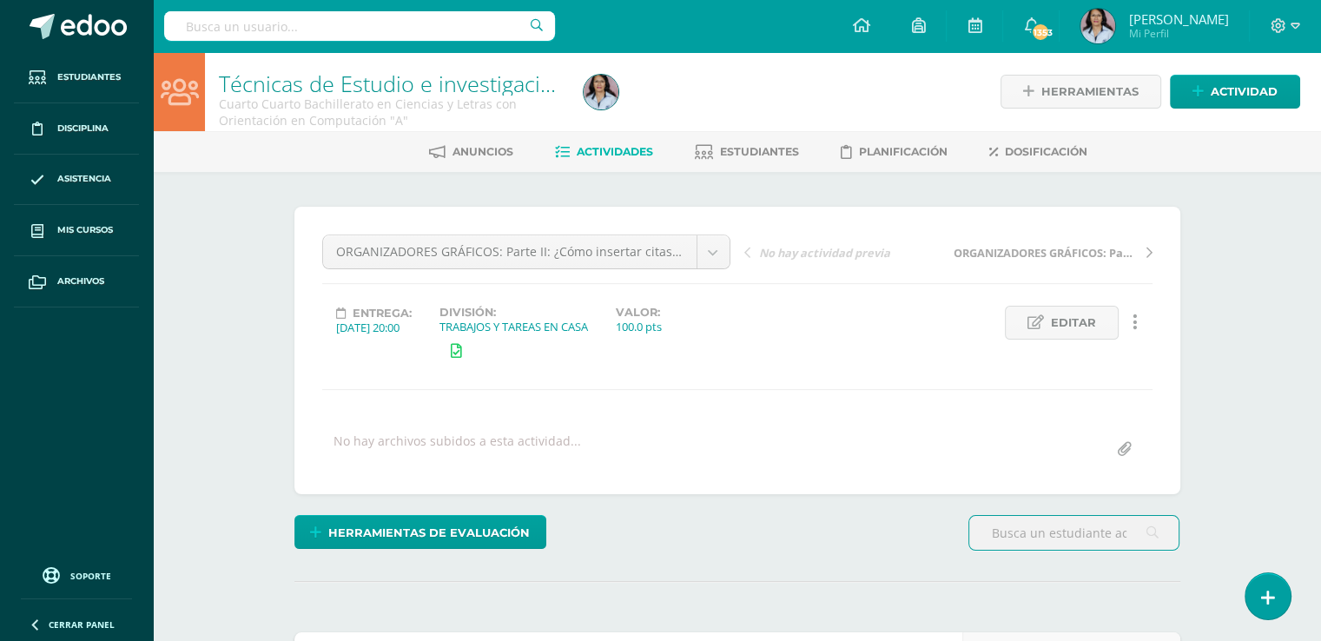
click at [623, 153] on span "Actividades" at bounding box center [615, 151] width 76 height 13
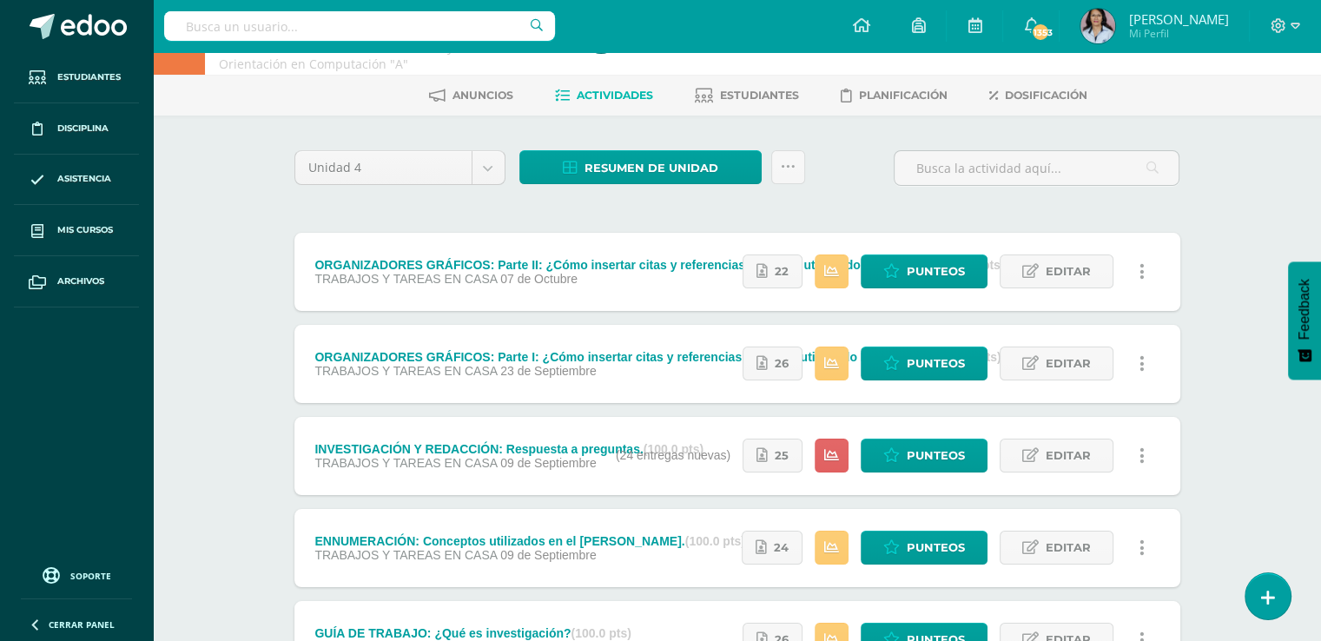
scroll to position [87, 0]
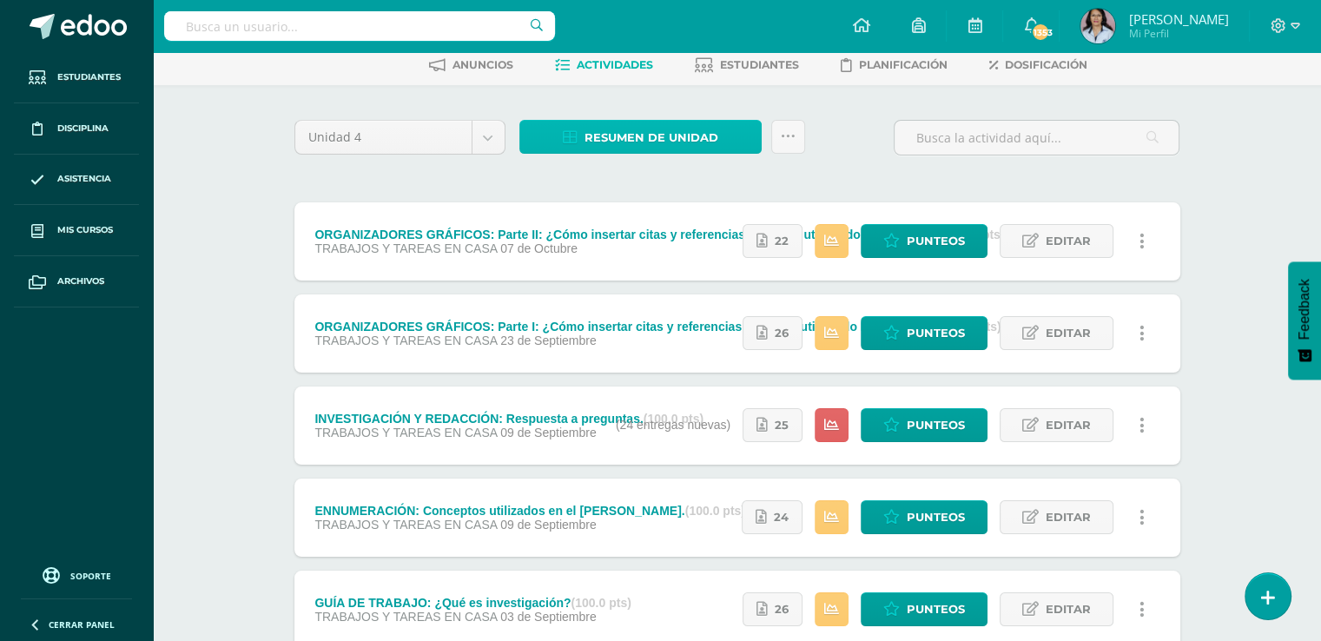
click at [694, 131] on span "Resumen de unidad" at bounding box center [651, 138] width 134 height 32
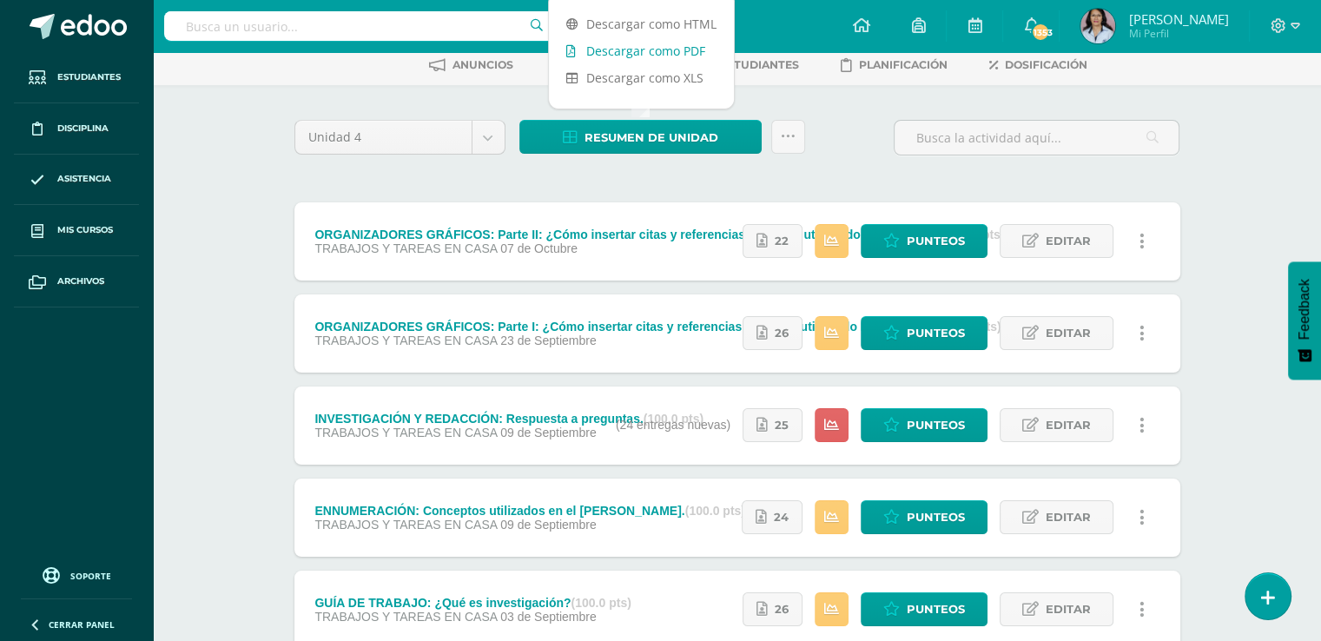
click at [656, 50] on link "Descargar como PDF" at bounding box center [641, 50] width 185 height 27
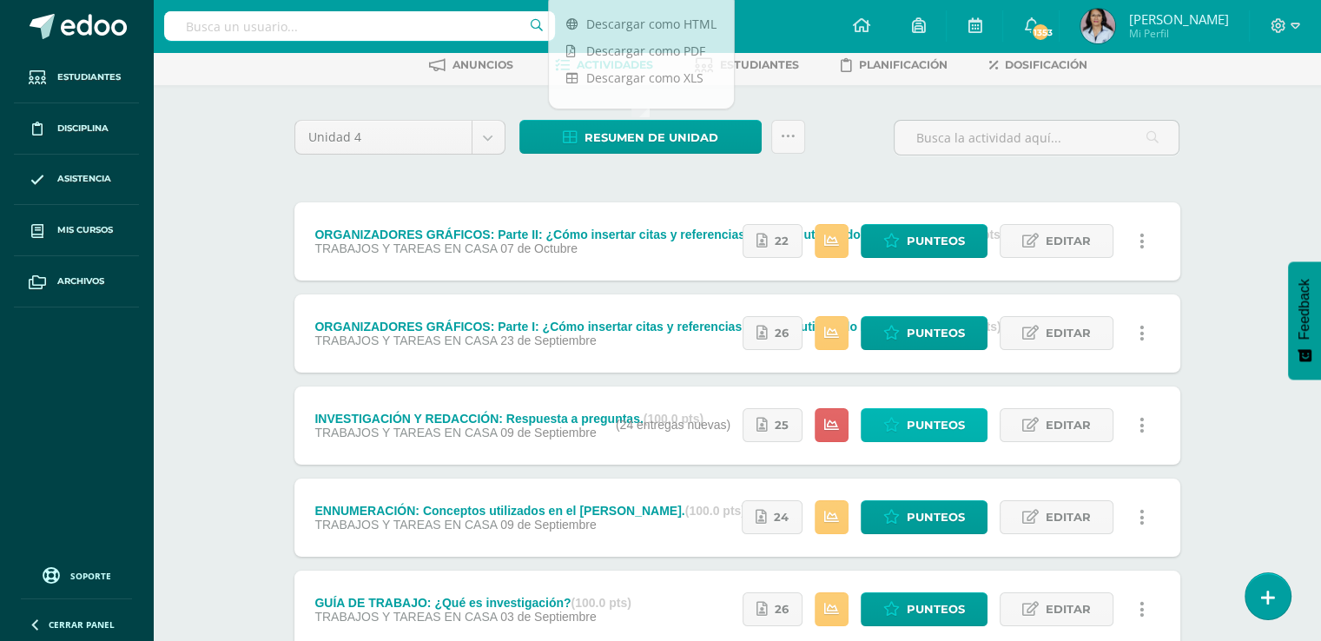
click at [931, 423] on span "Punteos" at bounding box center [936, 425] width 58 height 32
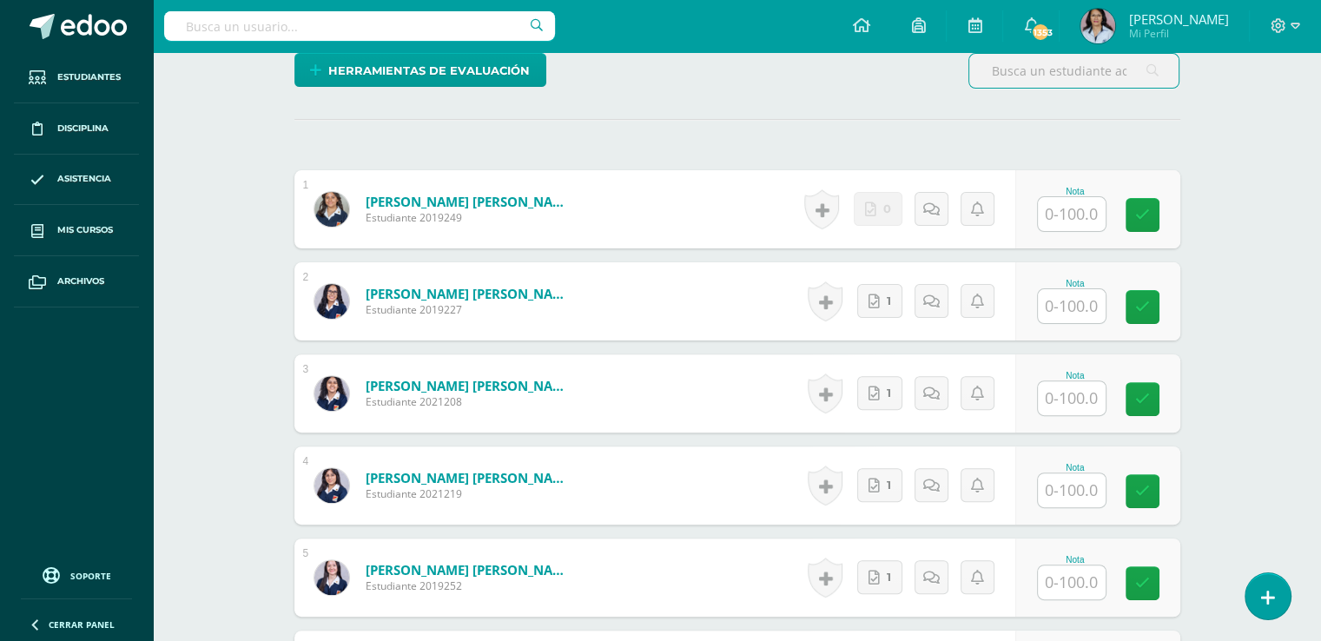
scroll to position [260, 0]
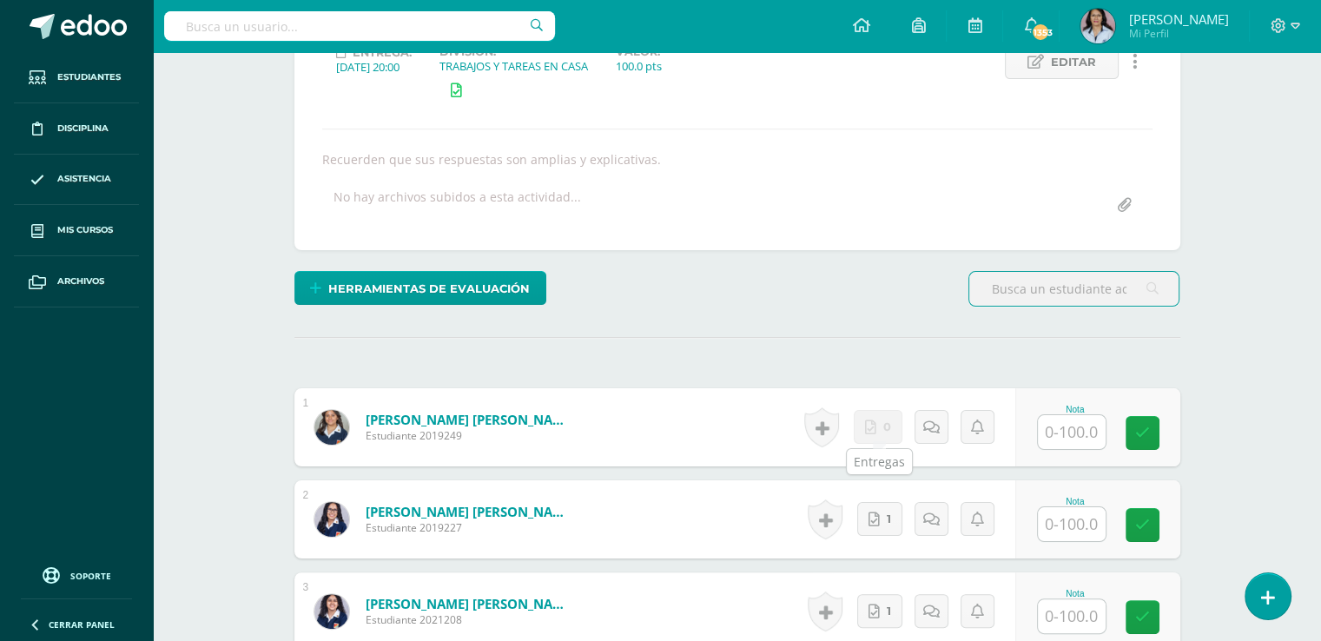
click at [882, 425] on link "0" at bounding box center [878, 427] width 49 height 34
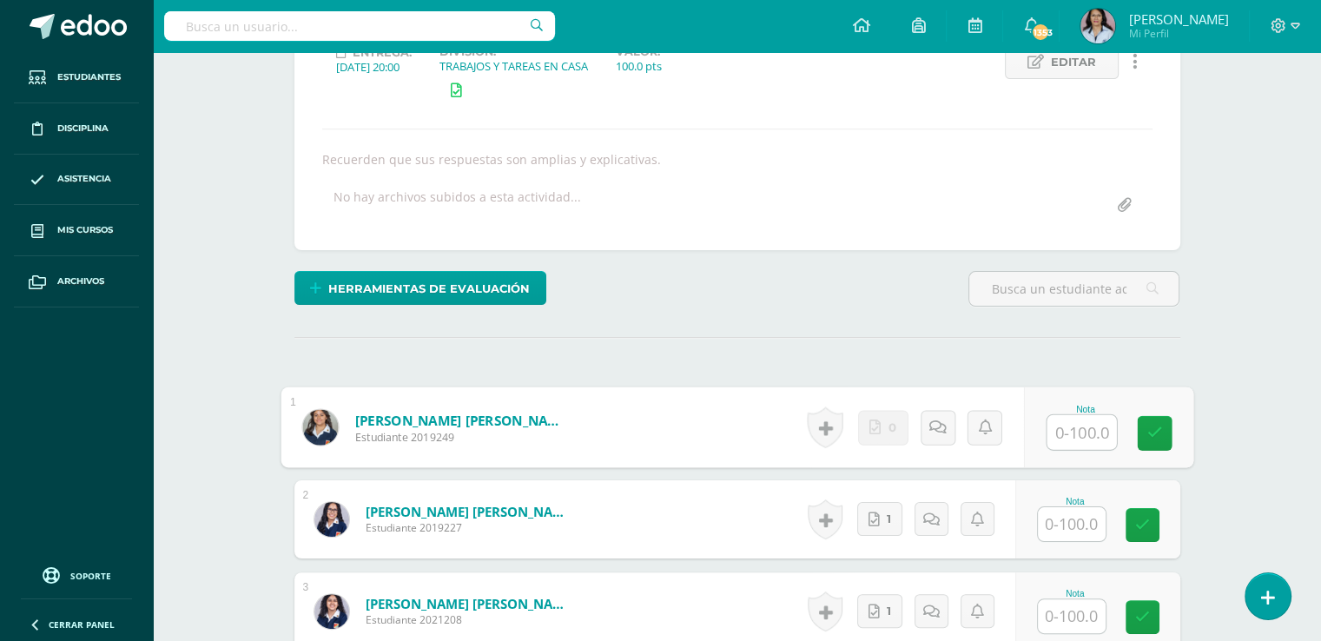
click at [1071, 425] on input "text" at bounding box center [1080, 432] width 69 height 35
click at [896, 425] on link "0" at bounding box center [882, 427] width 50 height 35
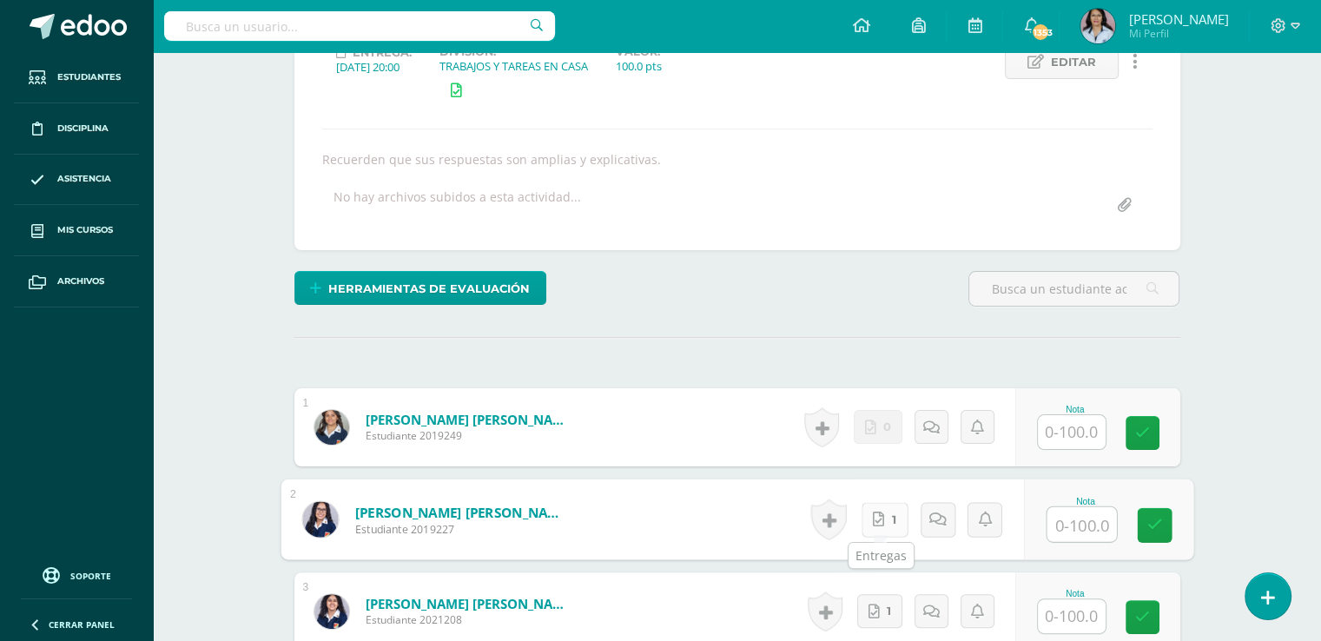
click at [875, 517] on icon at bounding box center [878, 518] width 11 height 15
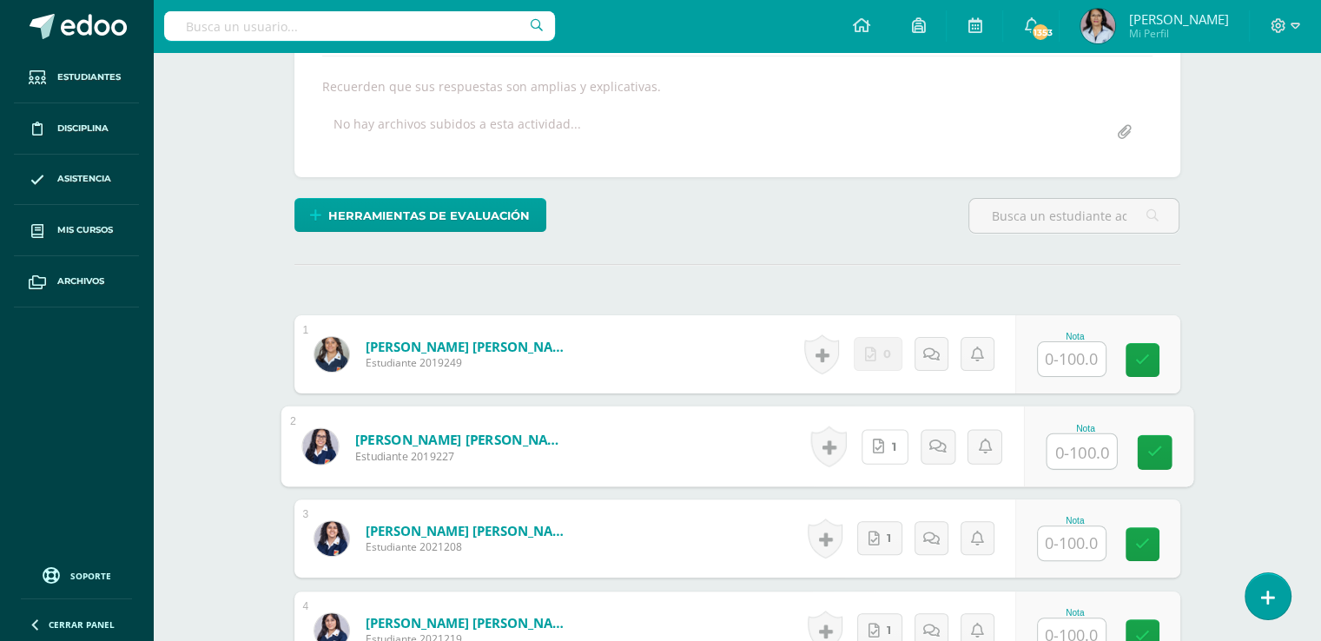
scroll to position [0, 0]
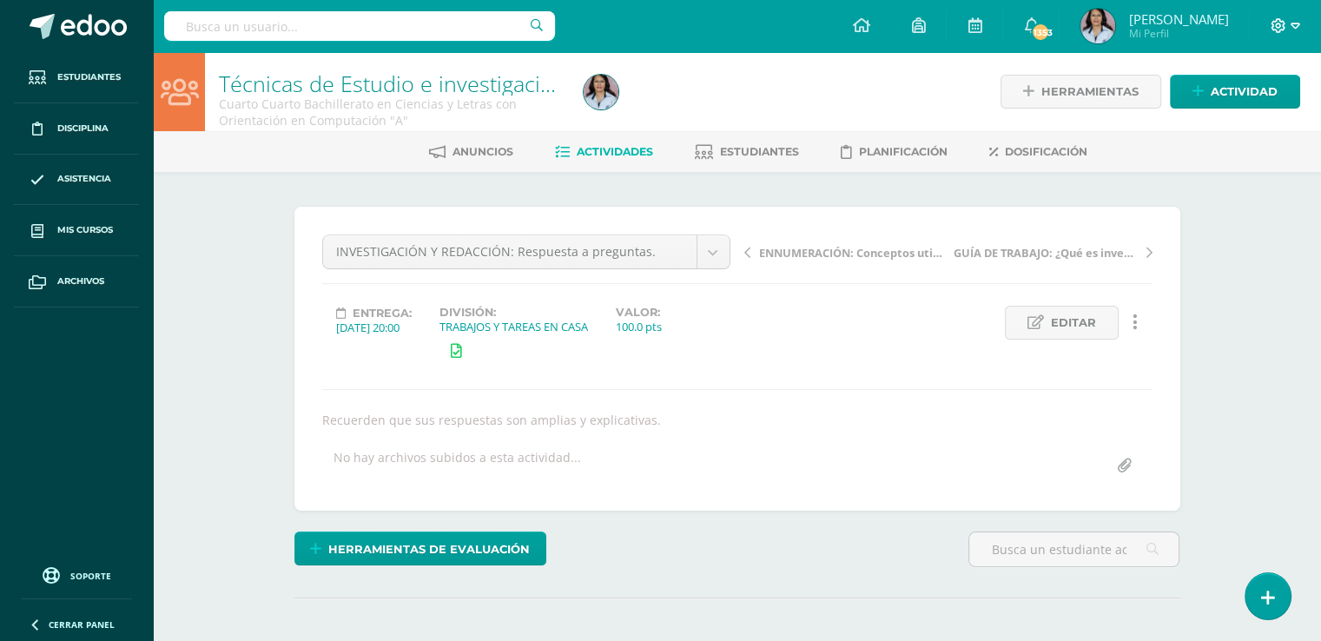
click at [1296, 26] on icon at bounding box center [1295, 26] width 10 height 6
click at [1234, 118] on span "Cerrar sesión" at bounding box center [1240, 117] width 78 height 16
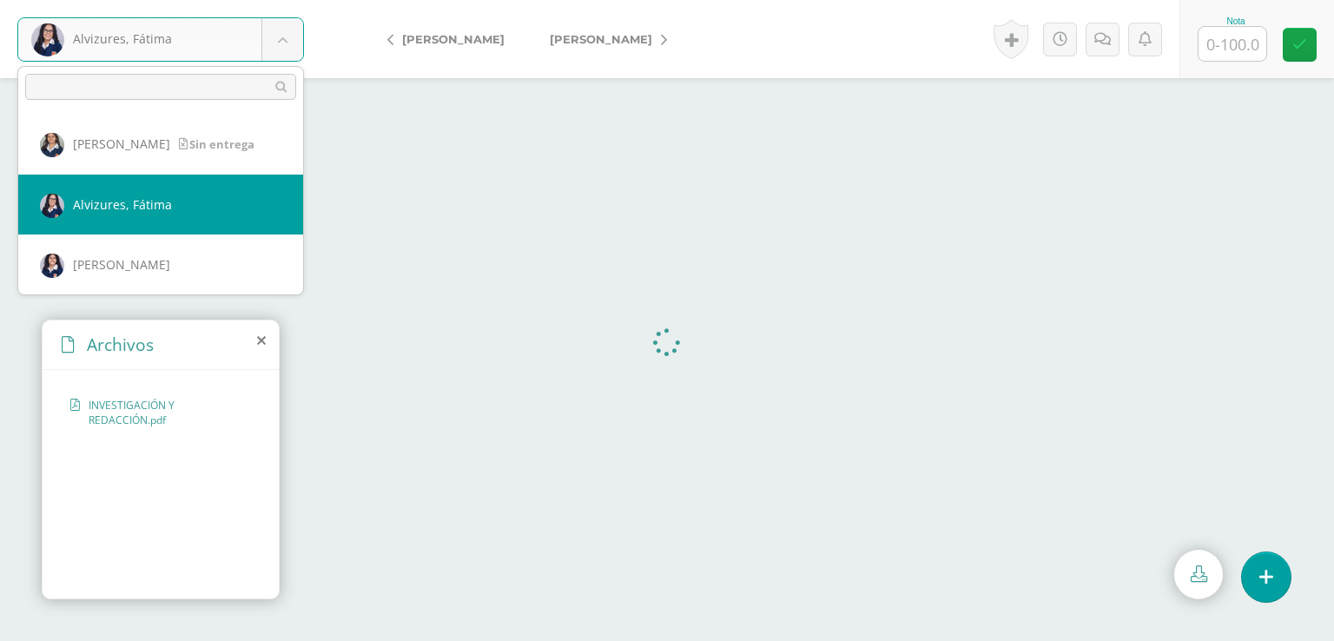
click at [283, 0] on body "[PERSON_NAME] [PERSON_NAME] [PERSON_NAME][GEOGRAPHIC_DATA] [PERSON_NAME] [PERSO…" at bounding box center [667, 0] width 1334 height 0
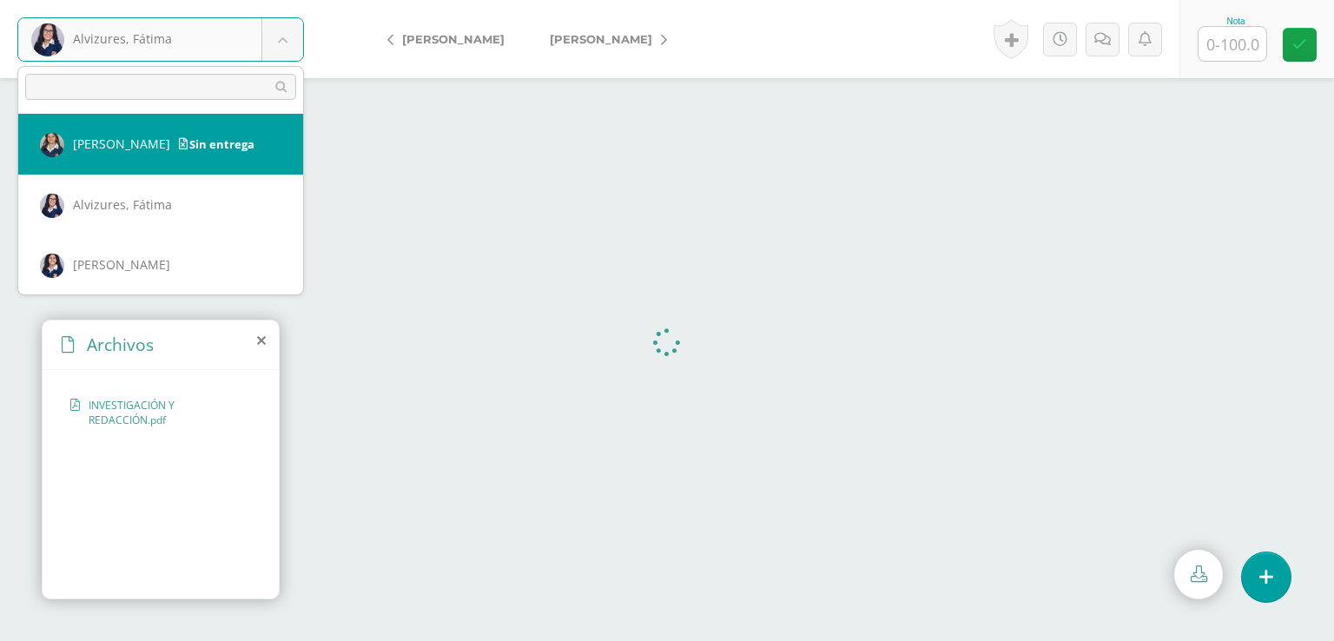
select select "2182"
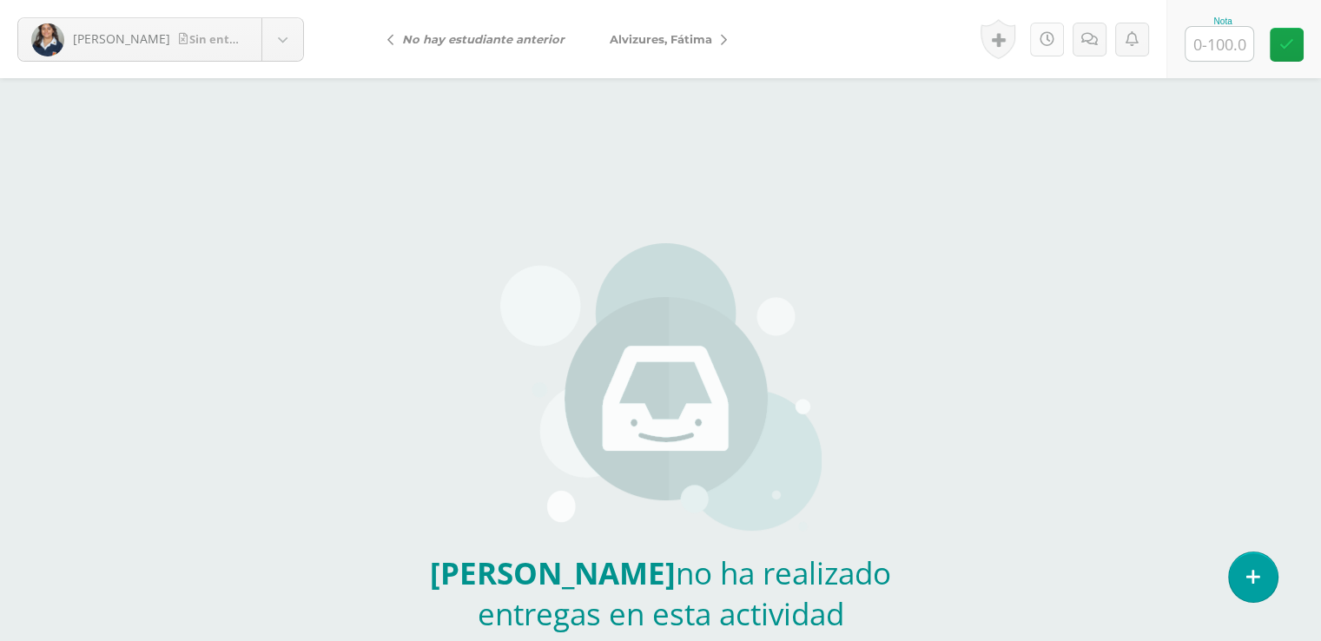
click at [1039, 39] on icon at bounding box center [1046, 39] width 15 height 15
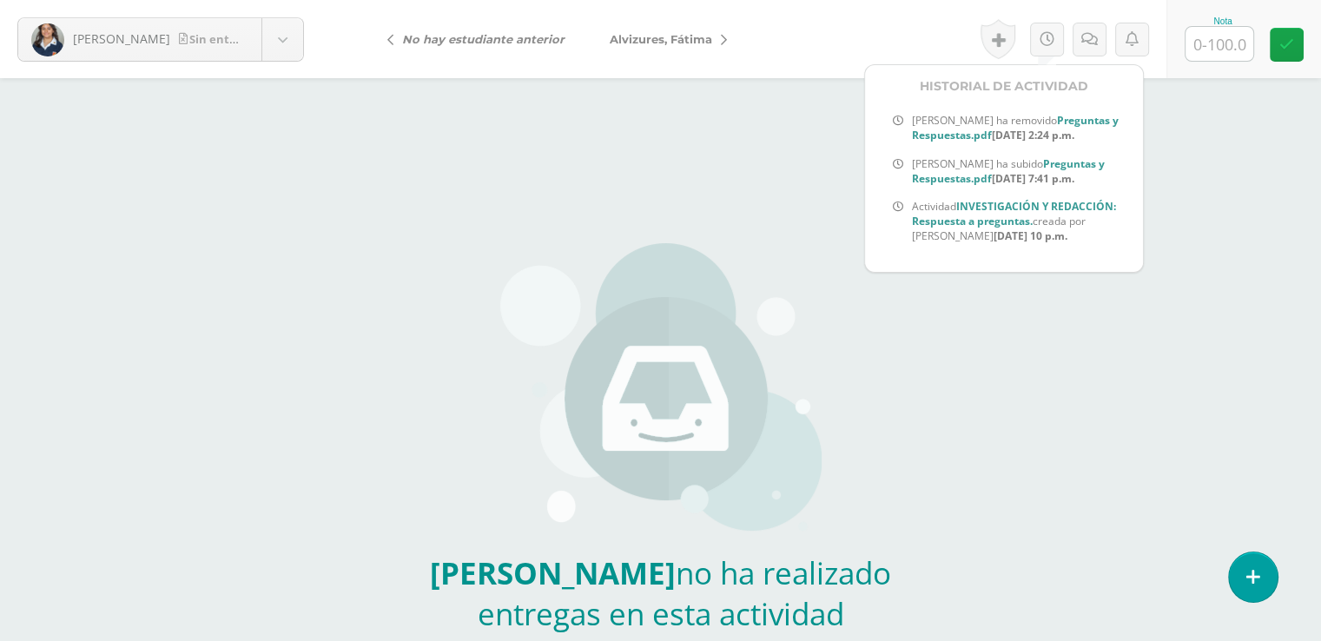
click at [944, 127] on span "Carla Abadía ha removido Preguntas y Respuestas.pdf Oct. 3, 2025, 2:24 p.m." at bounding box center [1020, 129] width 217 height 30
click at [986, 135] on b "Preguntas y Respuestas.pdf" at bounding box center [1015, 128] width 207 height 30
